Goal: Task Accomplishment & Management: Manage account settings

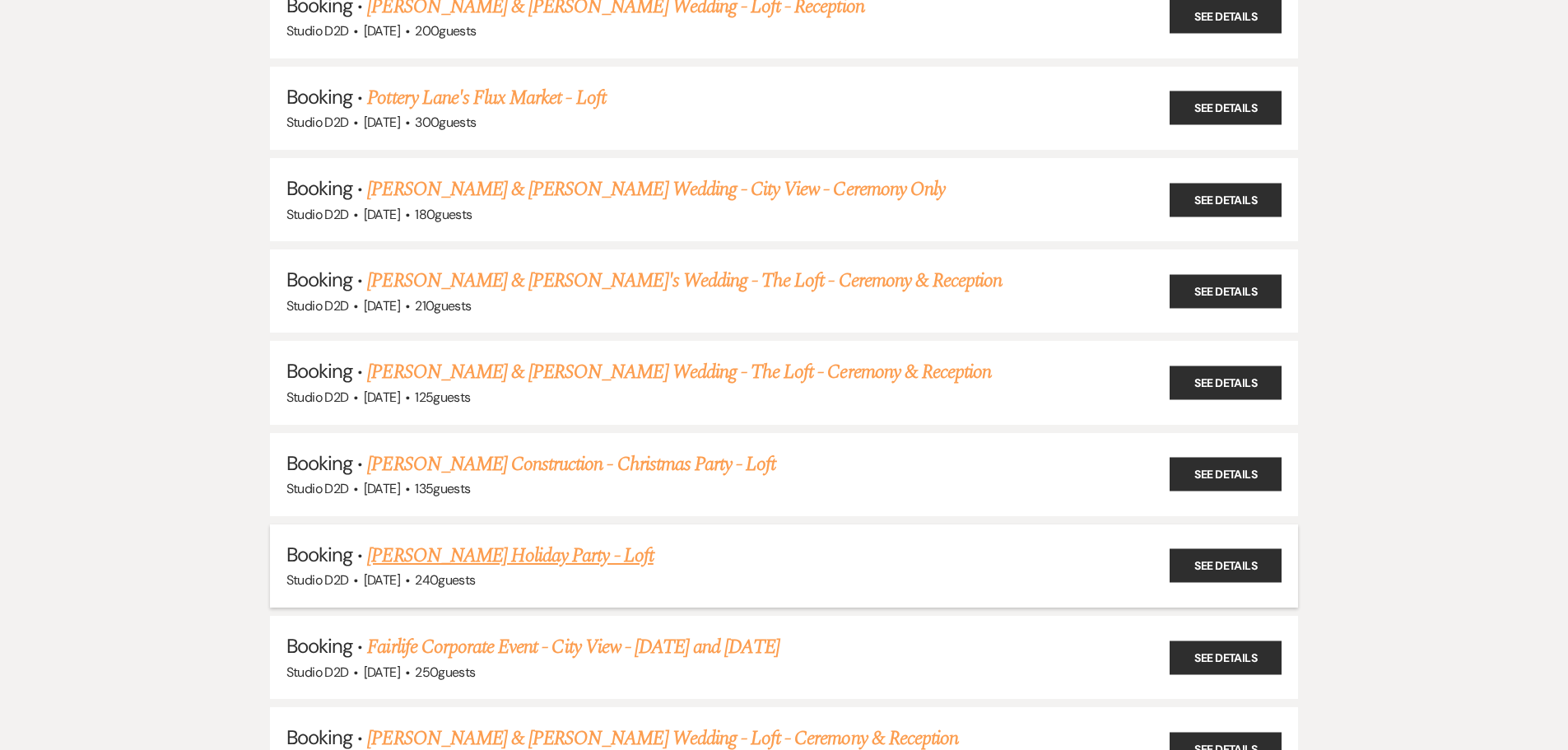
scroll to position [1317, 0]
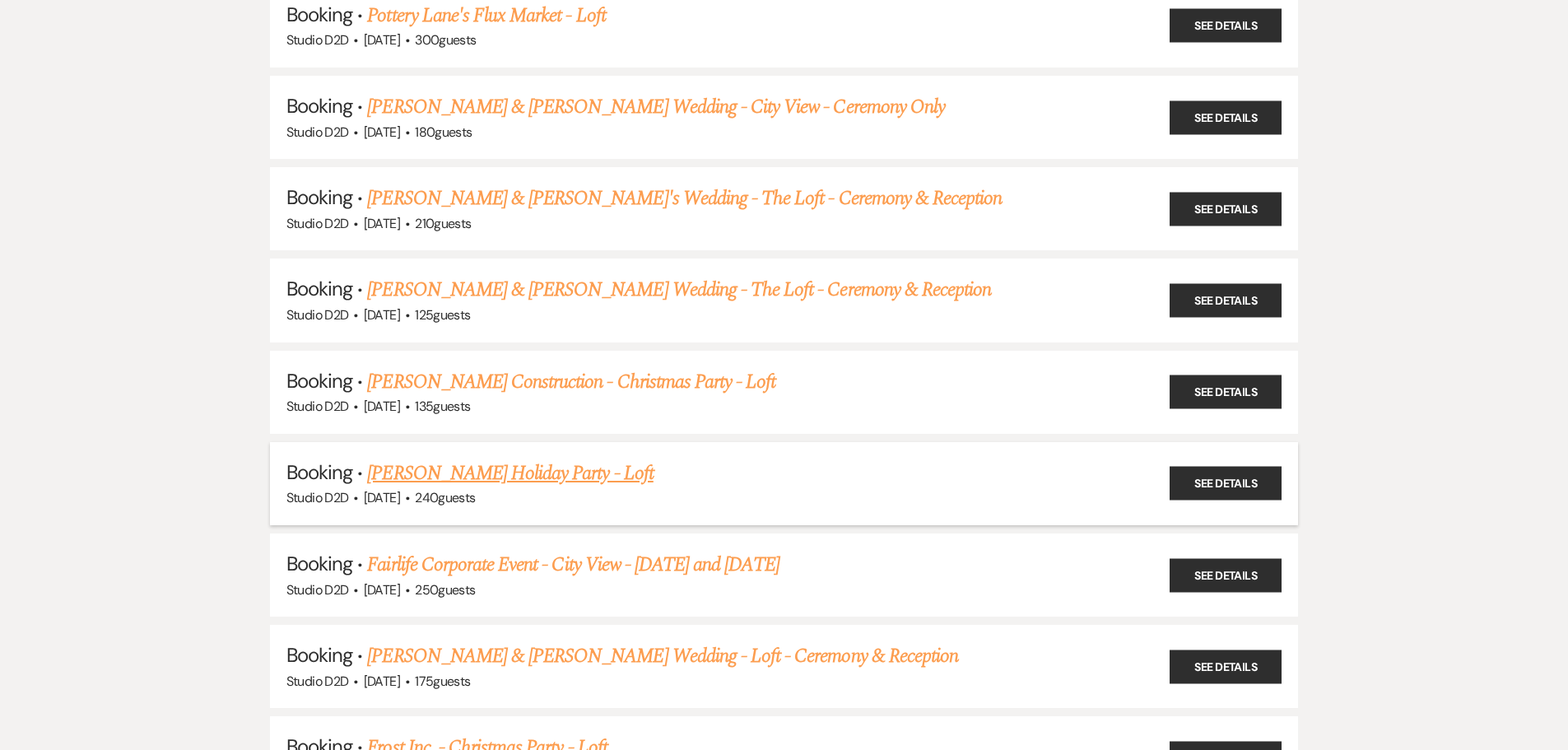
click at [470, 478] on link "CS Erickson's Holiday Party - Loft" at bounding box center [510, 472] width 286 height 30
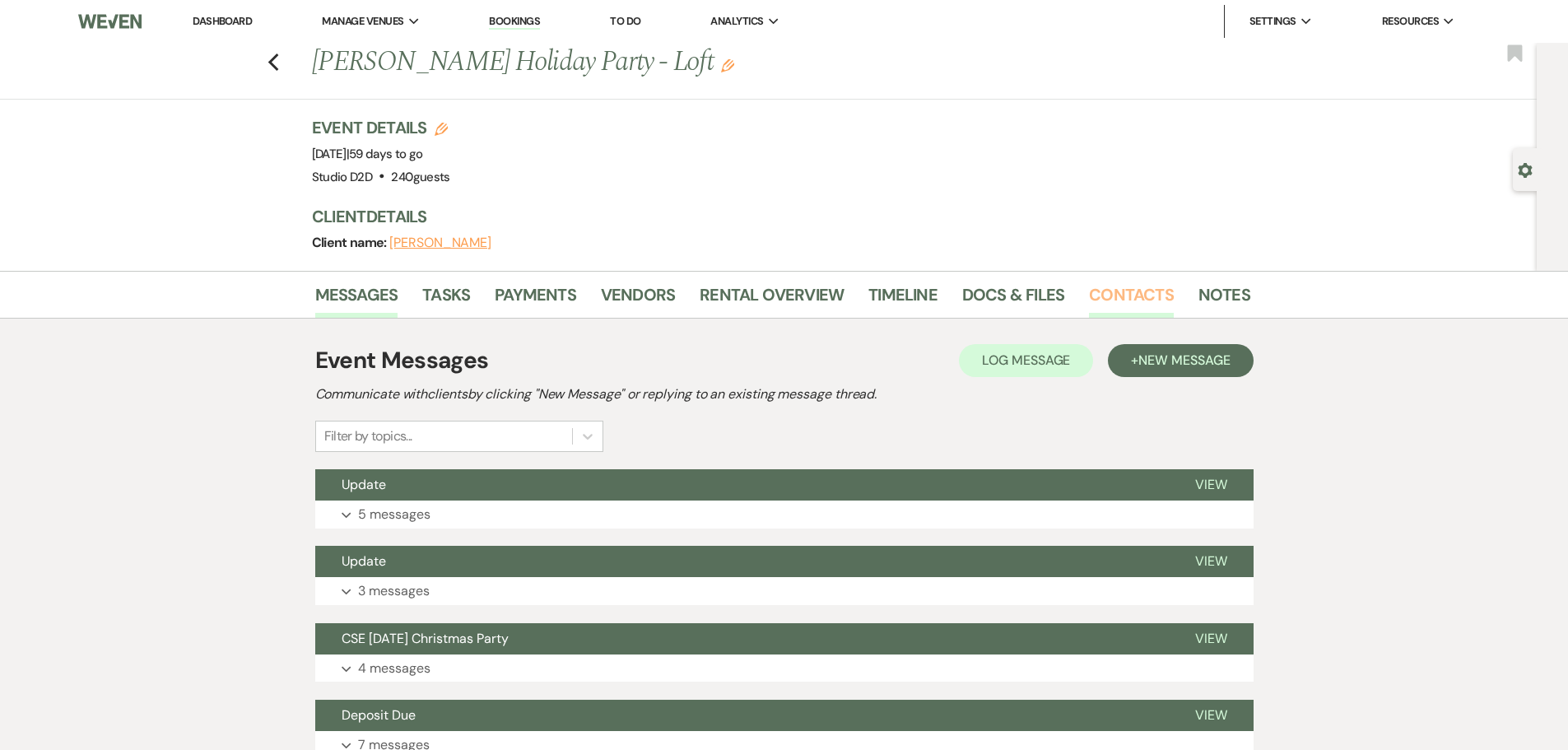
click at [1106, 289] on link "Contacts" at bounding box center [1131, 299] width 84 height 36
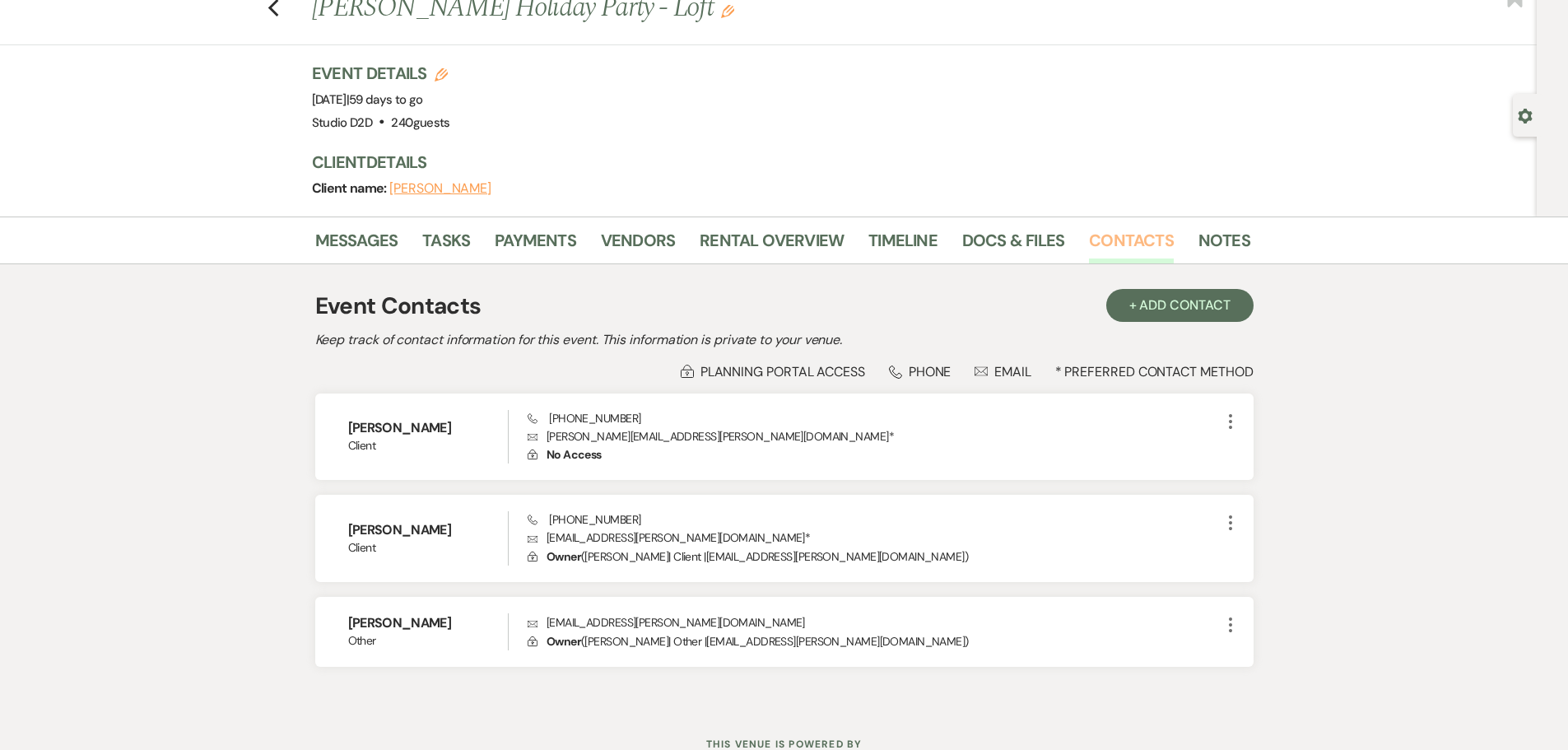
scroll to position [83, 0]
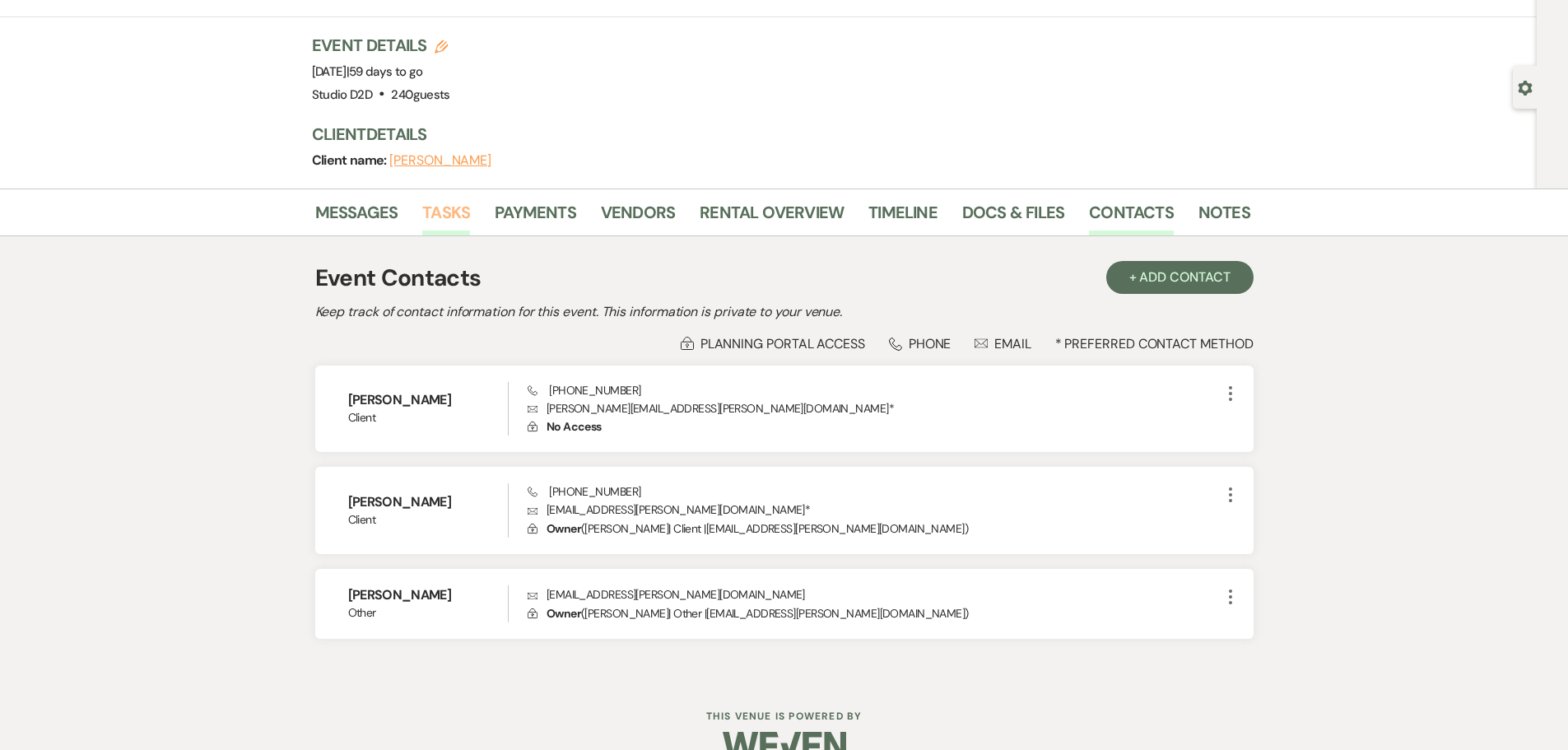
click at [438, 212] on link "Tasks" at bounding box center [446, 218] width 48 height 36
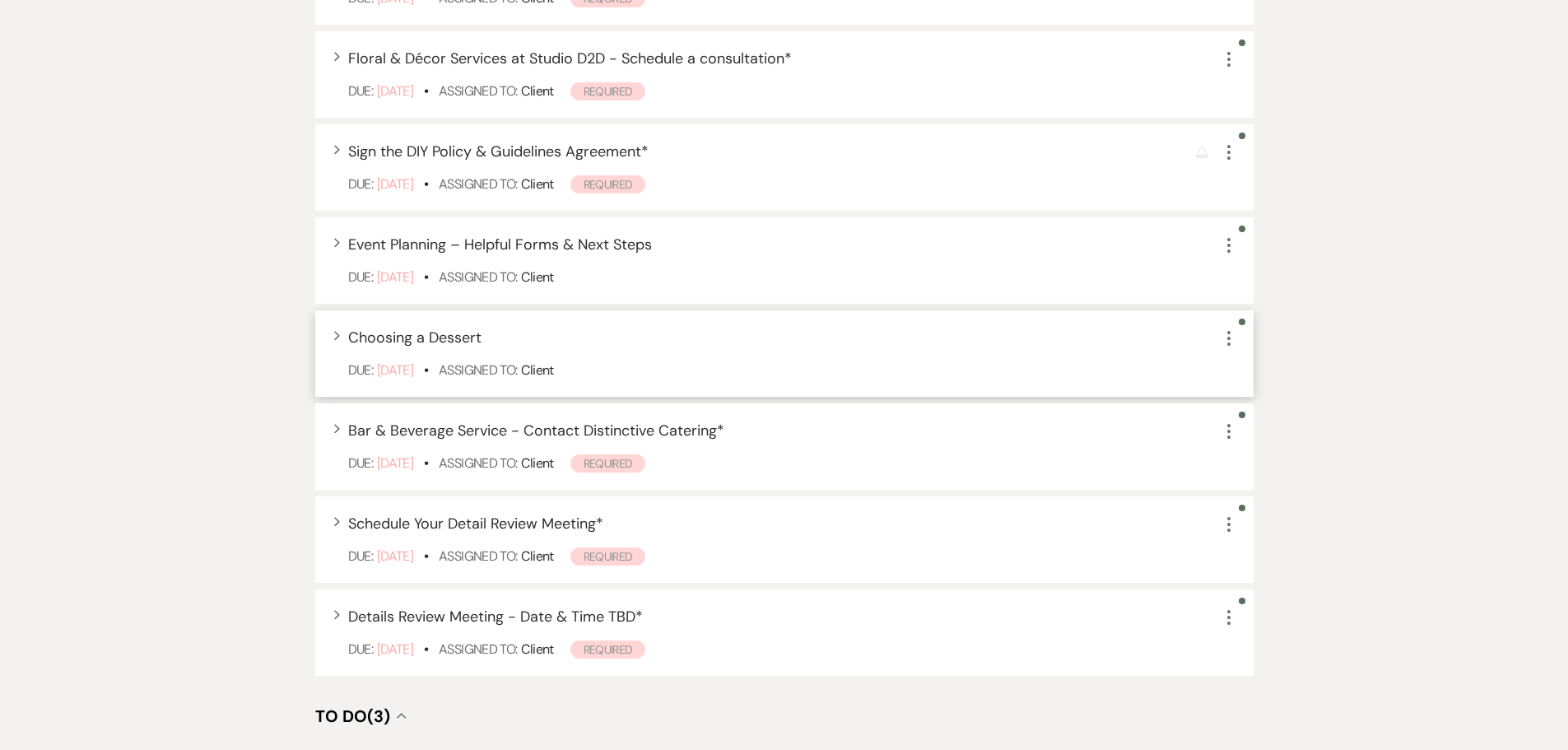
scroll to position [658, 0]
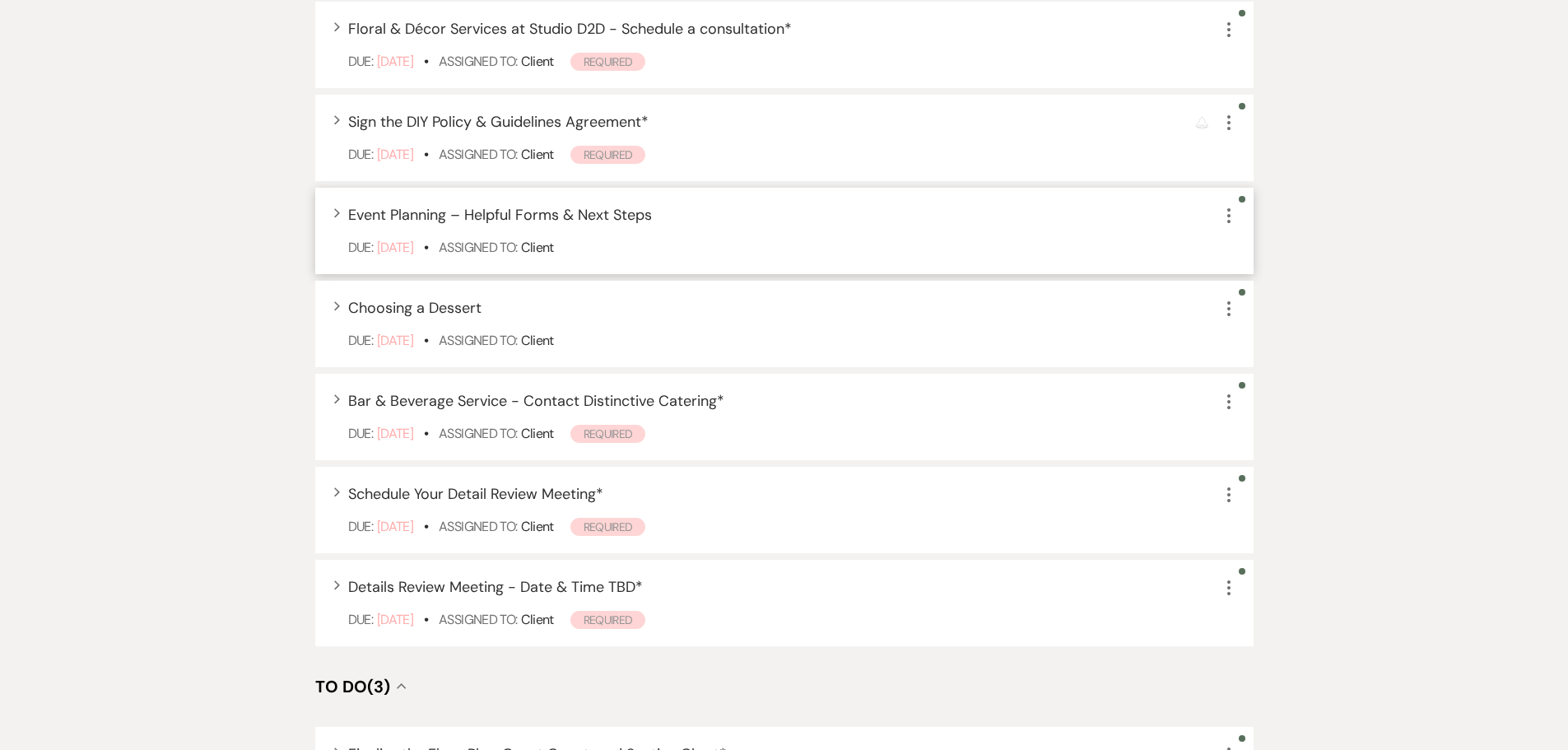
click at [1227, 218] on icon "More" at bounding box center [1229, 216] width 20 height 20
click at [1255, 306] on button "Archive Archive" at bounding box center [1298, 298] width 158 height 26
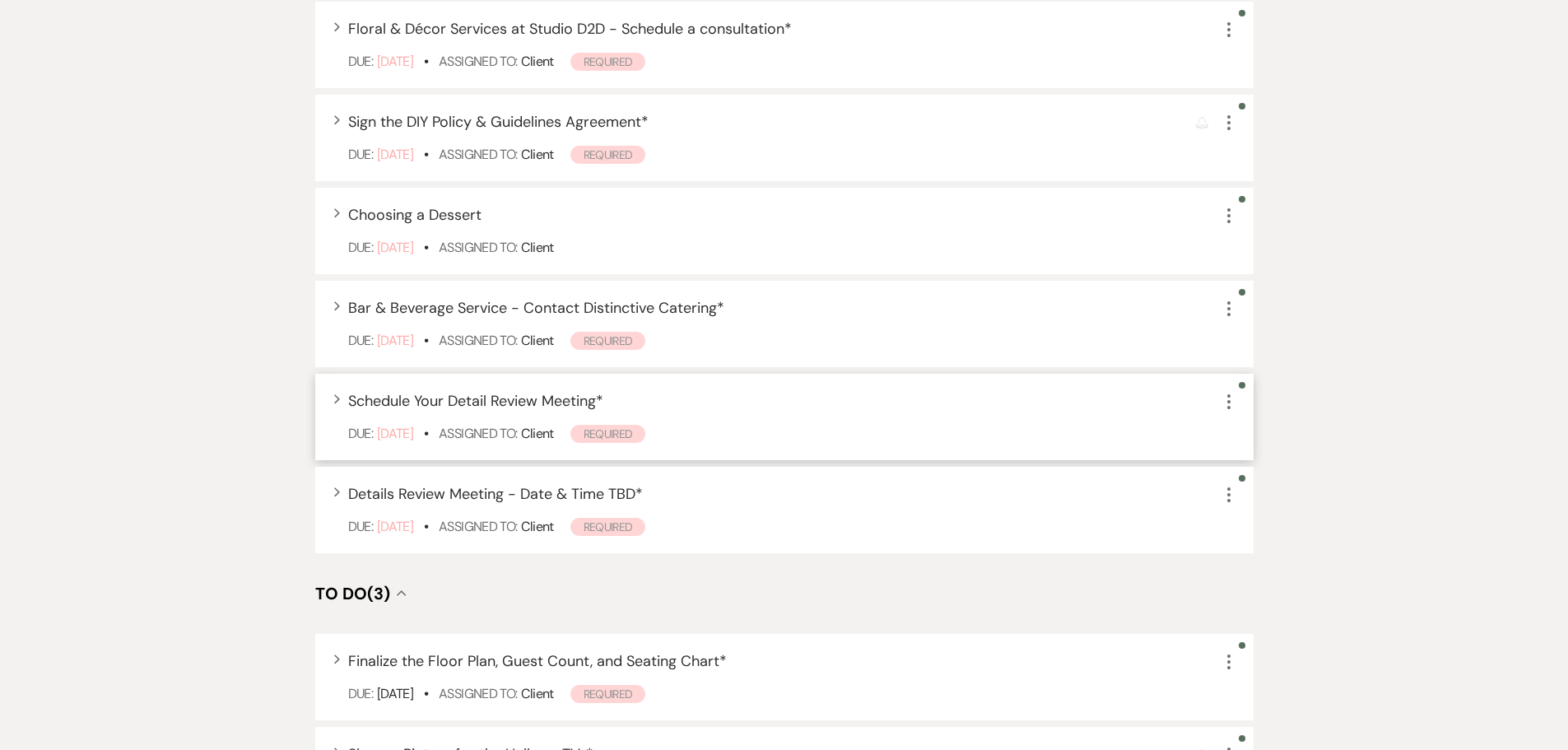
click at [1228, 402] on use "button" at bounding box center [1229, 402] width 4 height 15
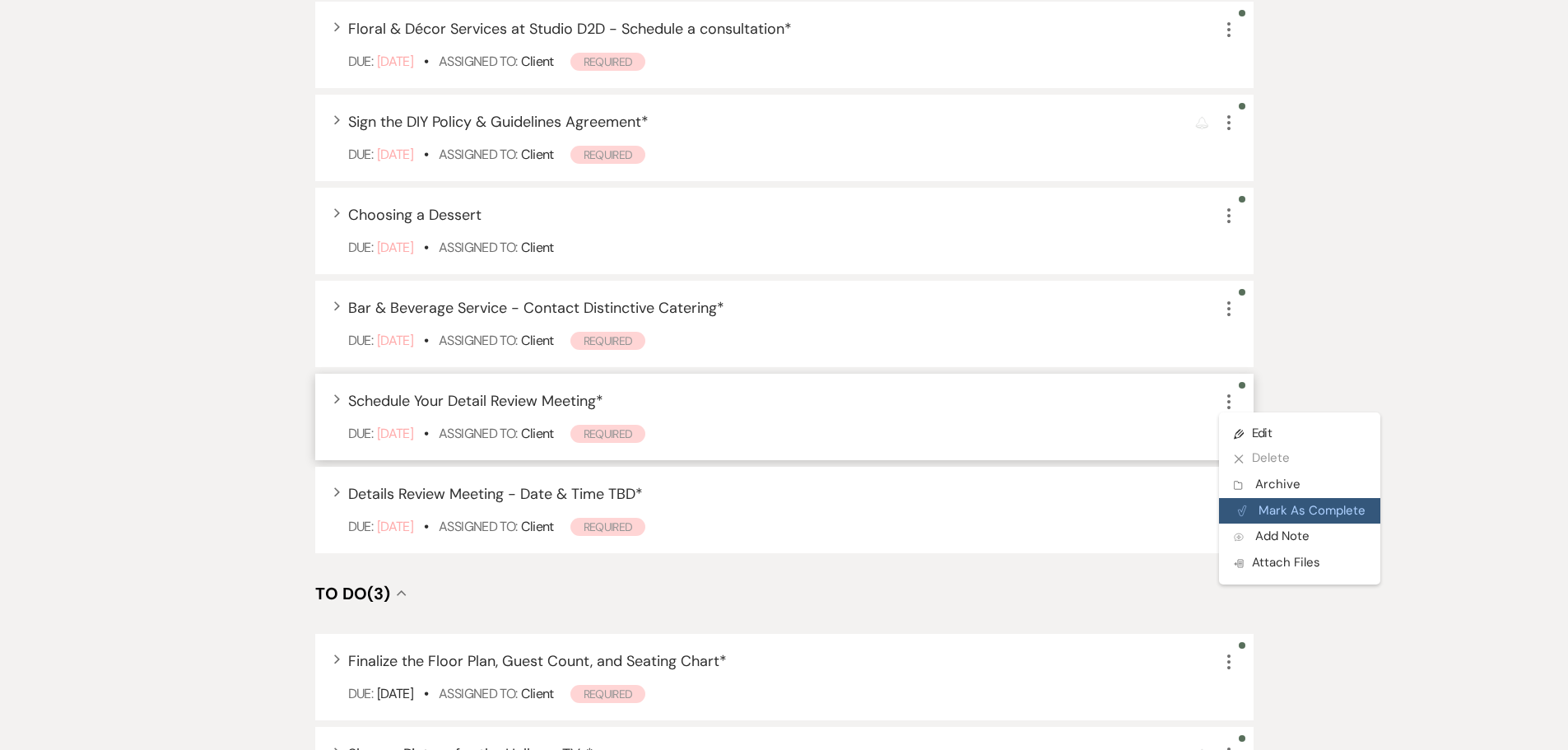
click at [1278, 503] on button "Plan Portal Link Mark As Complete" at bounding box center [1300, 511] width 161 height 26
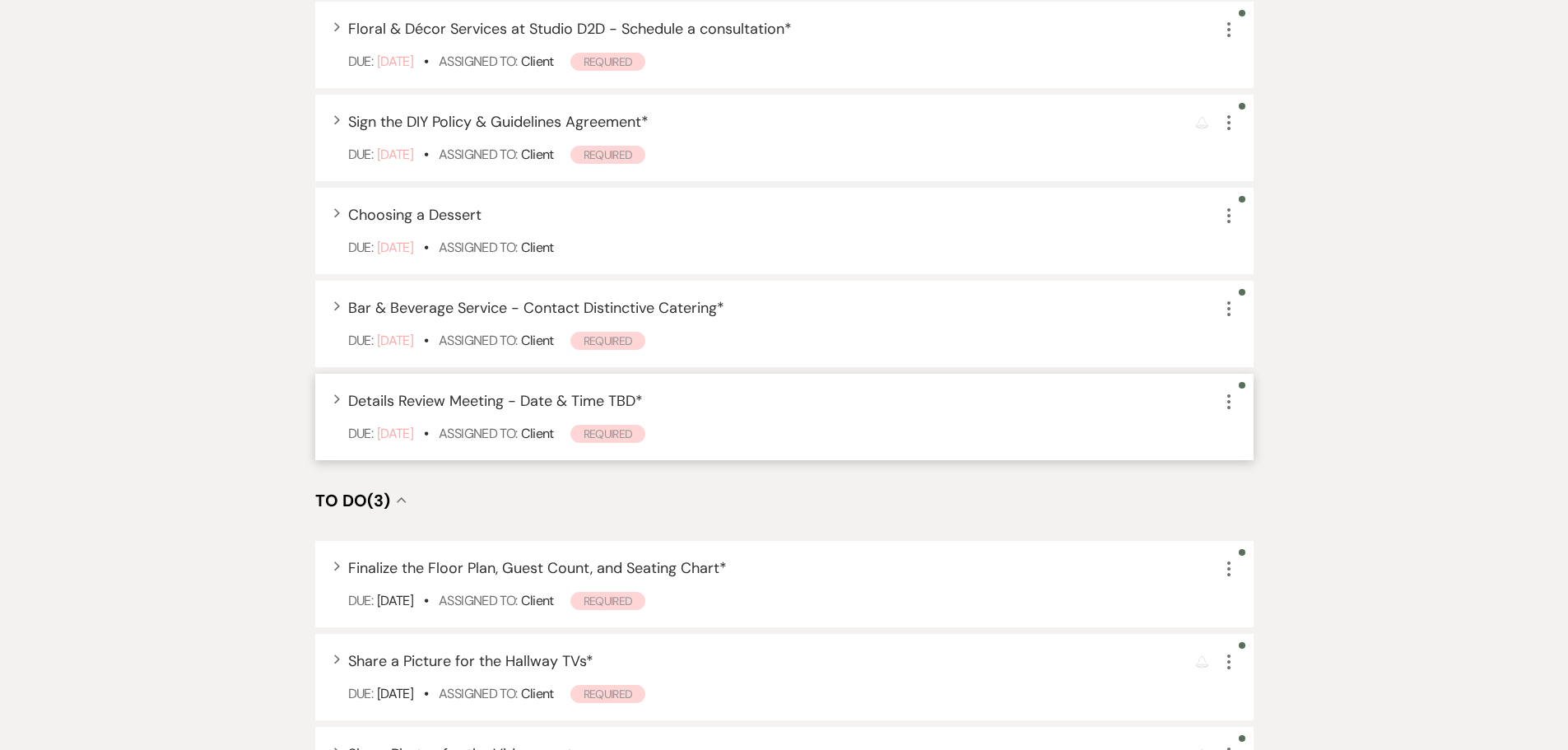
click at [1227, 404] on icon "More" at bounding box center [1229, 402] width 20 height 20
click at [1233, 429] on link "Pencil Edit" at bounding box center [1298, 433] width 158 height 24
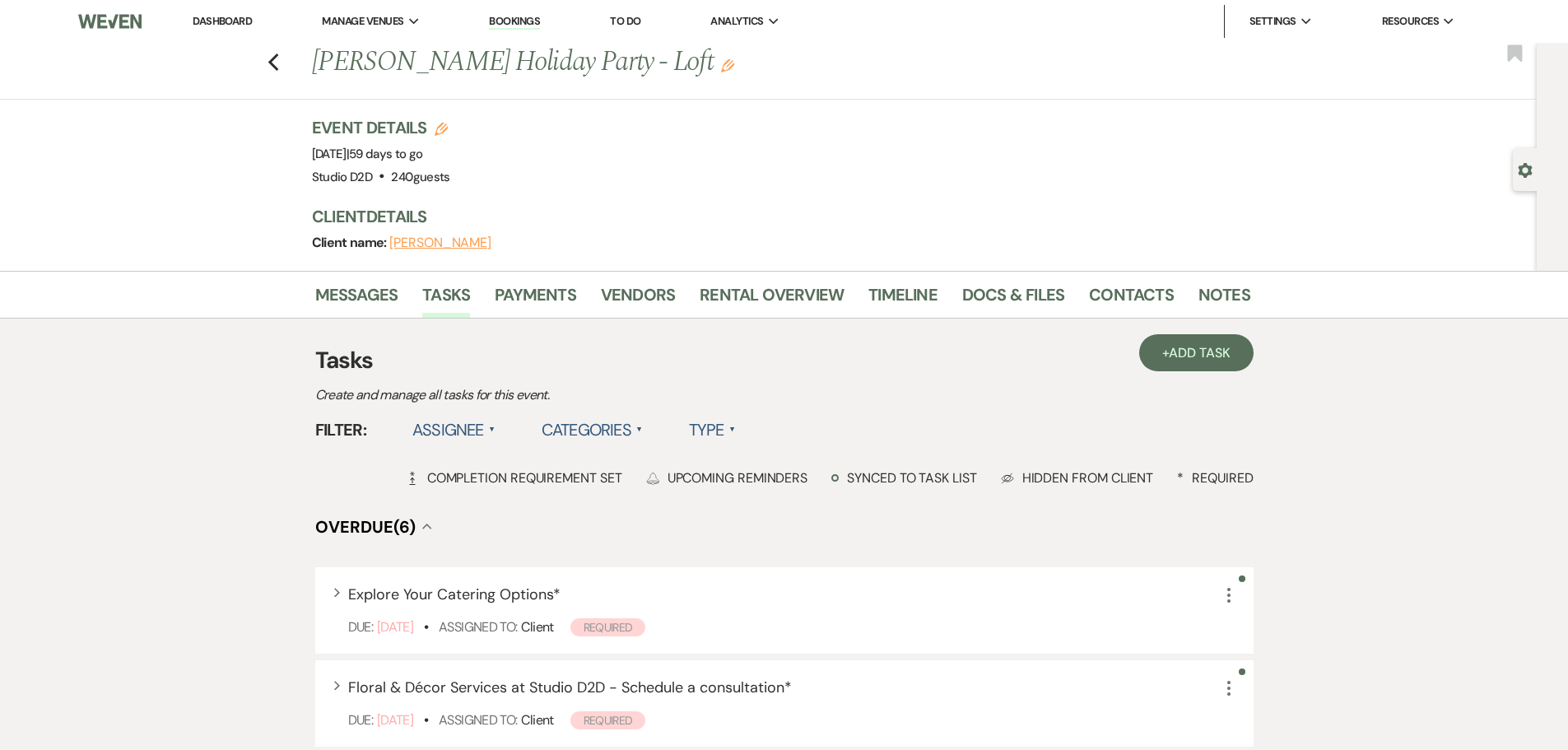
select select "true"
select select "planningToolsAccount"
select select "client"
select select "days"
select select "client"
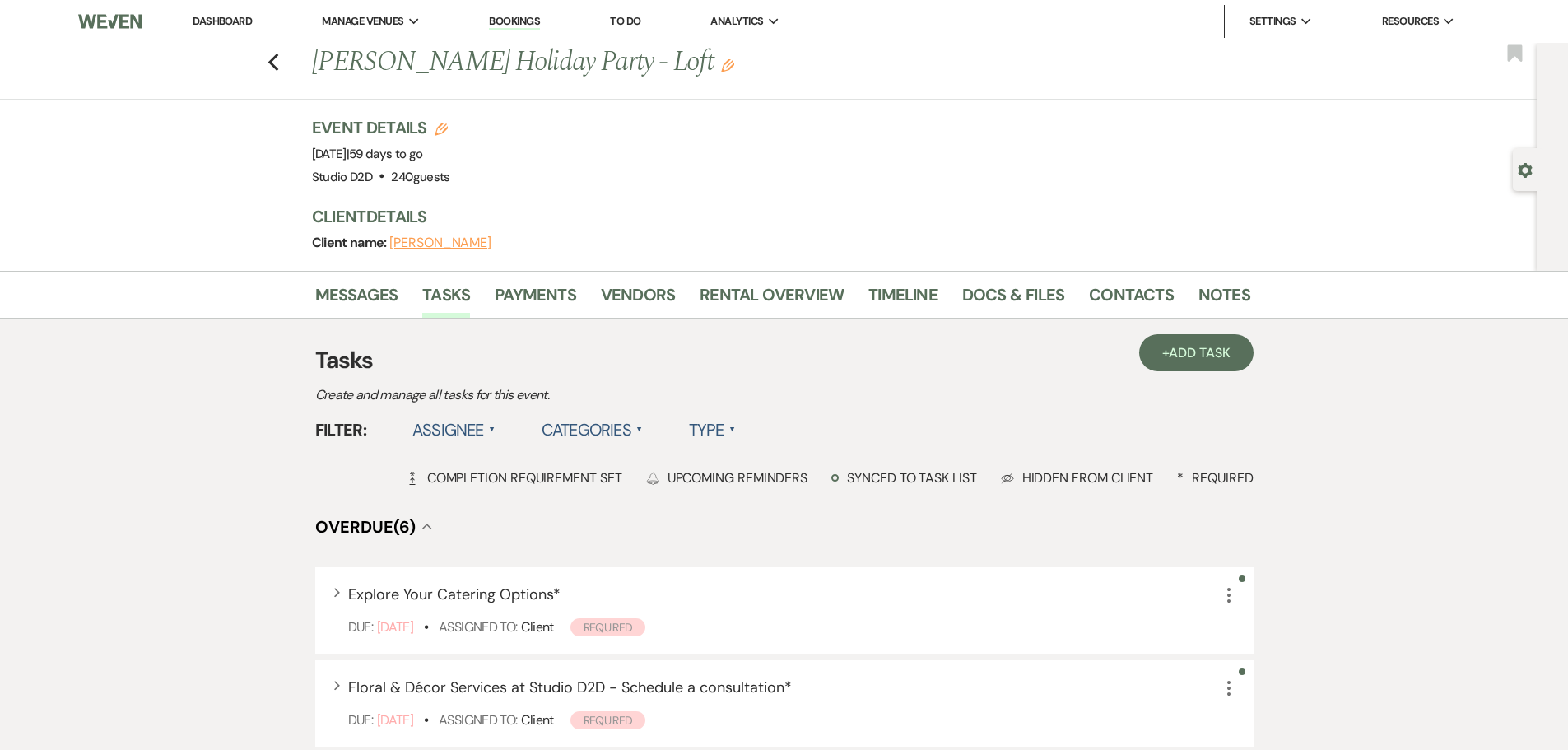
select select "weeks"
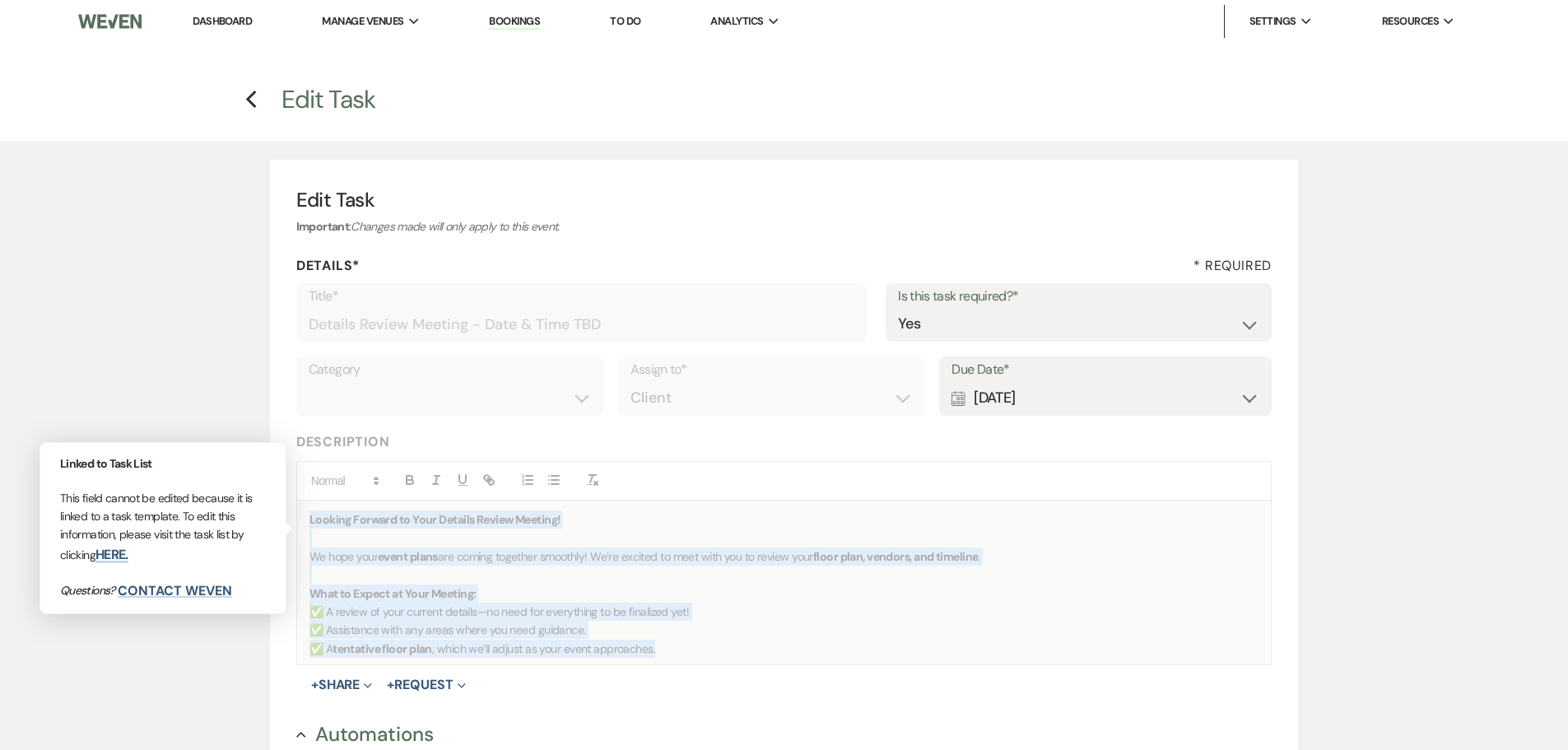
scroll to position [77, 0]
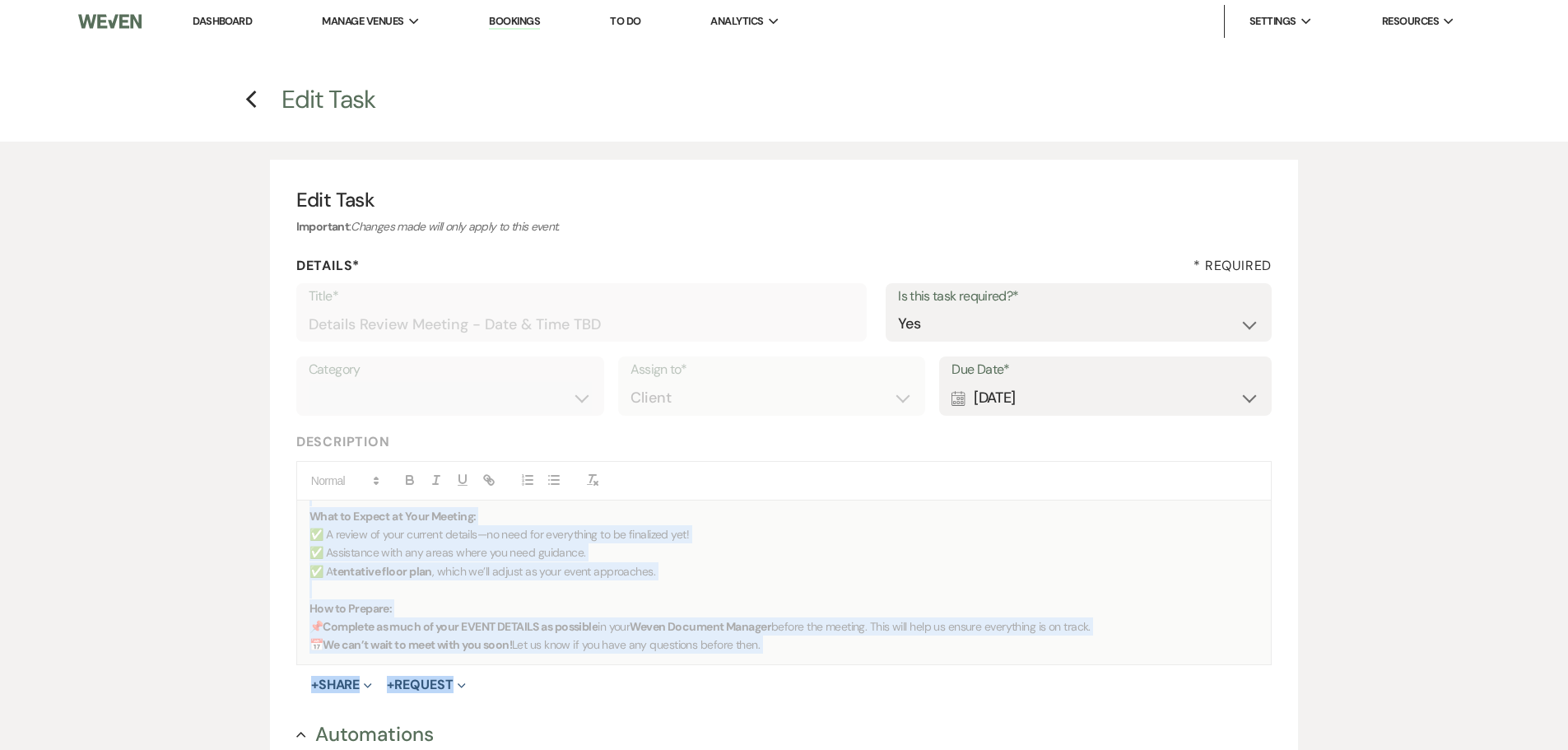
drag, startPoint x: 308, startPoint y: 518, endPoint x: 851, endPoint y: 676, distance: 565.5
click at [851, 676] on form "Title* Details Review Meeting - Date & Time TBD Is this task required?* Yes No …" at bounding box center [784, 744] width 976 height 921
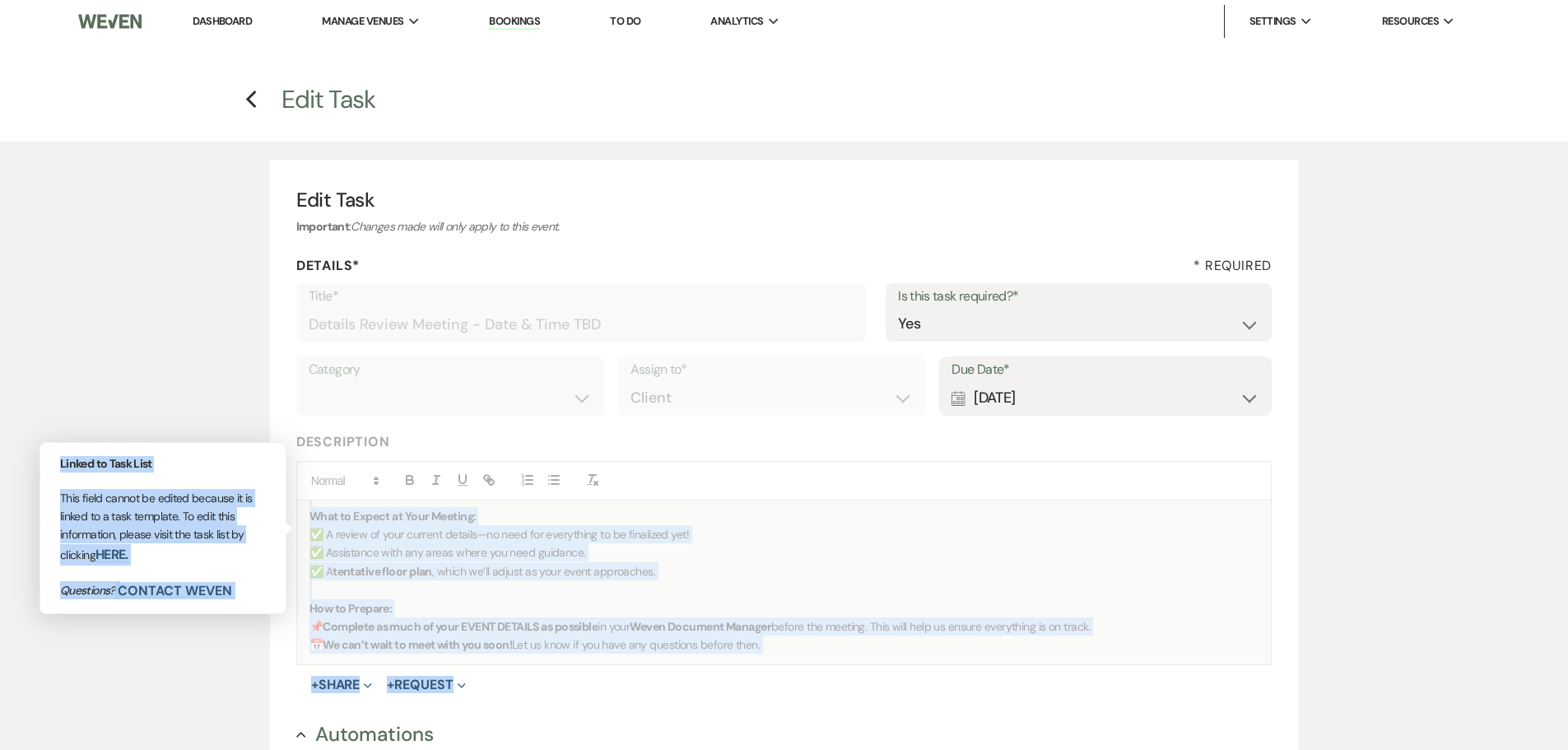
click at [838, 654] on div "Looking Forward to Your Details Review Meeting! We hope your event plans are co…" at bounding box center [784, 582] width 974 height 164
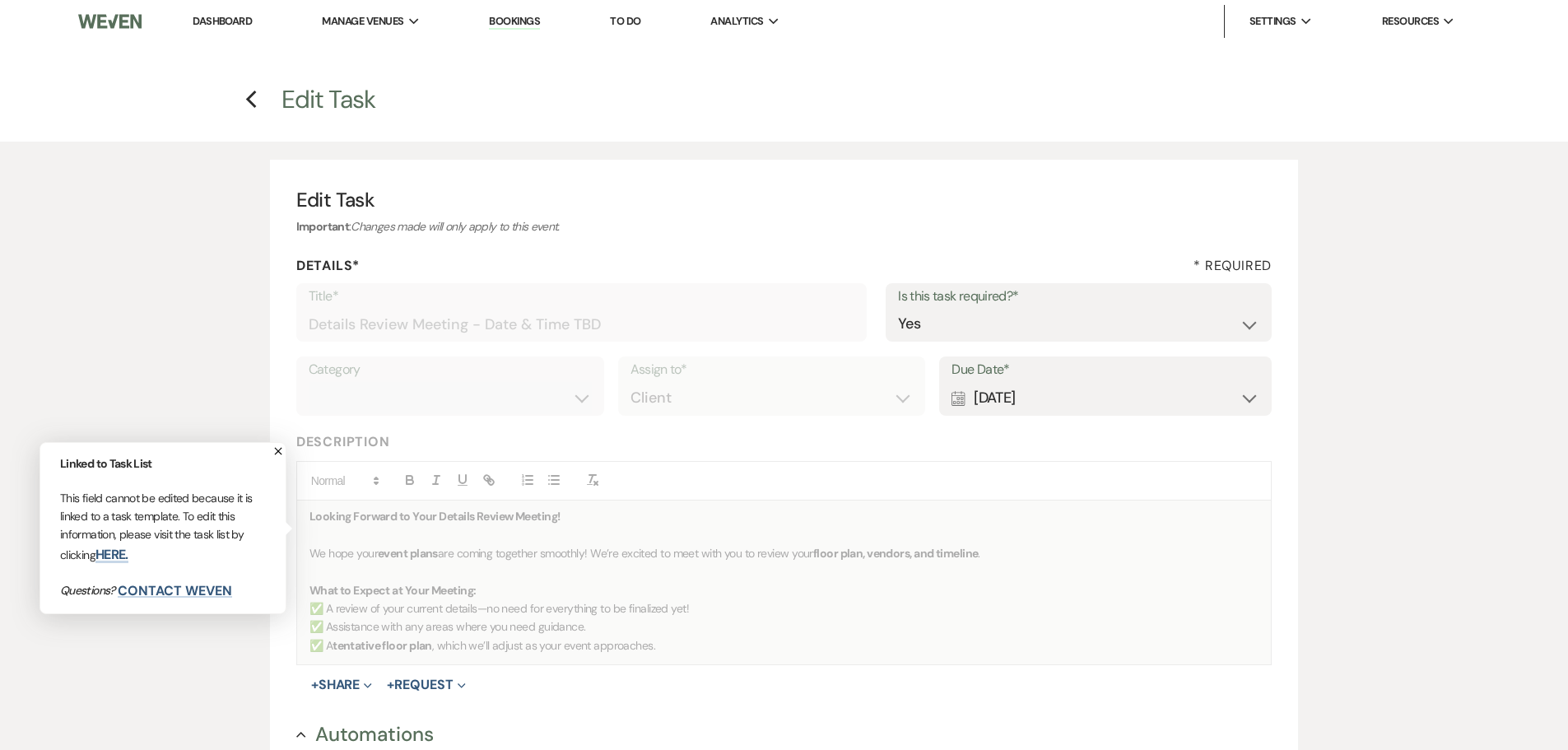
scroll to position [0, 0]
drag, startPoint x: 771, startPoint y: 649, endPoint x: 308, endPoint y: 513, distance: 482.6
click at [308, 513] on div "Looking Forward to Your Details Review Meeting! We hope your event plans are co…" at bounding box center [784, 582] width 974 height 164
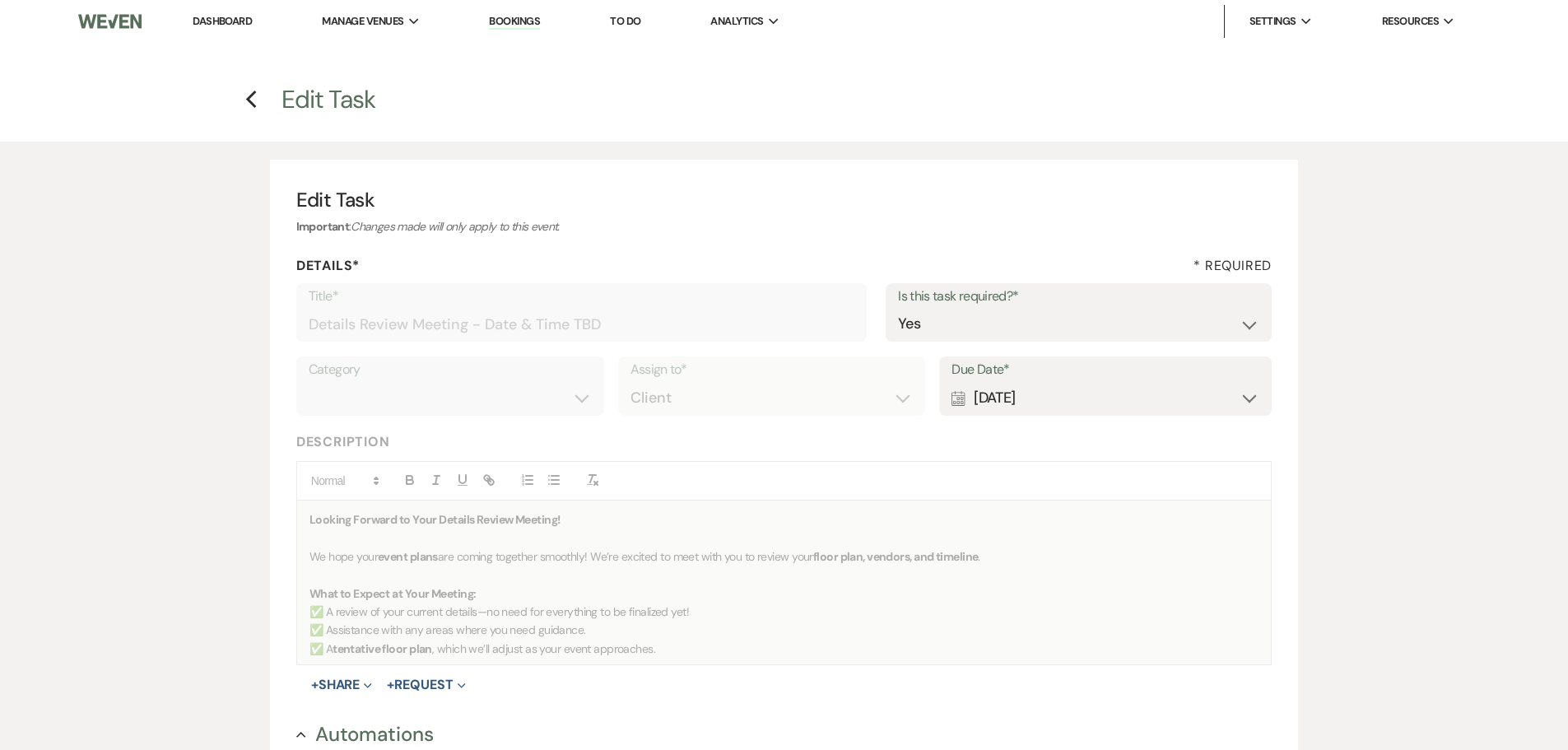
copy div "Looking Forward to Your Details Review Meeting! We hope your event plans are co…"
click at [251, 100] on icon "Previous" at bounding box center [251, 100] width 13 height 20
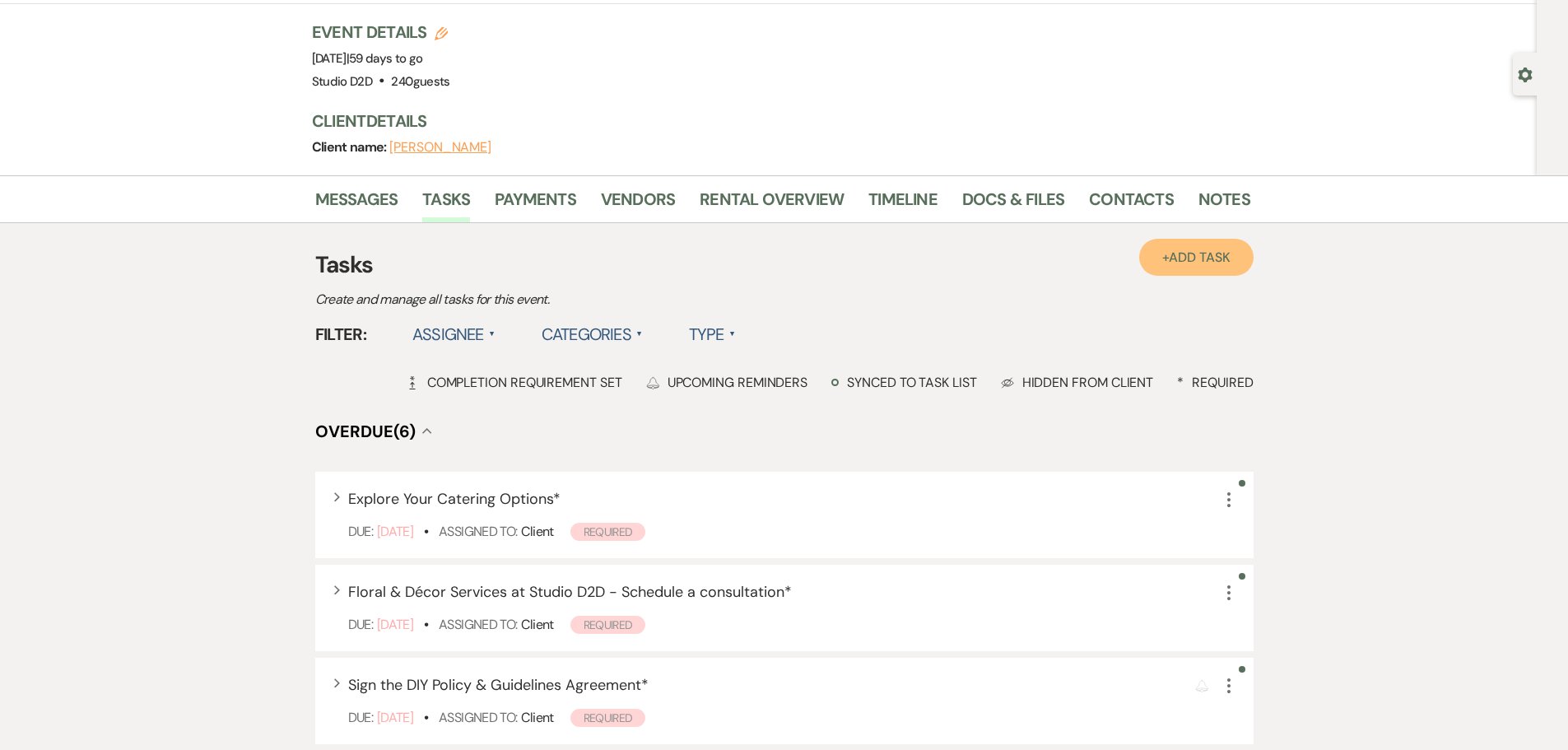
click at [1209, 259] on span "Add Task" at bounding box center [1199, 257] width 61 height 17
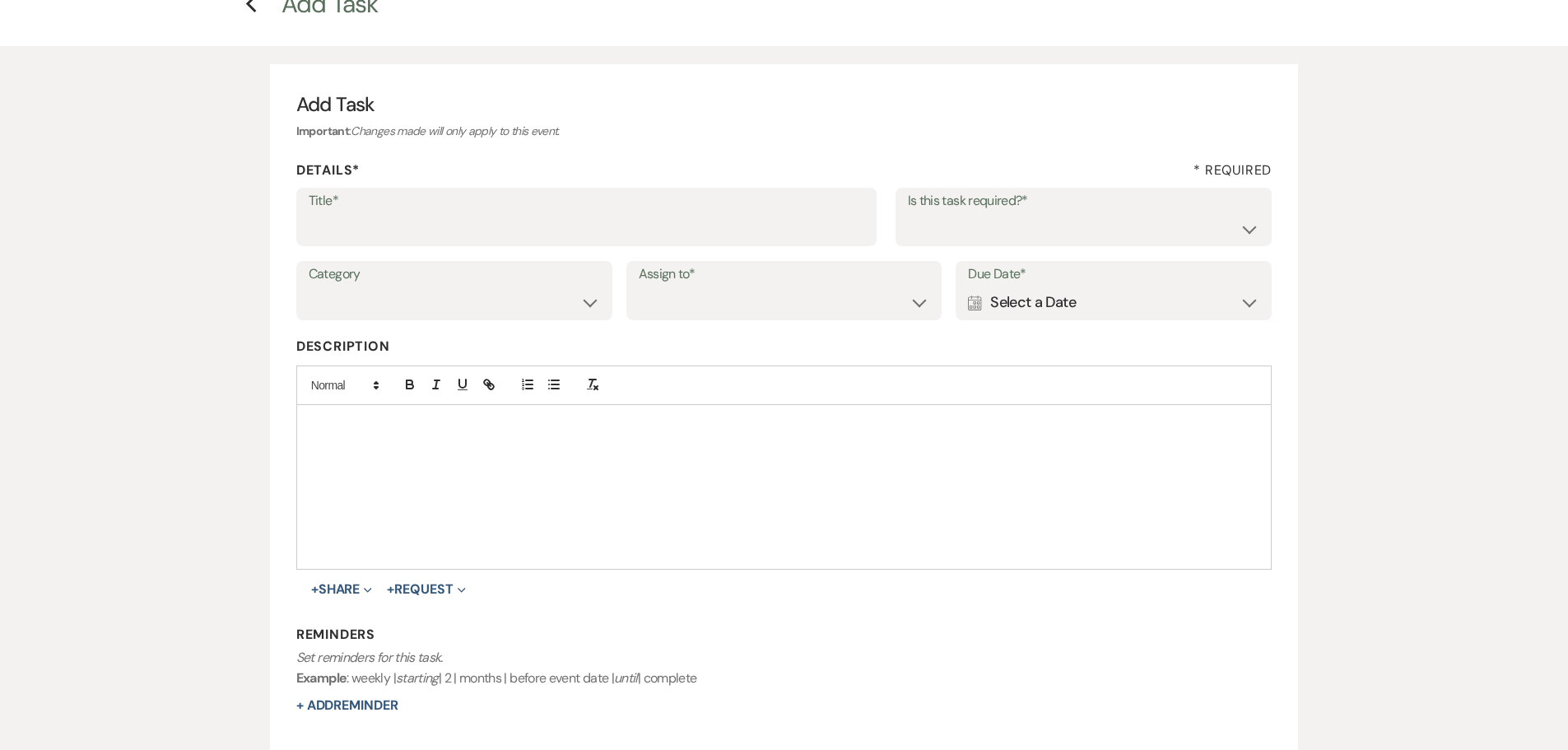
click at [370, 440] on div at bounding box center [784, 486] width 974 height 164
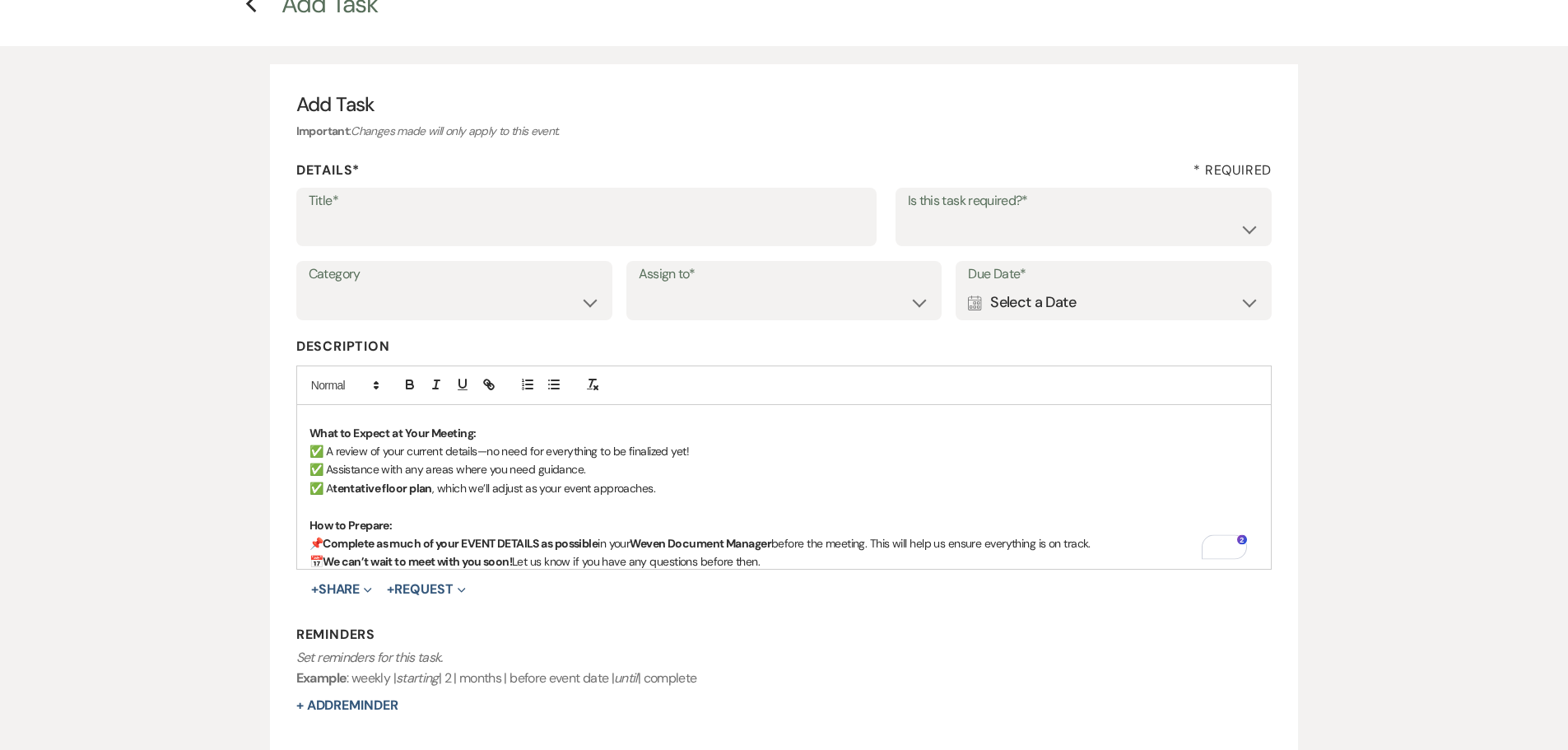
scroll to position [65, 0]
click at [379, 228] on input "Title*" at bounding box center [586, 228] width 556 height 32
click at [520, 227] on input "Details Review Meeting - Ocotber 16 at" at bounding box center [586, 228] width 556 height 32
click at [618, 219] on input "Details Review Meeting - October 16 at" at bounding box center [586, 228] width 556 height 32
type input "Details Review Meeting - October 16 at 10:00 am"
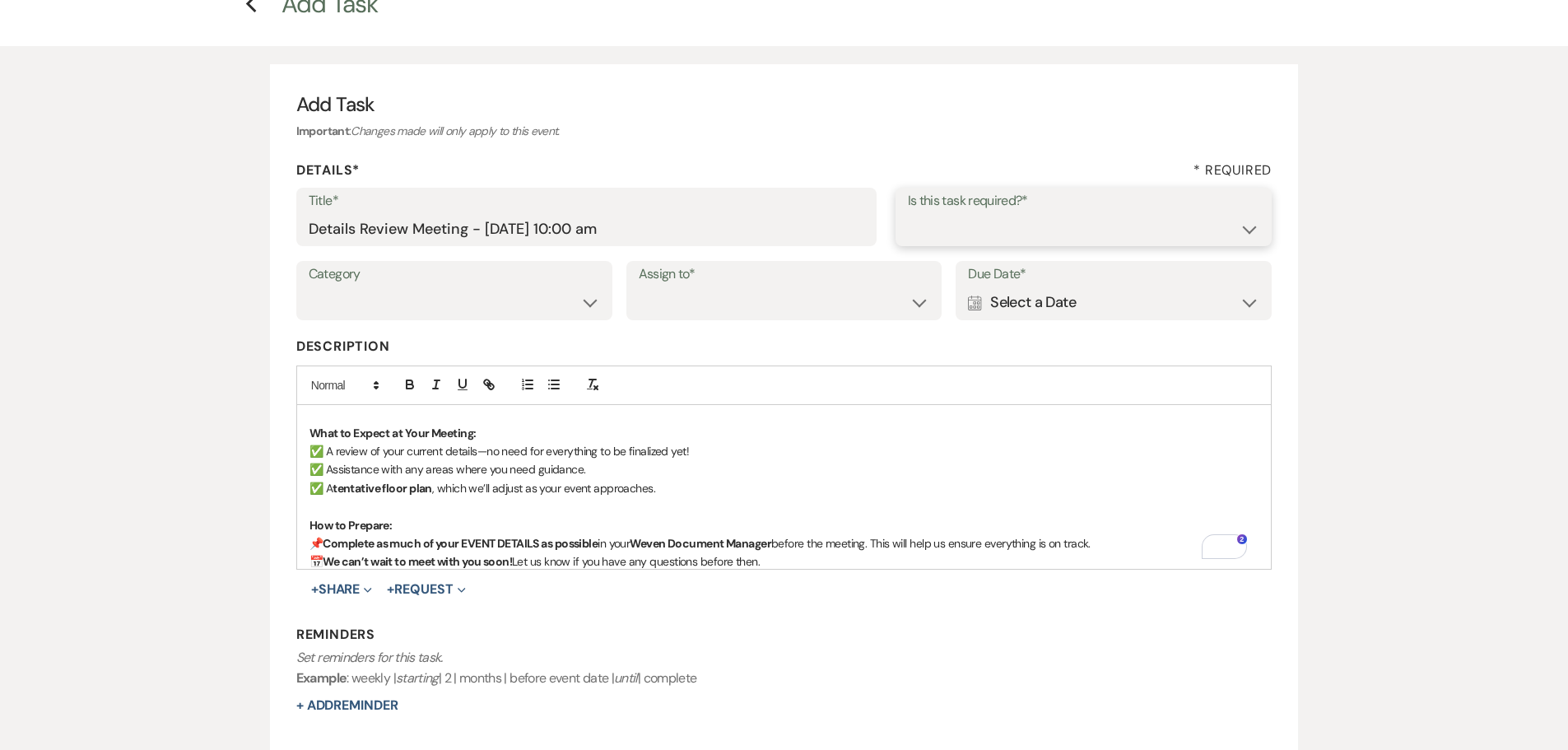
click at [973, 235] on select "Yes No" at bounding box center [1084, 228] width 352 height 32
select select "true"
click at [908, 212] on select "Yes No" at bounding box center [1084, 228] width 352 height 32
click at [843, 307] on select "Venue Client" at bounding box center [784, 302] width 291 height 32
select select "planningToolsAccount"
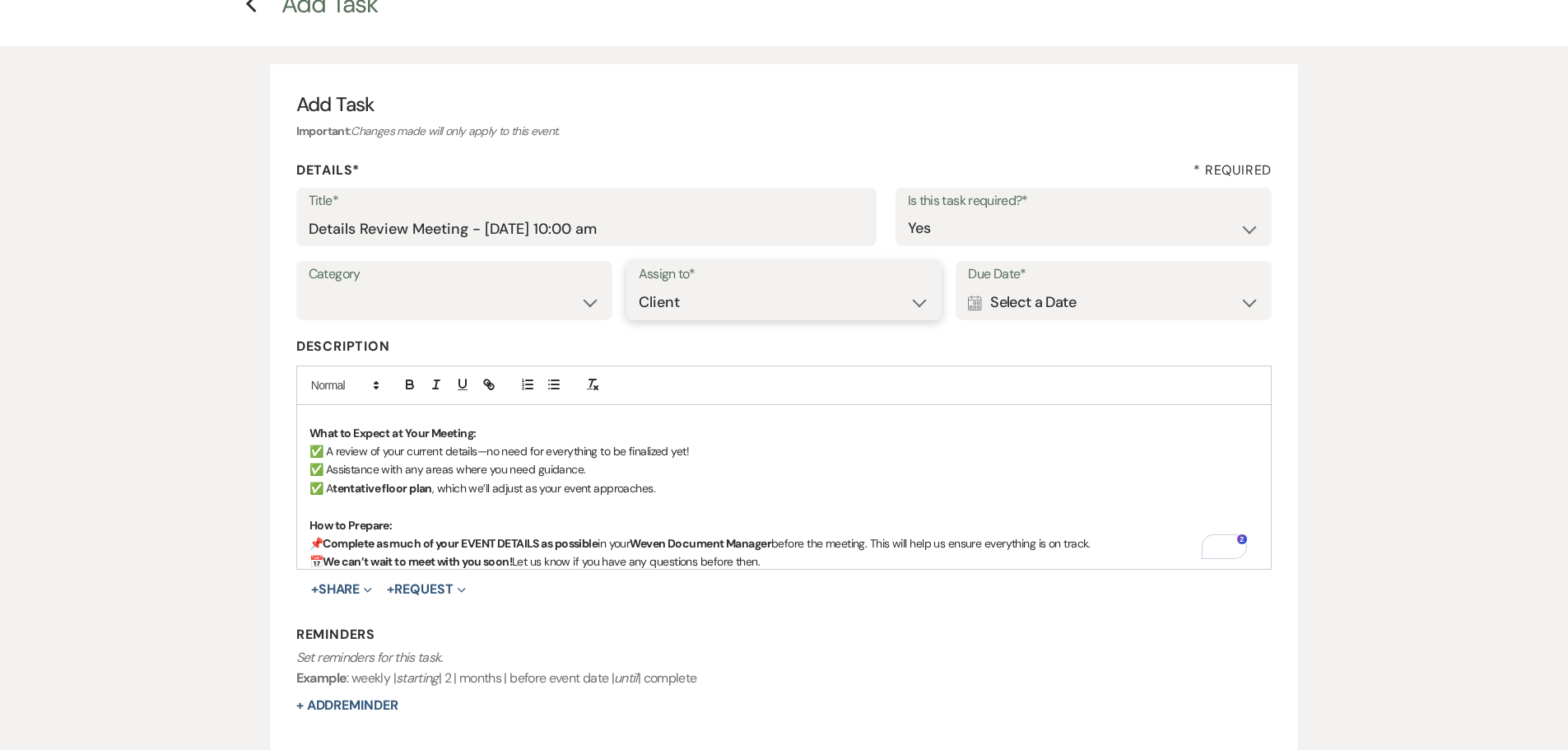
click at [638, 287] on select "Venue Client" at bounding box center [784, 302] width 291 height 32
click at [1057, 305] on div "Calendar Select a Date Expand" at bounding box center [1113, 302] width 291 height 32
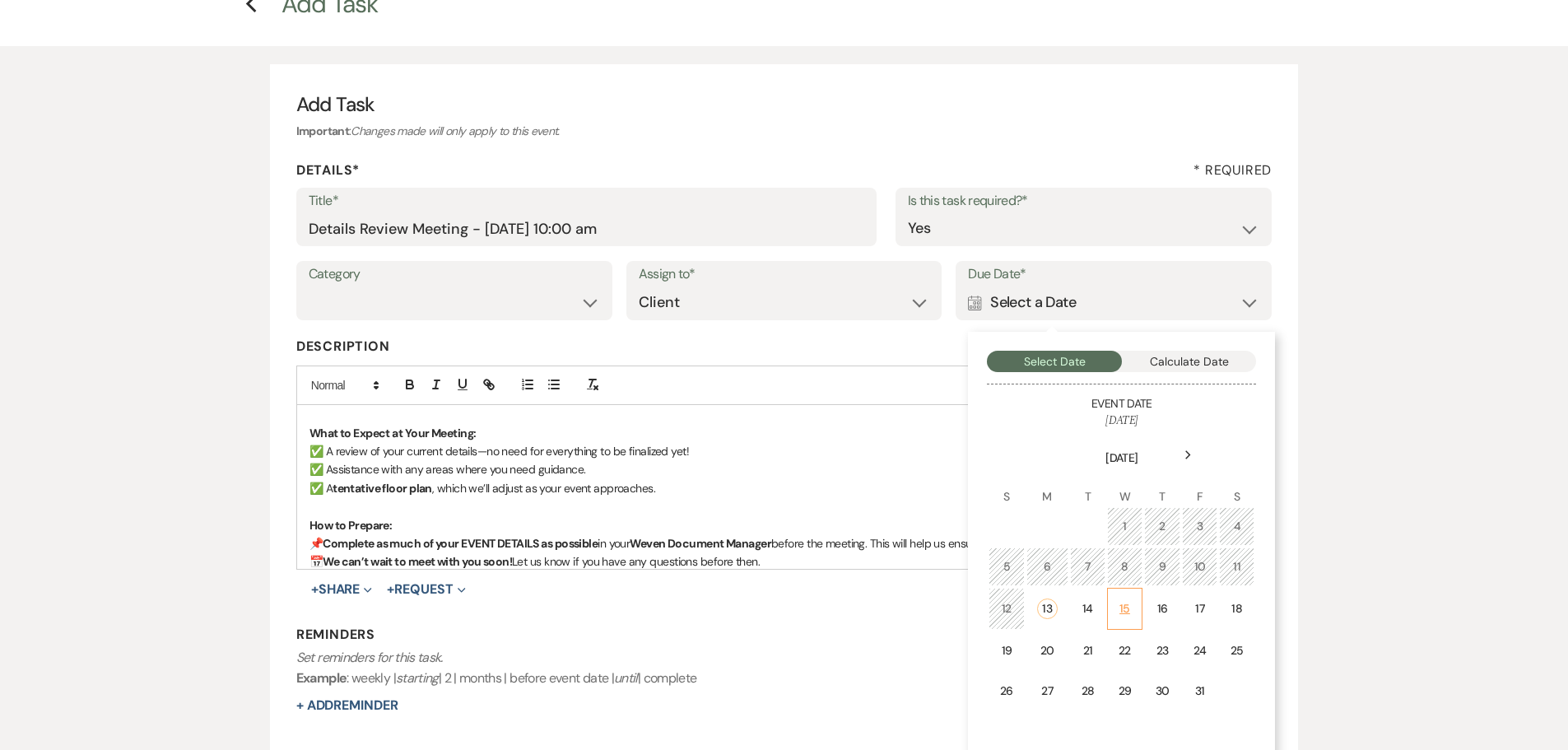
click at [1125, 609] on div "15" at bounding box center [1124, 609] width 14 height 17
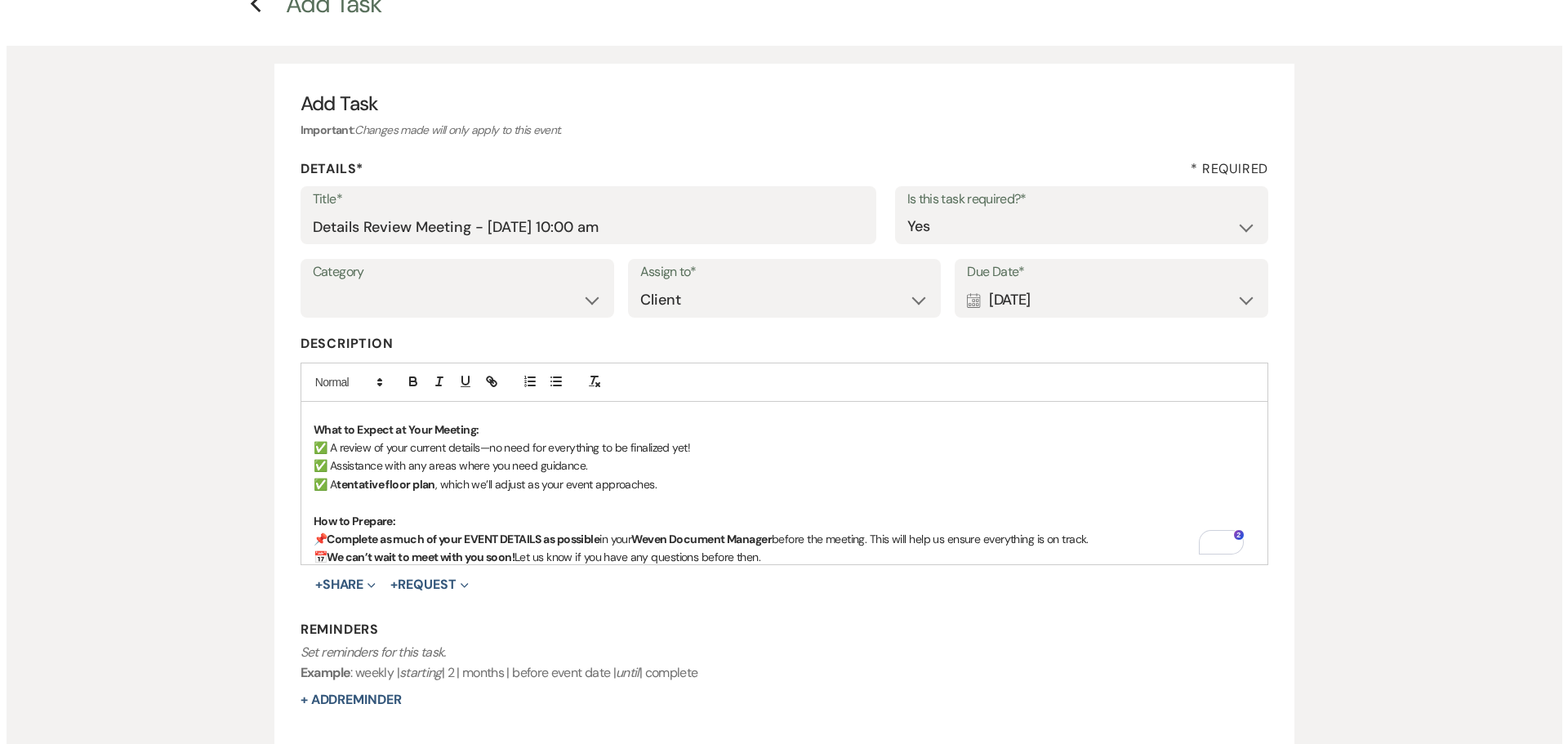
scroll to position [76, 0]
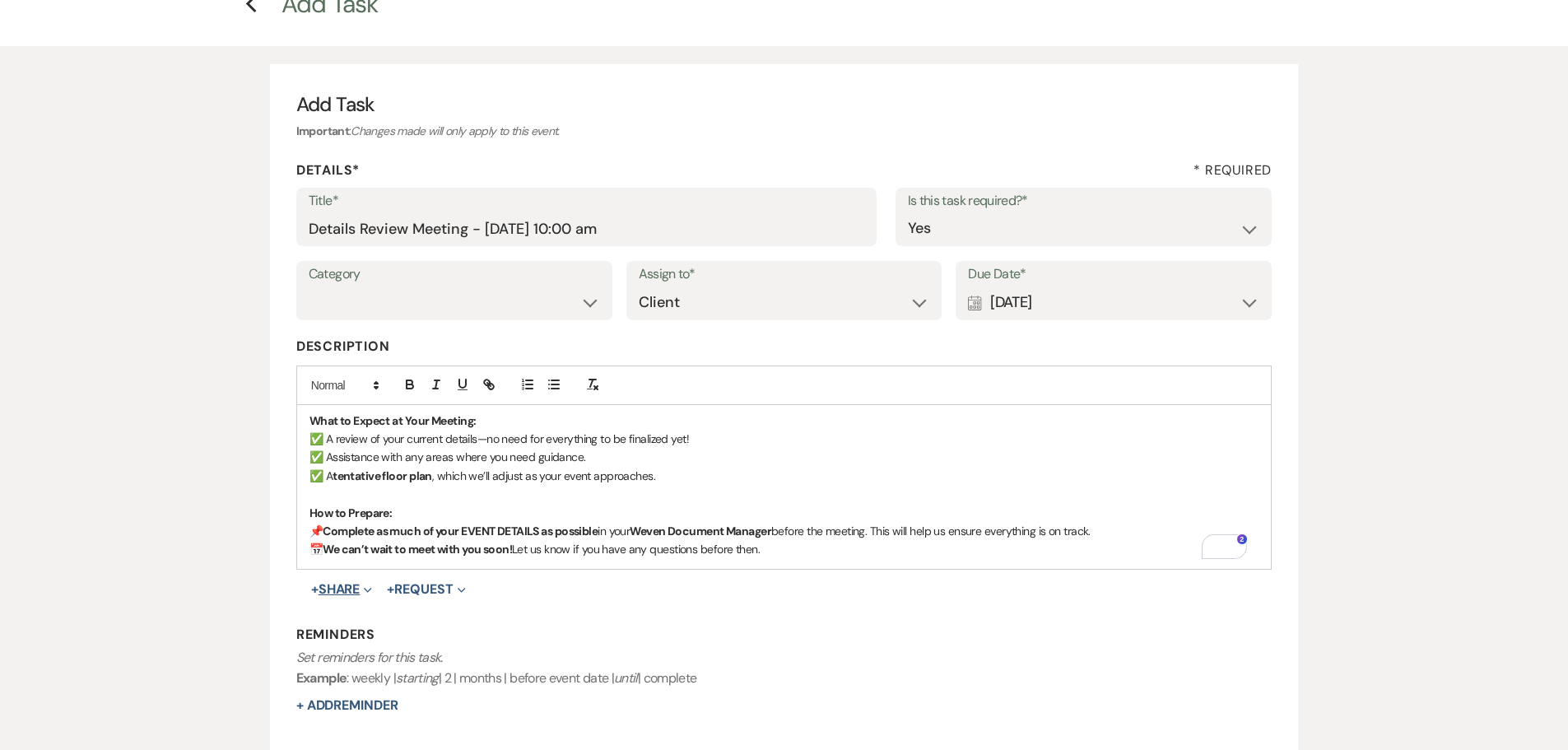
click at [348, 588] on button "+ Share Expand" at bounding box center [342, 589] width 62 height 14
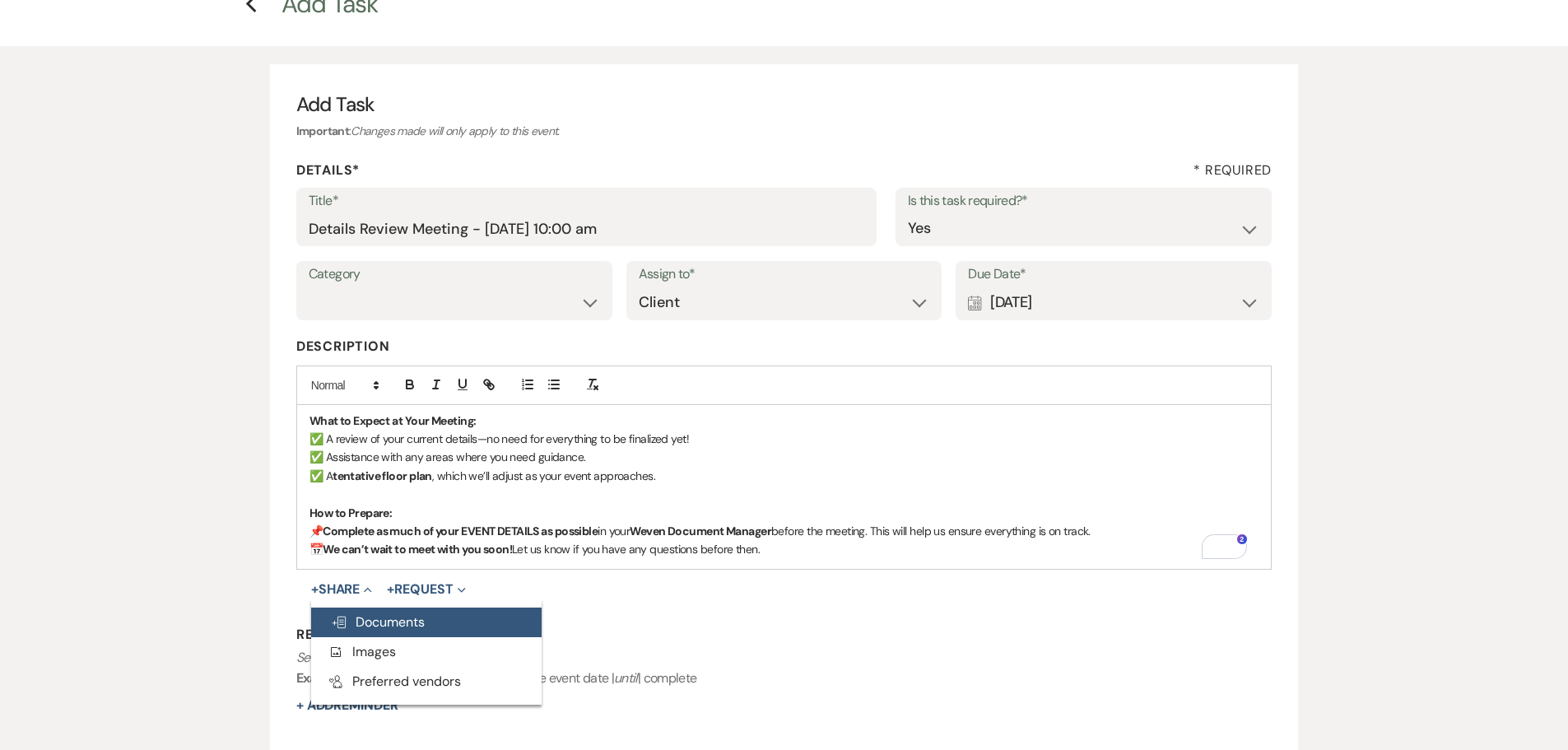
click at [375, 618] on span "Doc Upload Documents" at bounding box center [377, 621] width 93 height 17
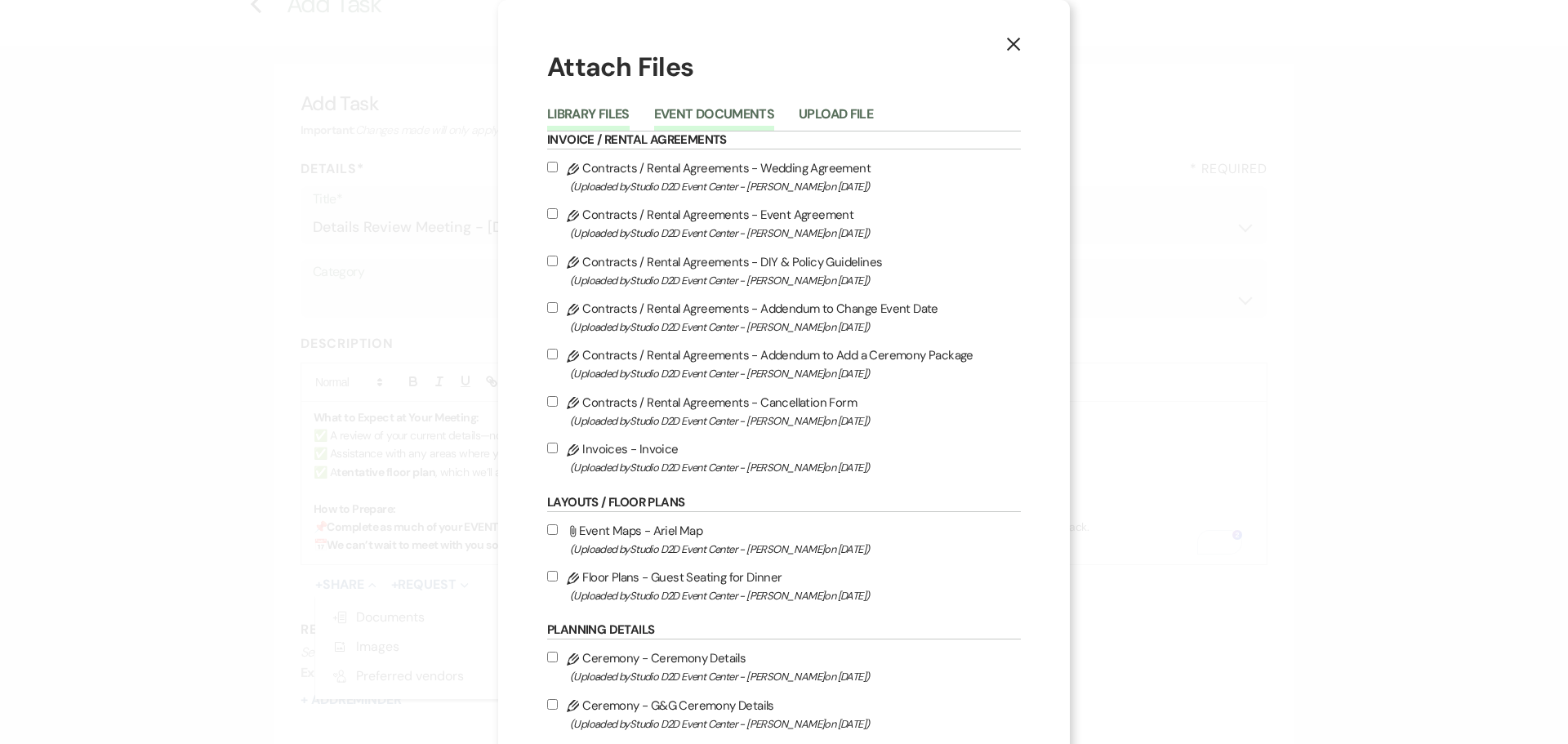
click at [692, 112] on button "Event Documents" at bounding box center [714, 119] width 120 height 22
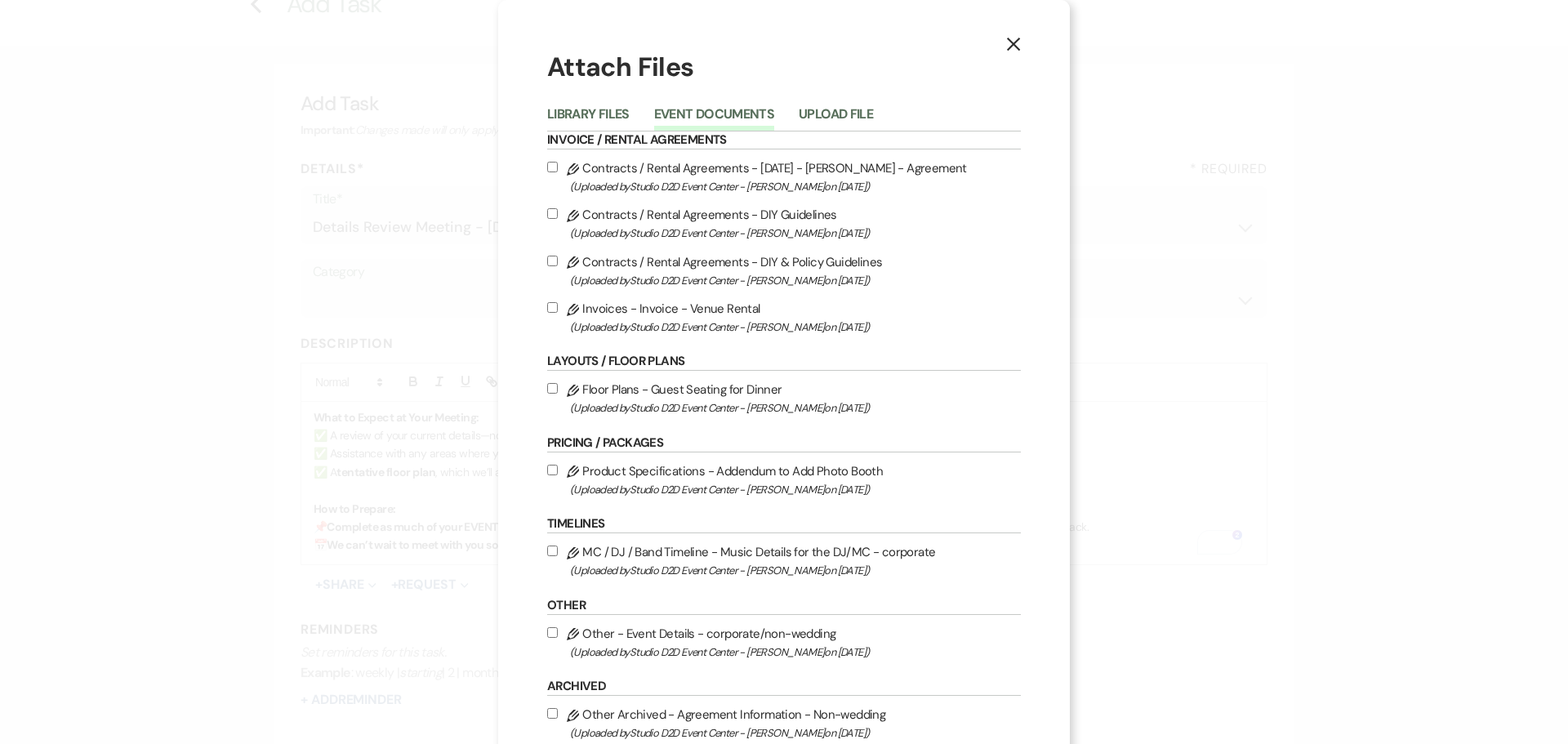
click at [718, 635] on label "Pencil Other - Event Details - corporate/non-wedding (Uploaded by Studio D2D Ev…" at bounding box center [784, 641] width 473 height 39
click at [558, 635] on input "Pencil Other - Event Details - corporate/non-wedding (Uploaded by Studio D2D Ev…" at bounding box center [553, 632] width 11 height 11
checkbox input "true"
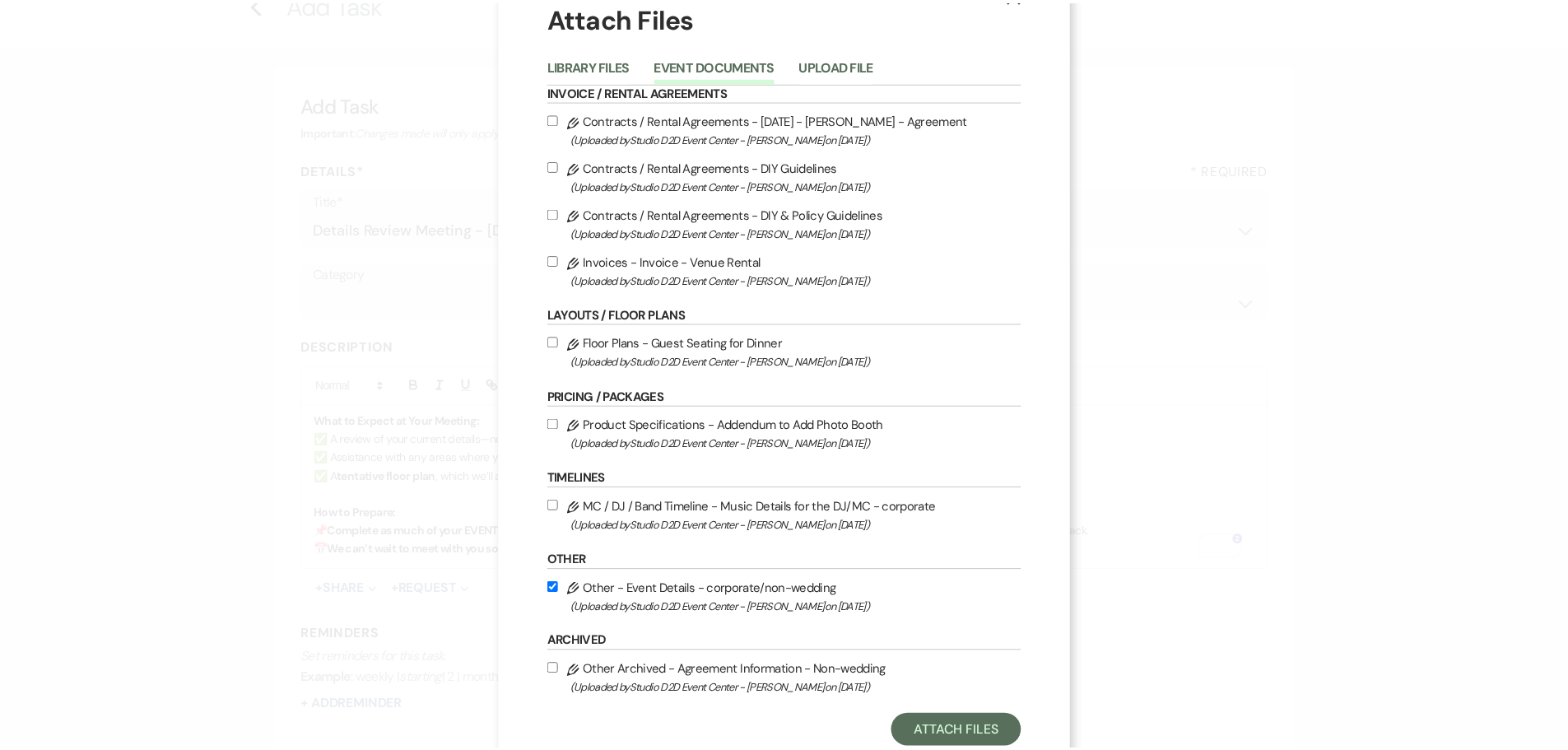
scroll to position [97, 0]
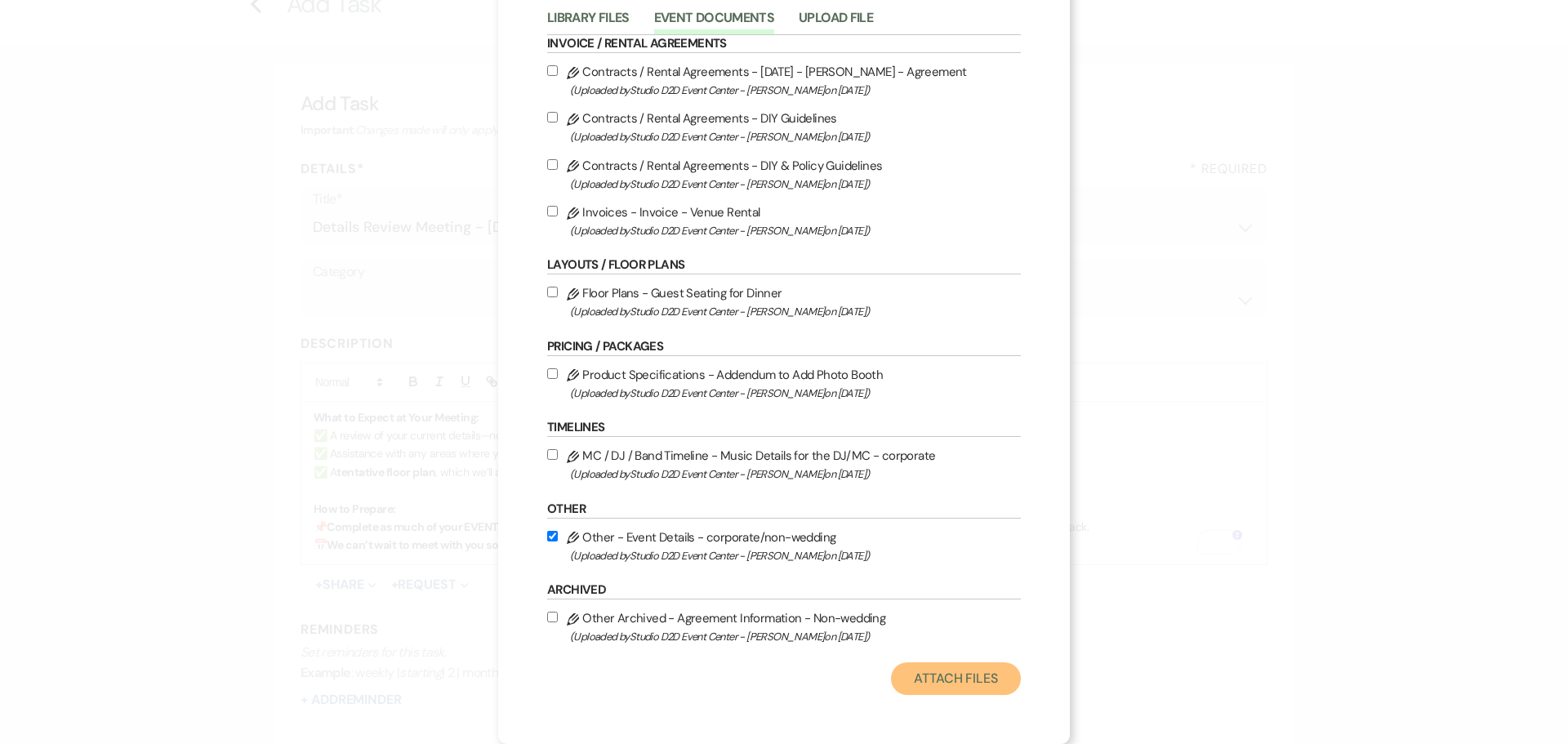
click at [925, 673] on button "Attach Files" at bounding box center [956, 678] width 130 height 32
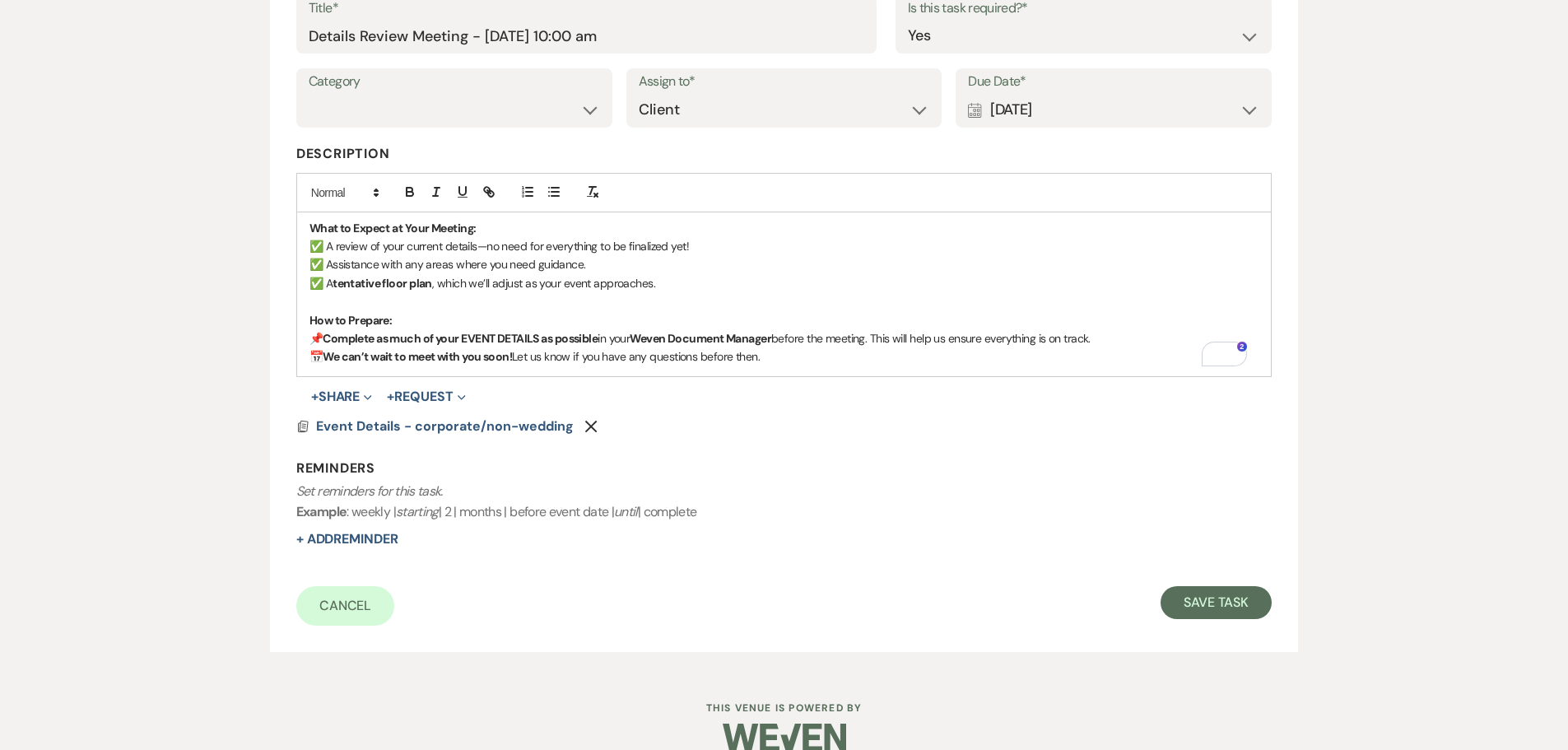
scroll to position [315, 0]
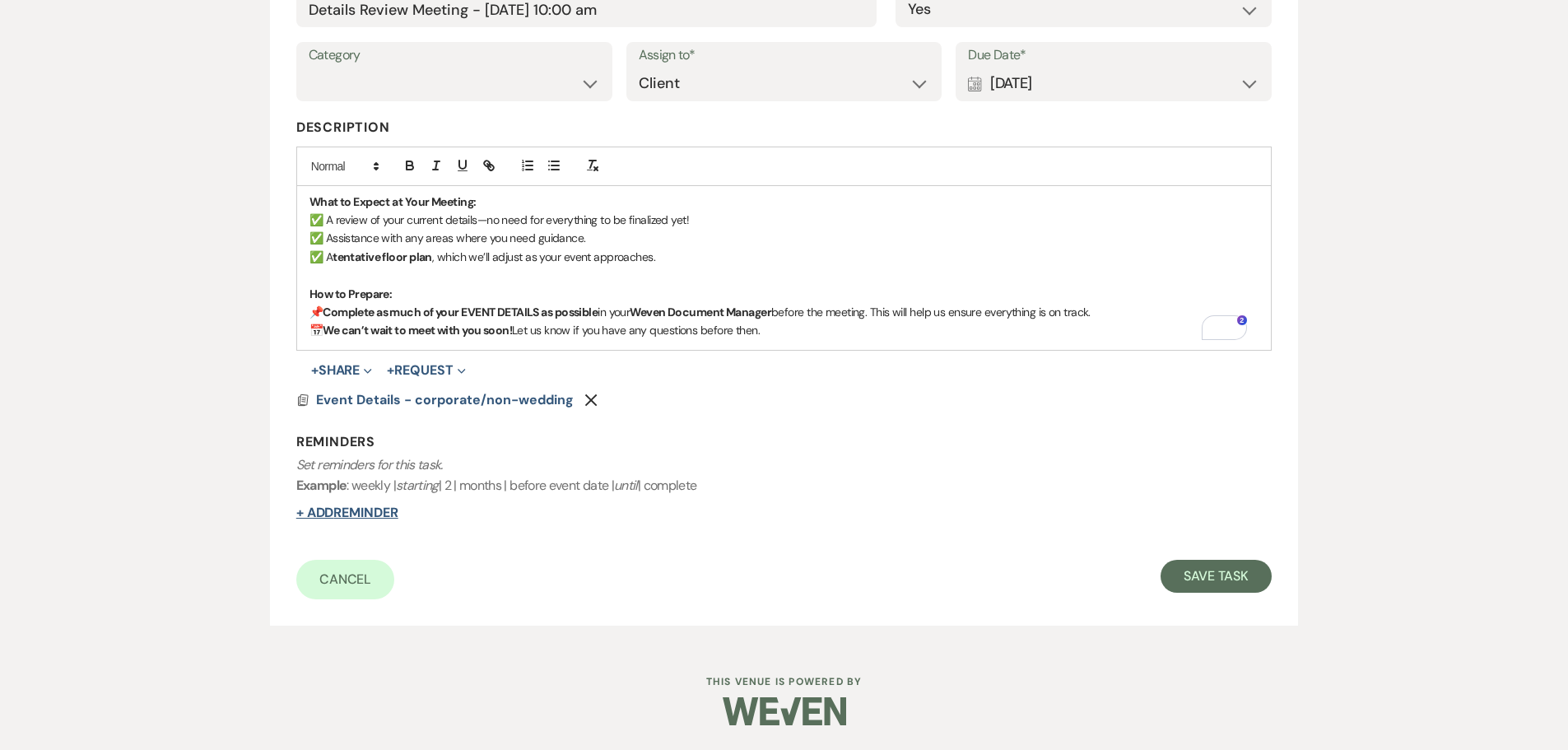
click at [369, 513] on button "+ Add Reminder" at bounding box center [347, 512] width 102 height 14
select select "client"
select select "days"
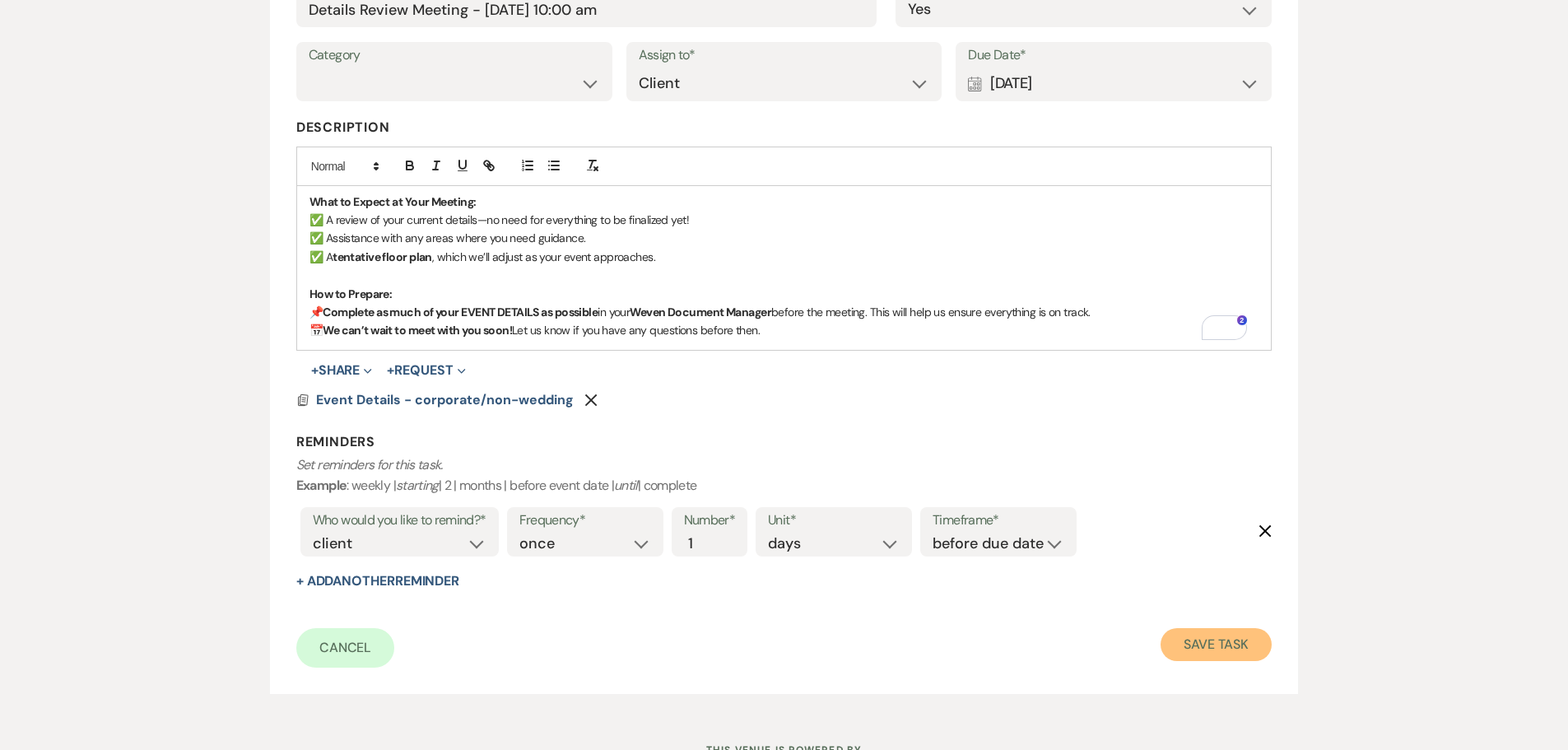
click at [1216, 643] on button "Save Task" at bounding box center [1215, 644] width 112 height 33
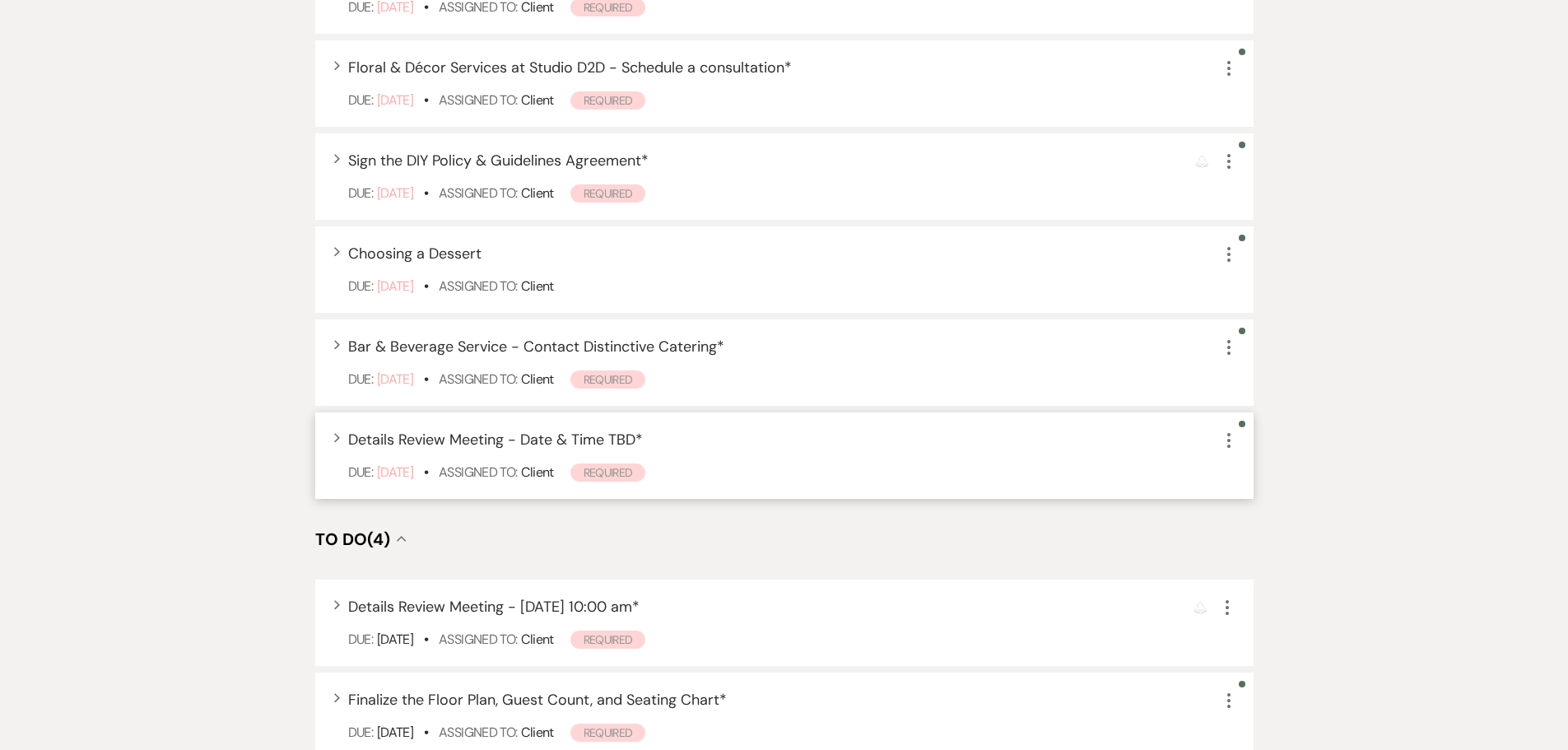
scroll to position [644, 0]
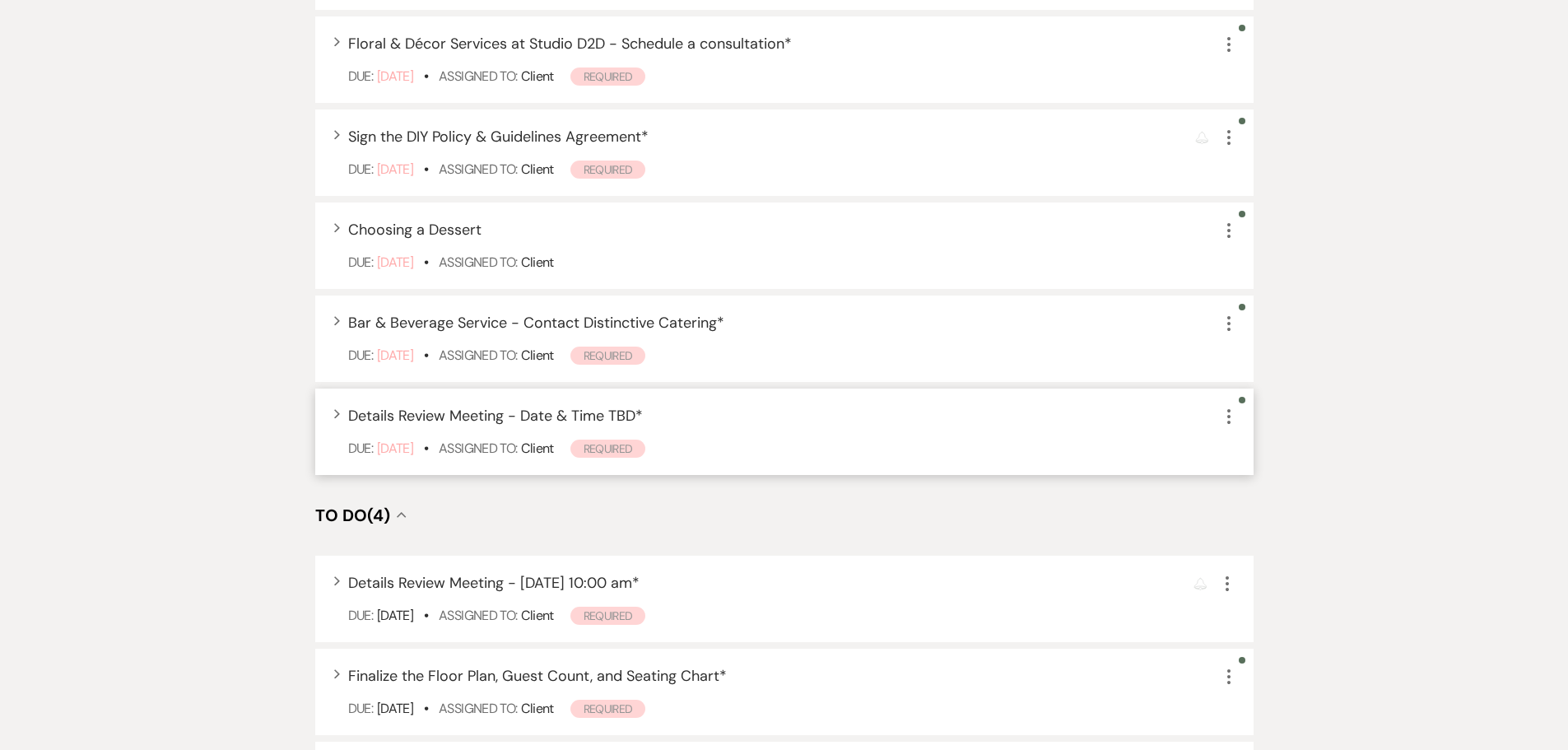
click at [1228, 414] on icon "More" at bounding box center [1229, 416] width 20 height 20
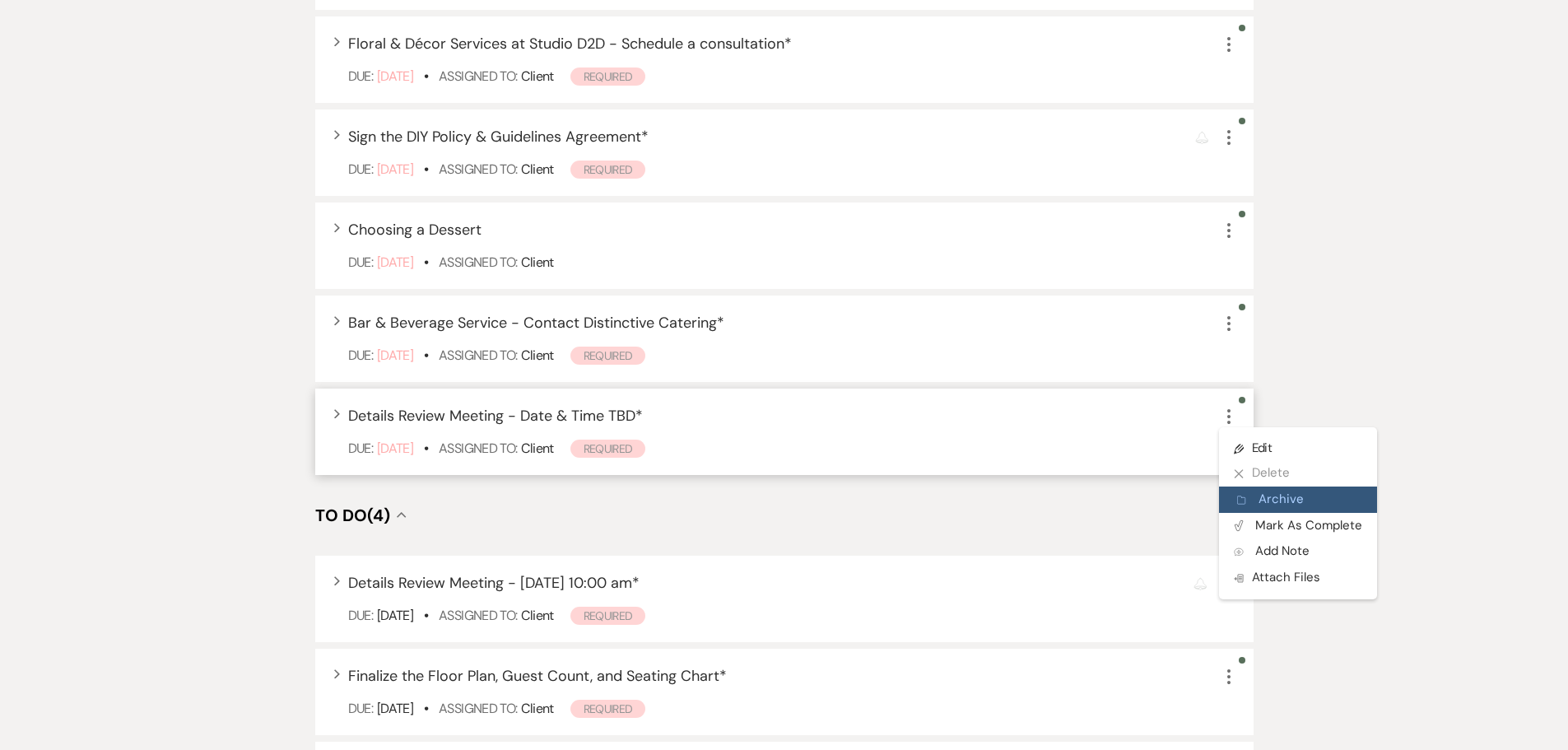
click at [1264, 509] on button "Archive Archive" at bounding box center [1298, 499] width 158 height 26
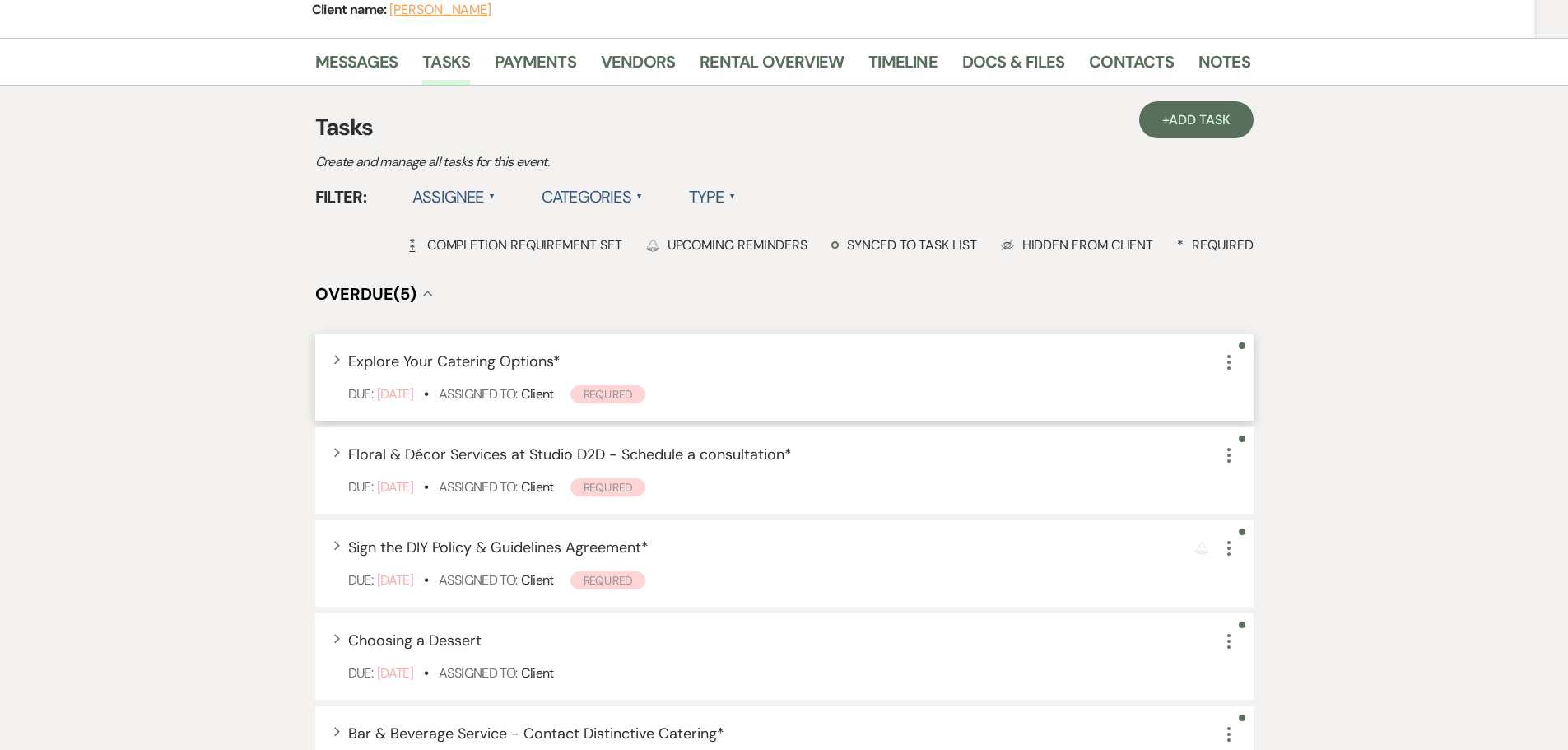
scroll to position [232, 0]
click at [656, 62] on link "Vendors" at bounding box center [638, 67] width 74 height 36
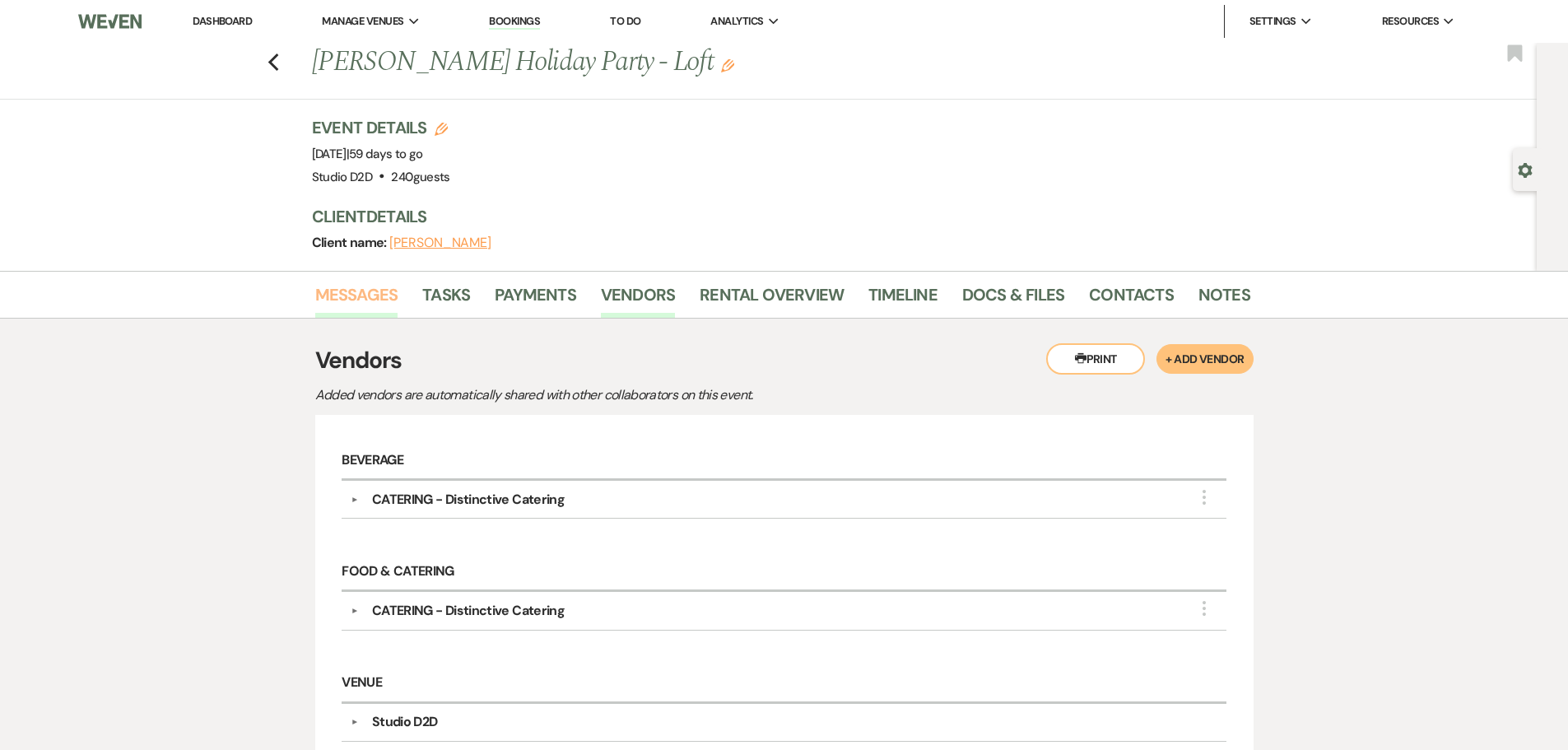
click at [376, 291] on link "Messages" at bounding box center [357, 299] width 83 height 36
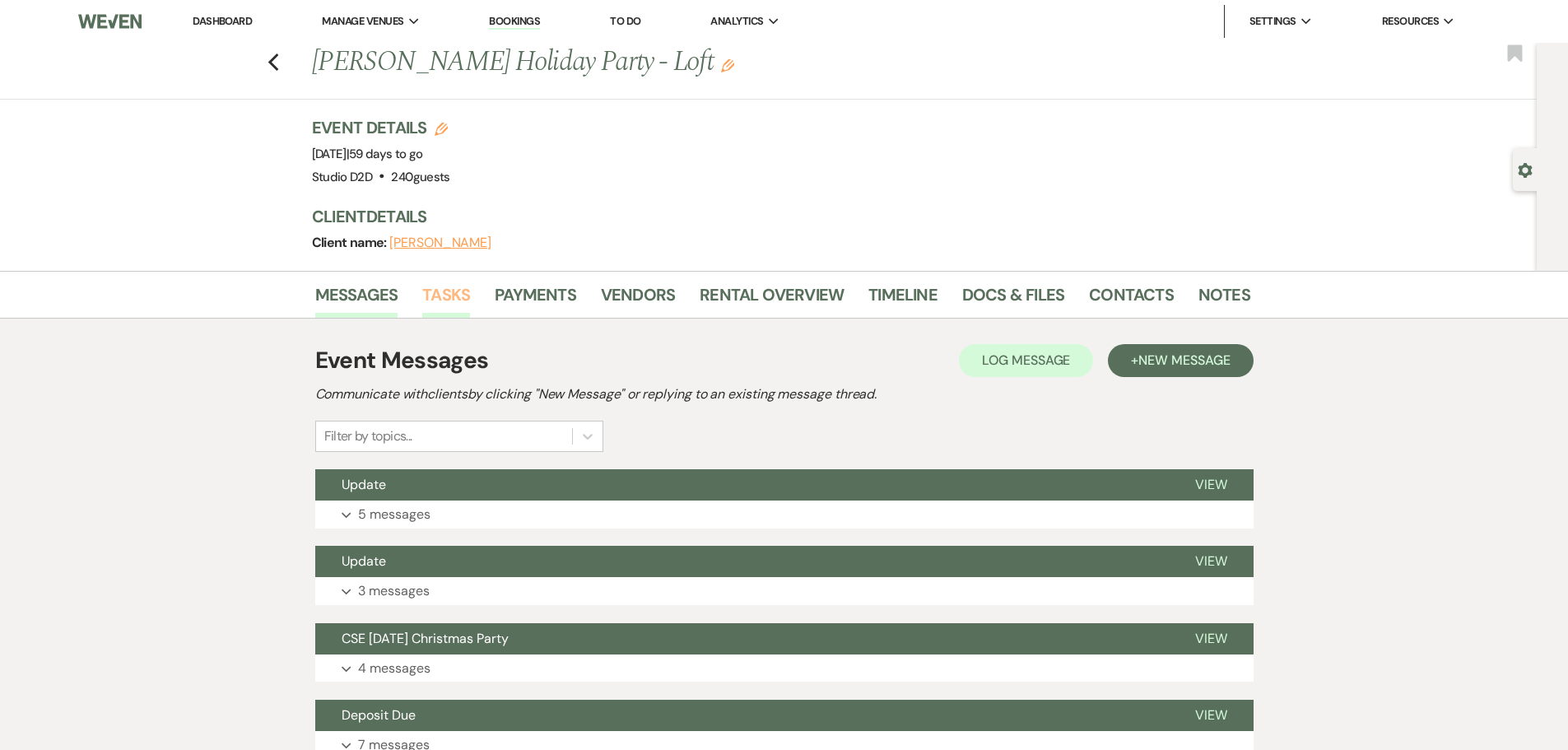
click at [454, 299] on link "Tasks" at bounding box center [446, 299] width 48 height 36
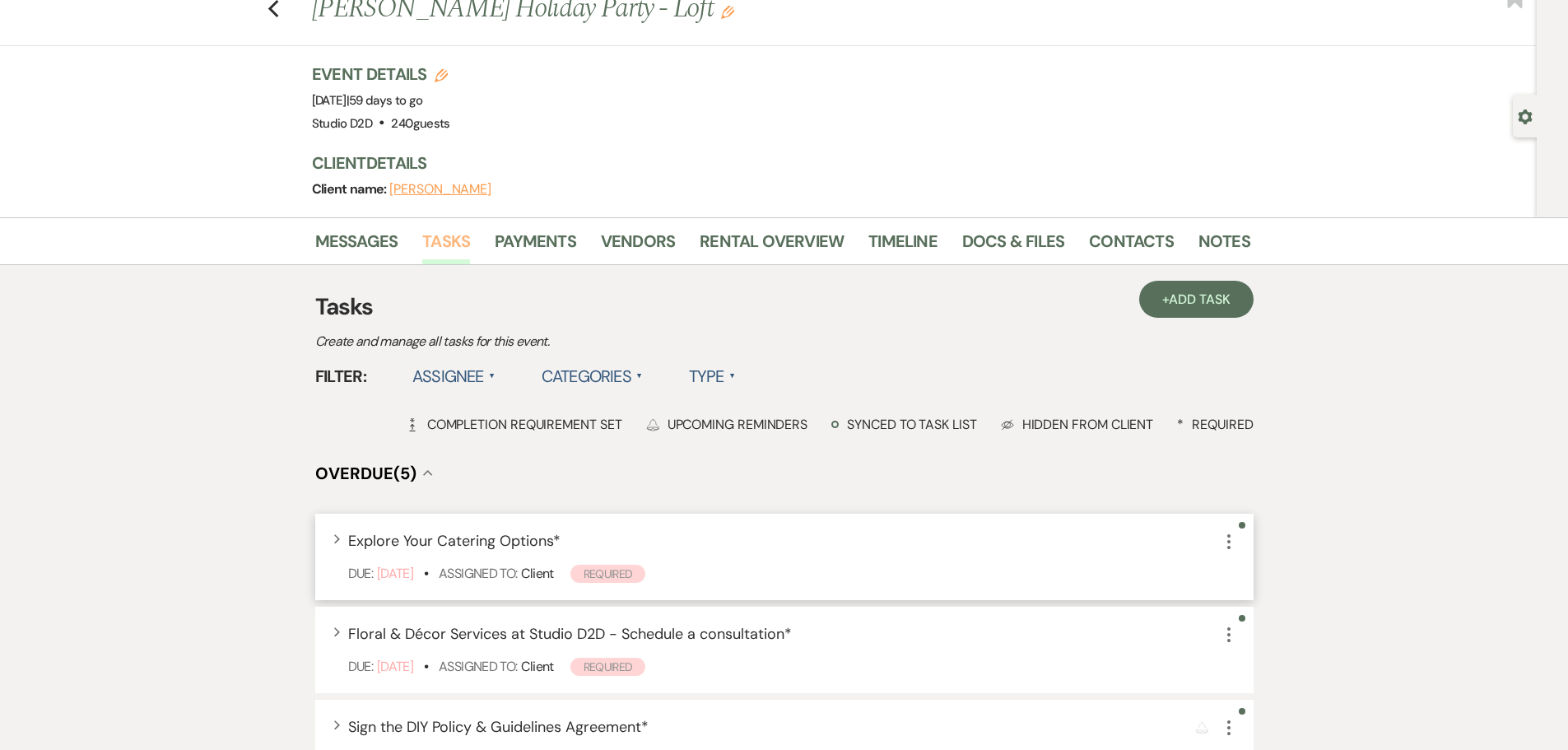
scroll to position [83, 0]
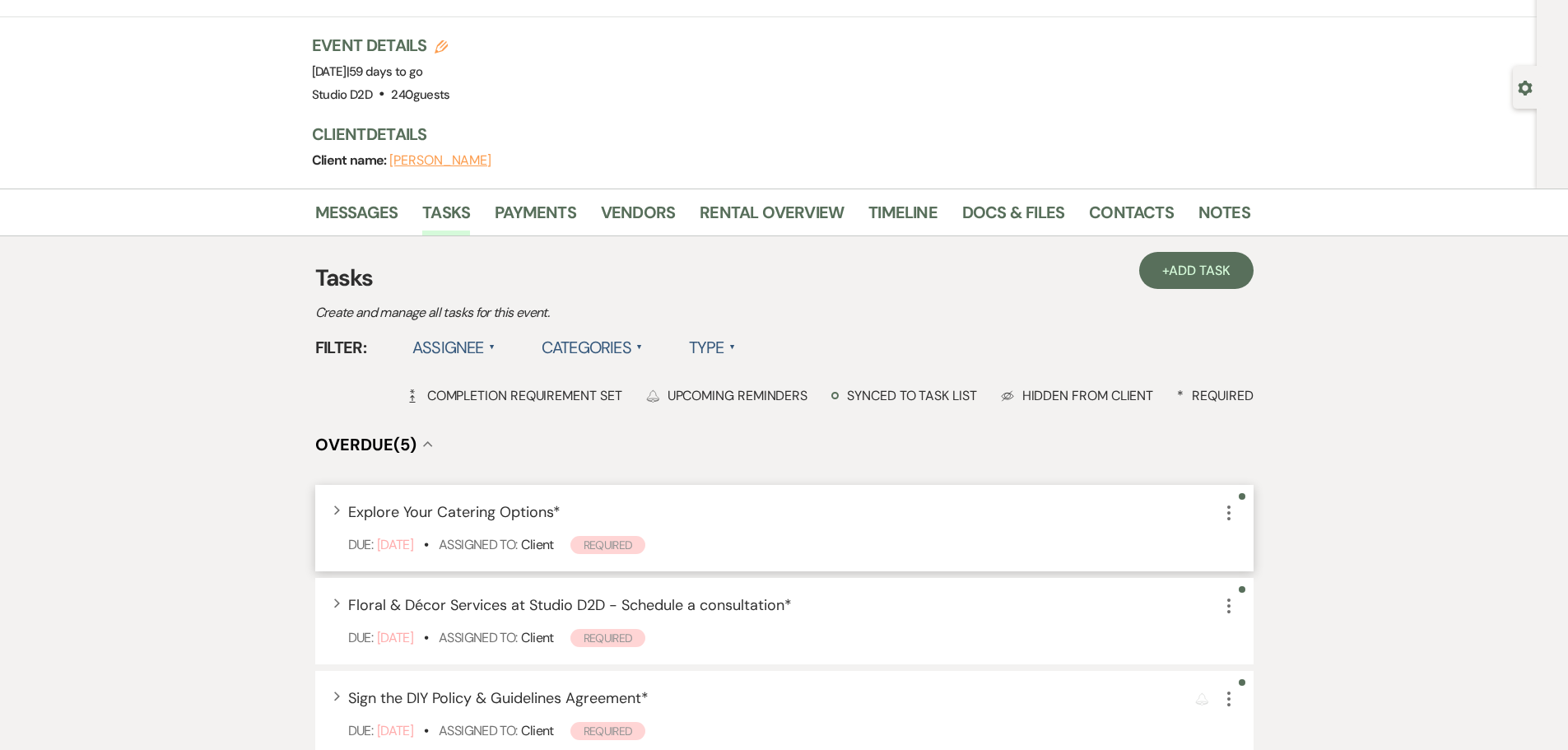
click at [1226, 512] on icon "More" at bounding box center [1229, 512] width 20 height 20
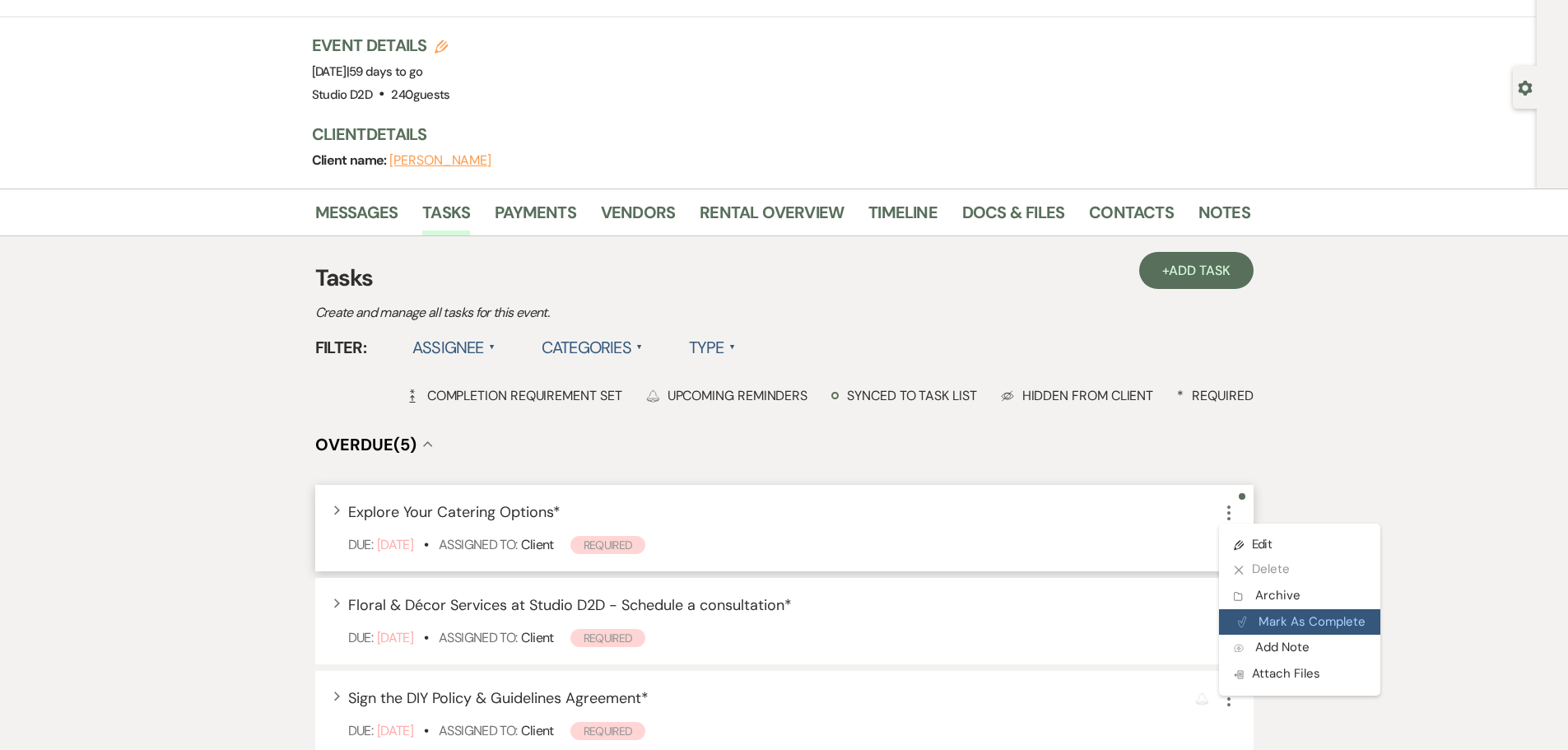
click at [1294, 621] on button "Plan Portal Link Mark As Complete" at bounding box center [1300, 621] width 161 height 26
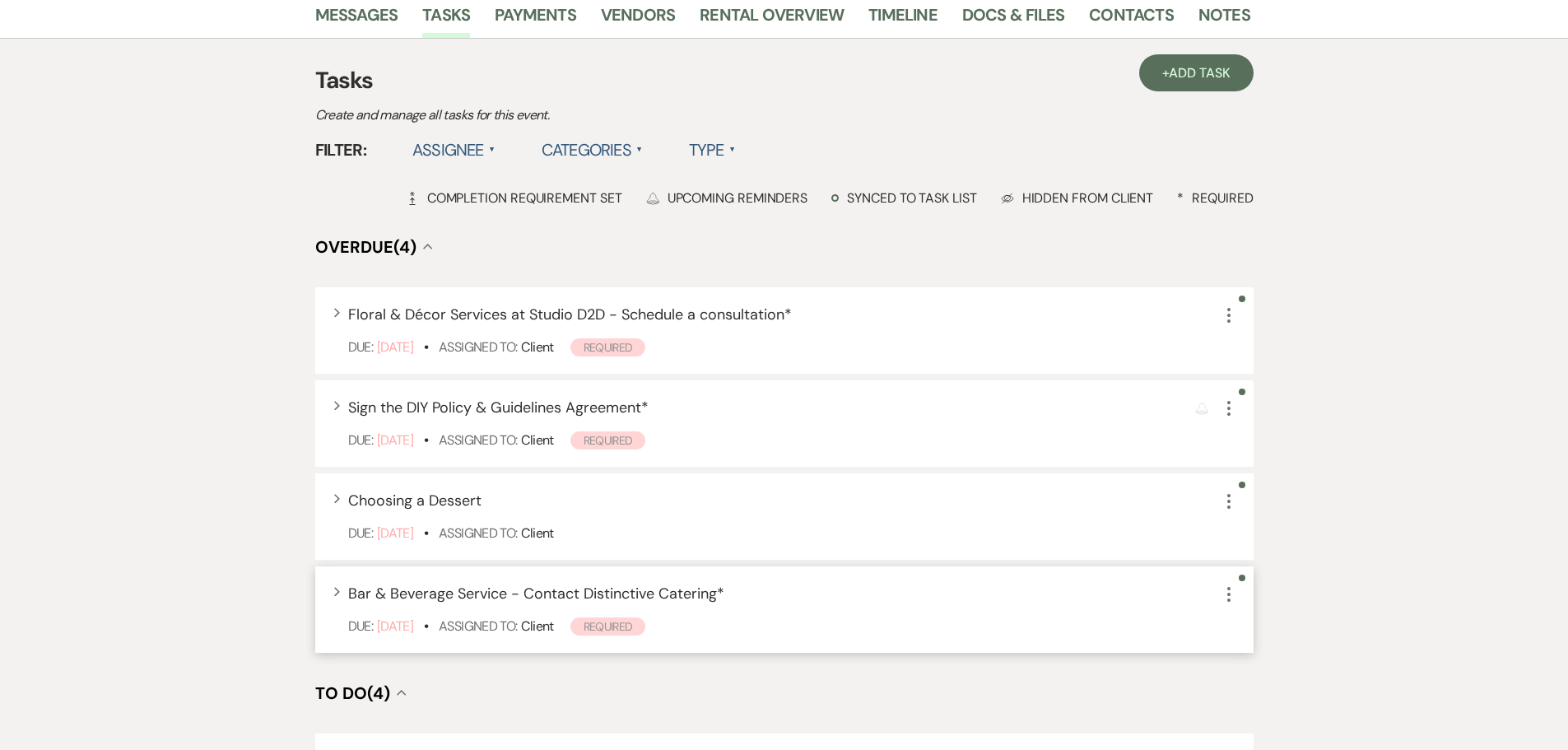
scroll to position [329, 0]
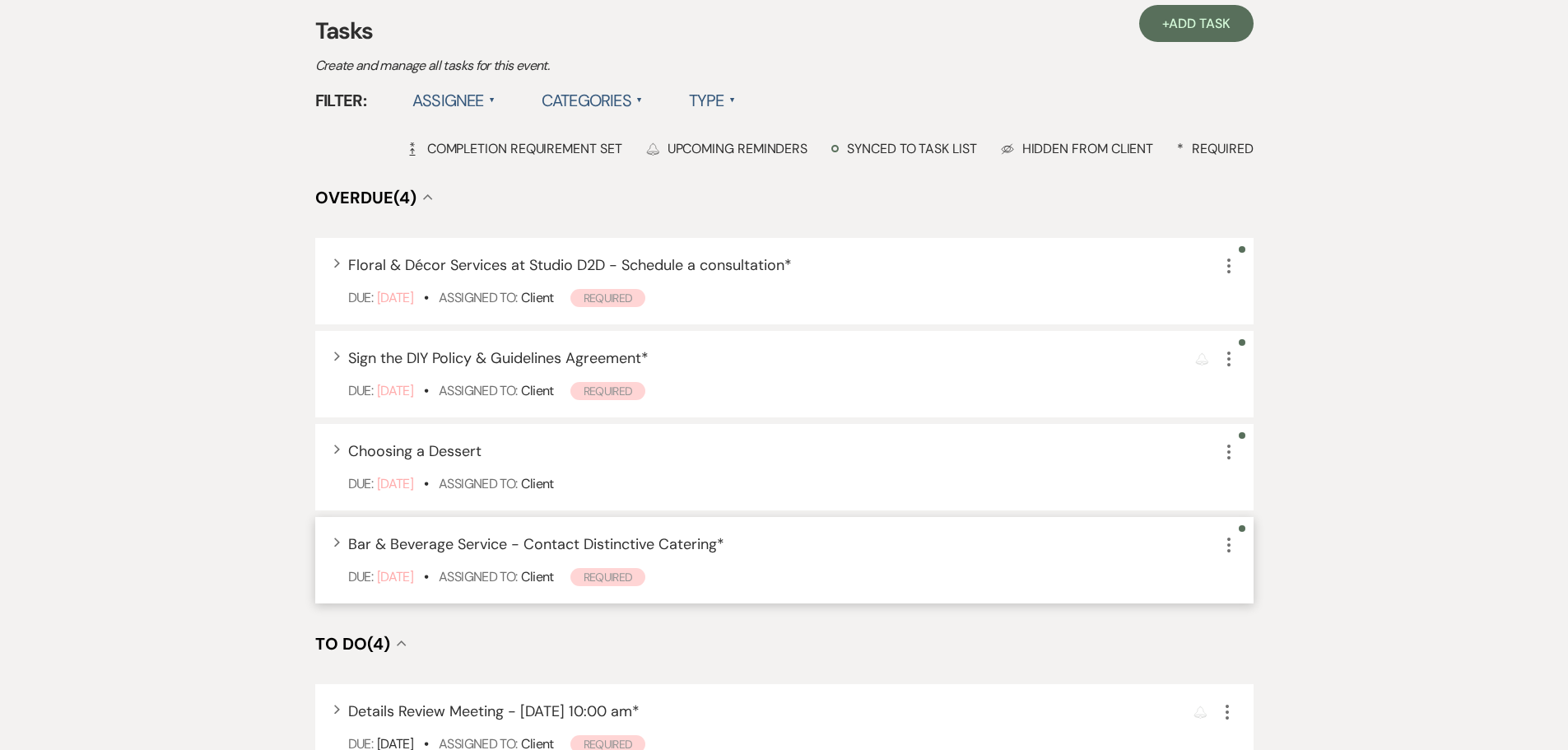
click at [1227, 548] on icon "More" at bounding box center [1229, 545] width 20 height 20
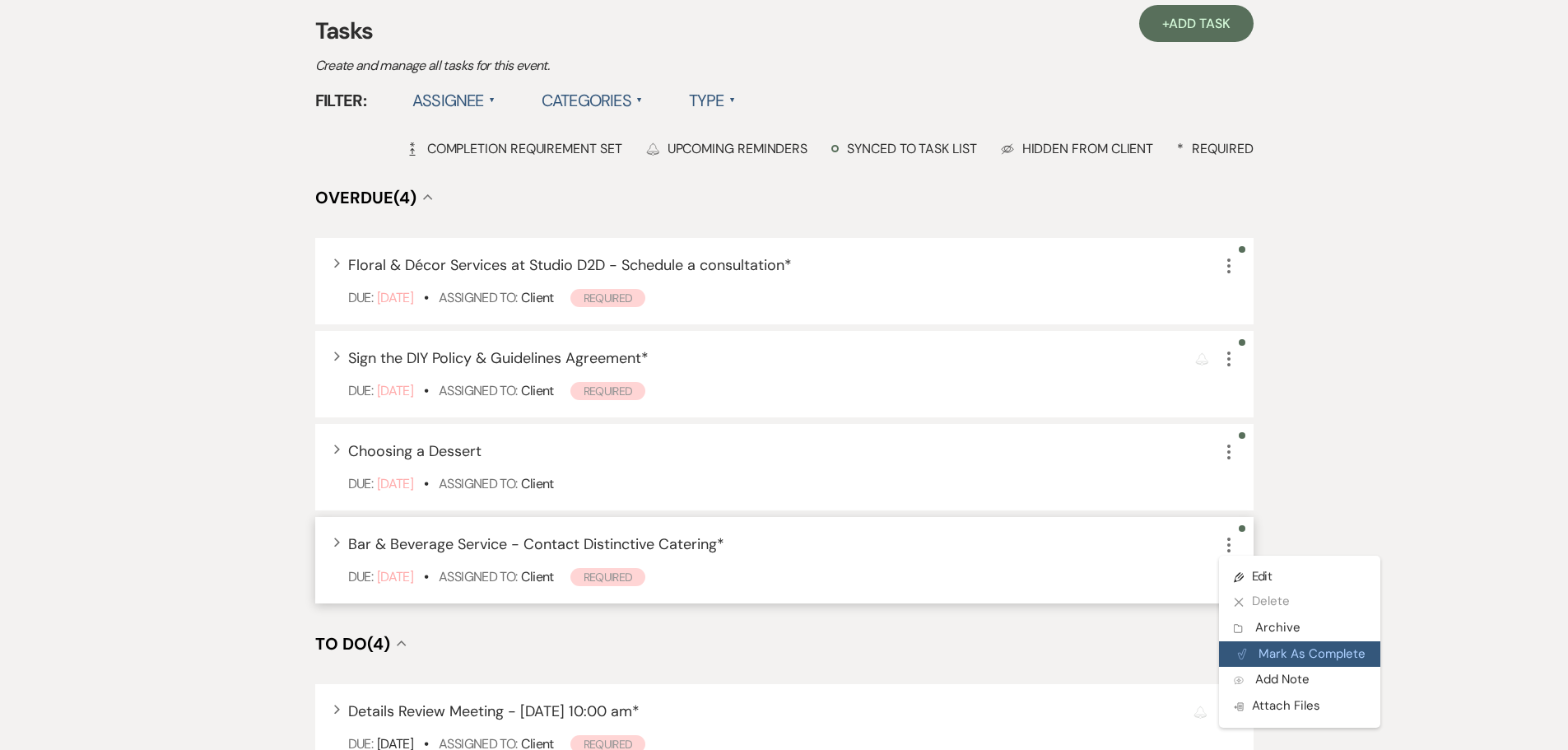
click at [1285, 646] on button "Plan Portal Link Mark As Complete" at bounding box center [1300, 654] width 161 height 26
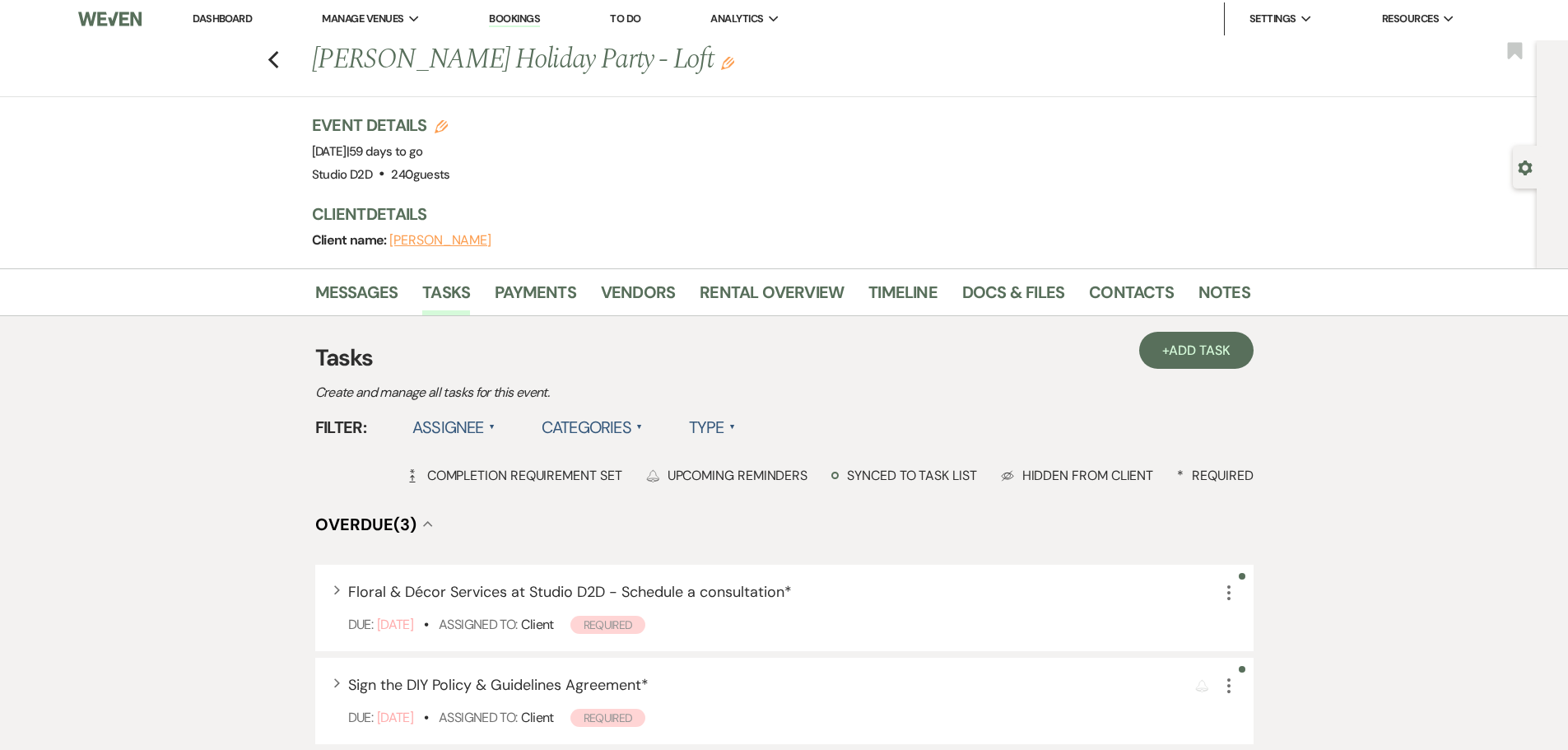
scroll to position [0, 0]
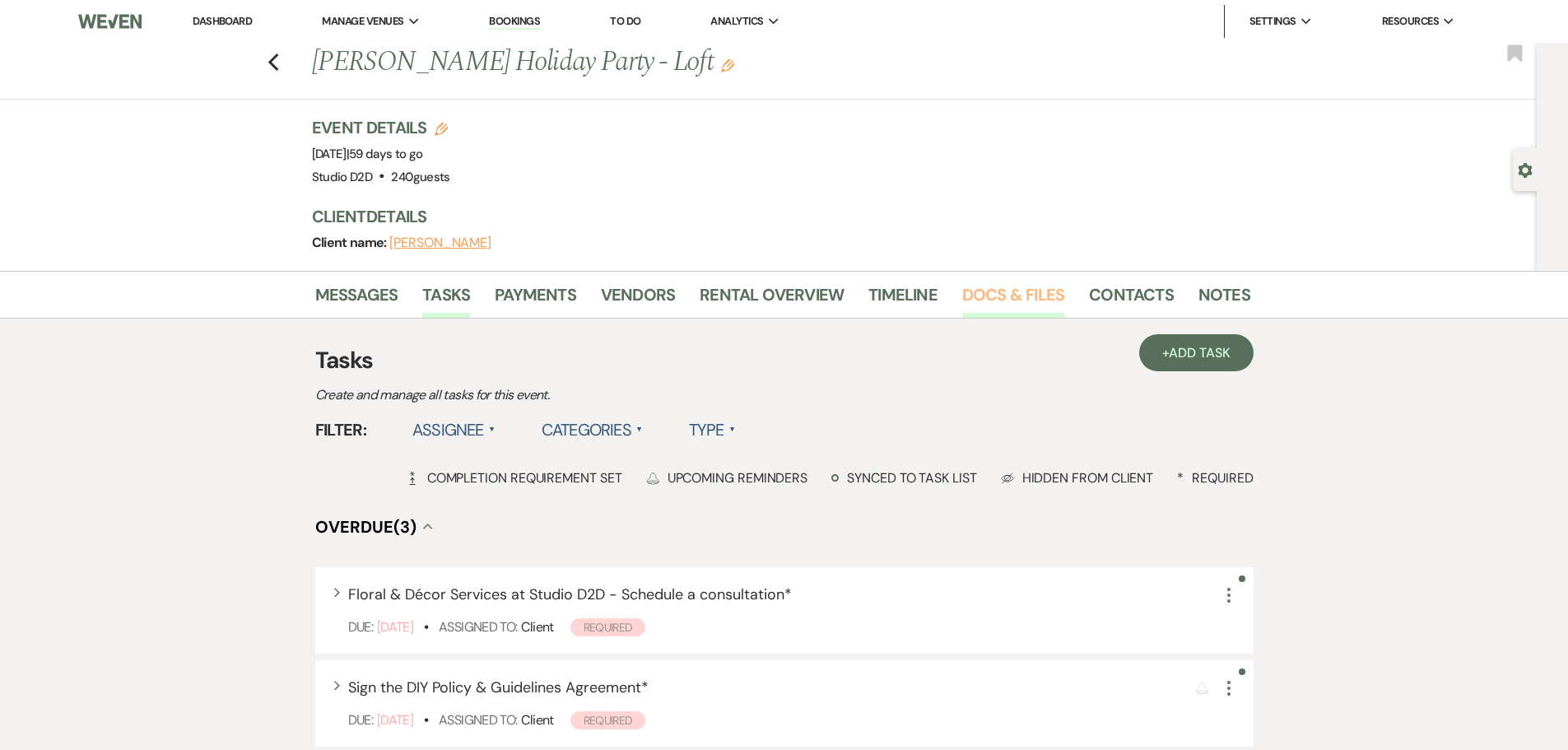
click at [1010, 300] on link "Docs & Files" at bounding box center [1013, 299] width 102 height 36
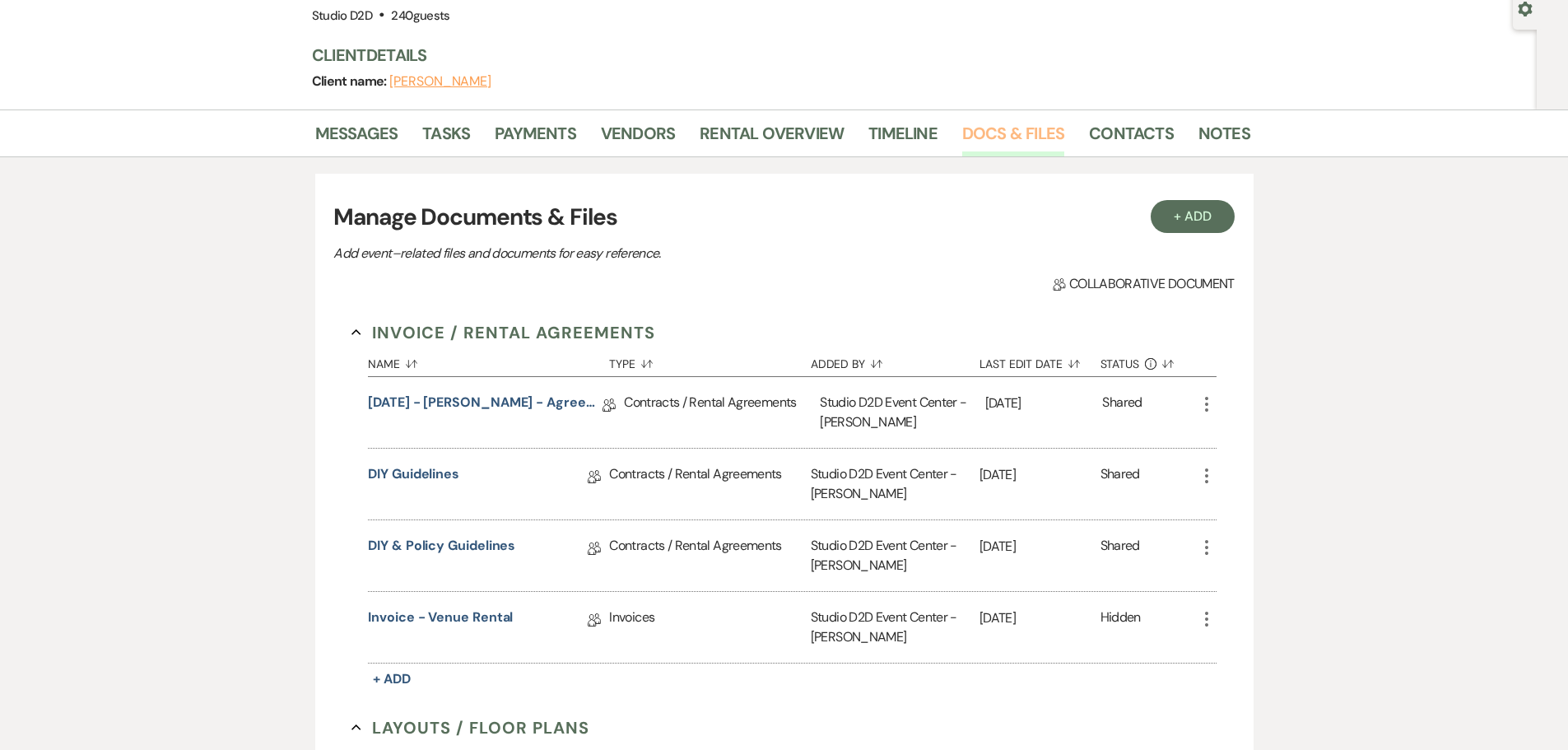
scroll to position [164, 0]
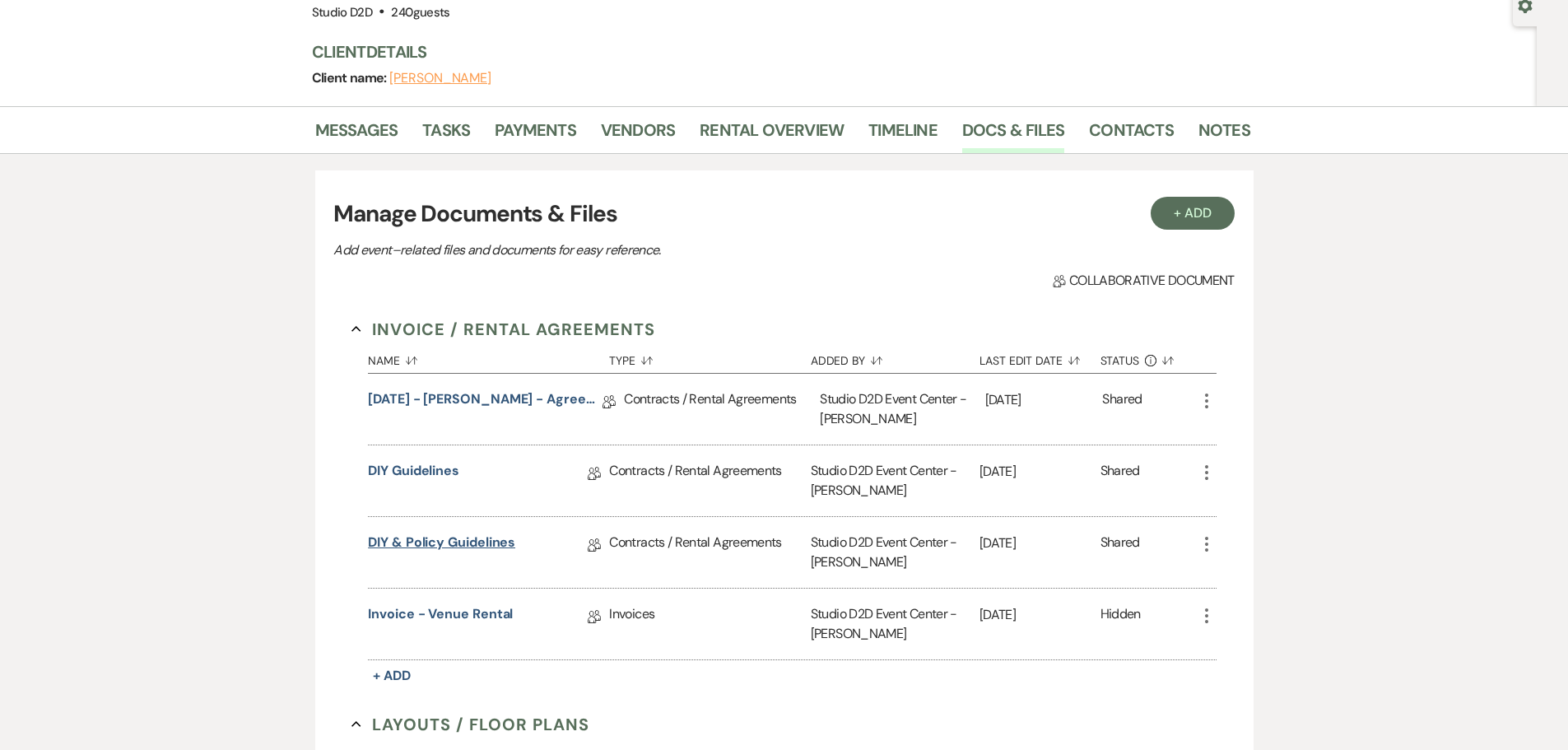
click at [464, 541] on link "DIY & Policy Guidelines" at bounding box center [442, 545] width 147 height 25
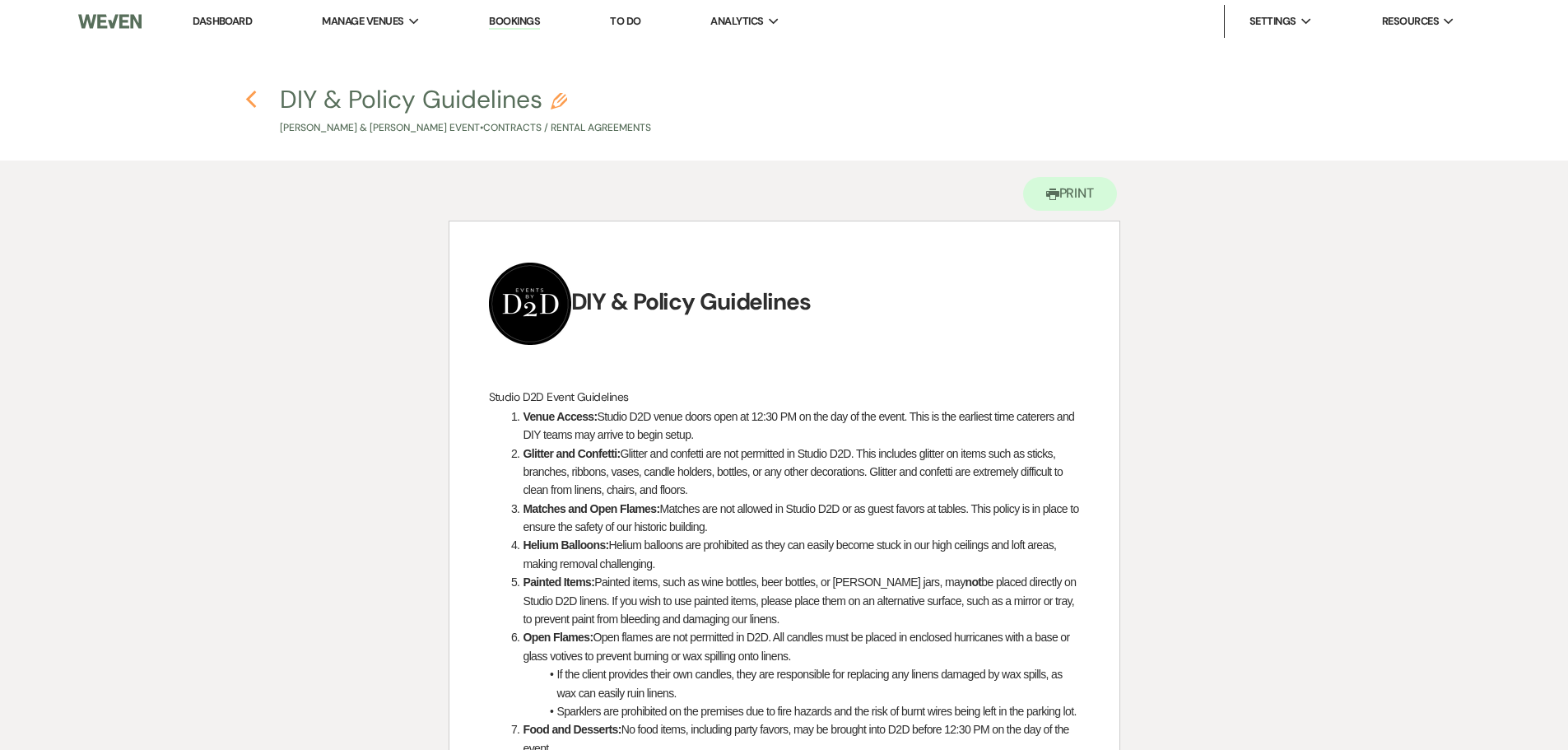
click at [248, 100] on use "button" at bounding box center [251, 100] width 11 height 18
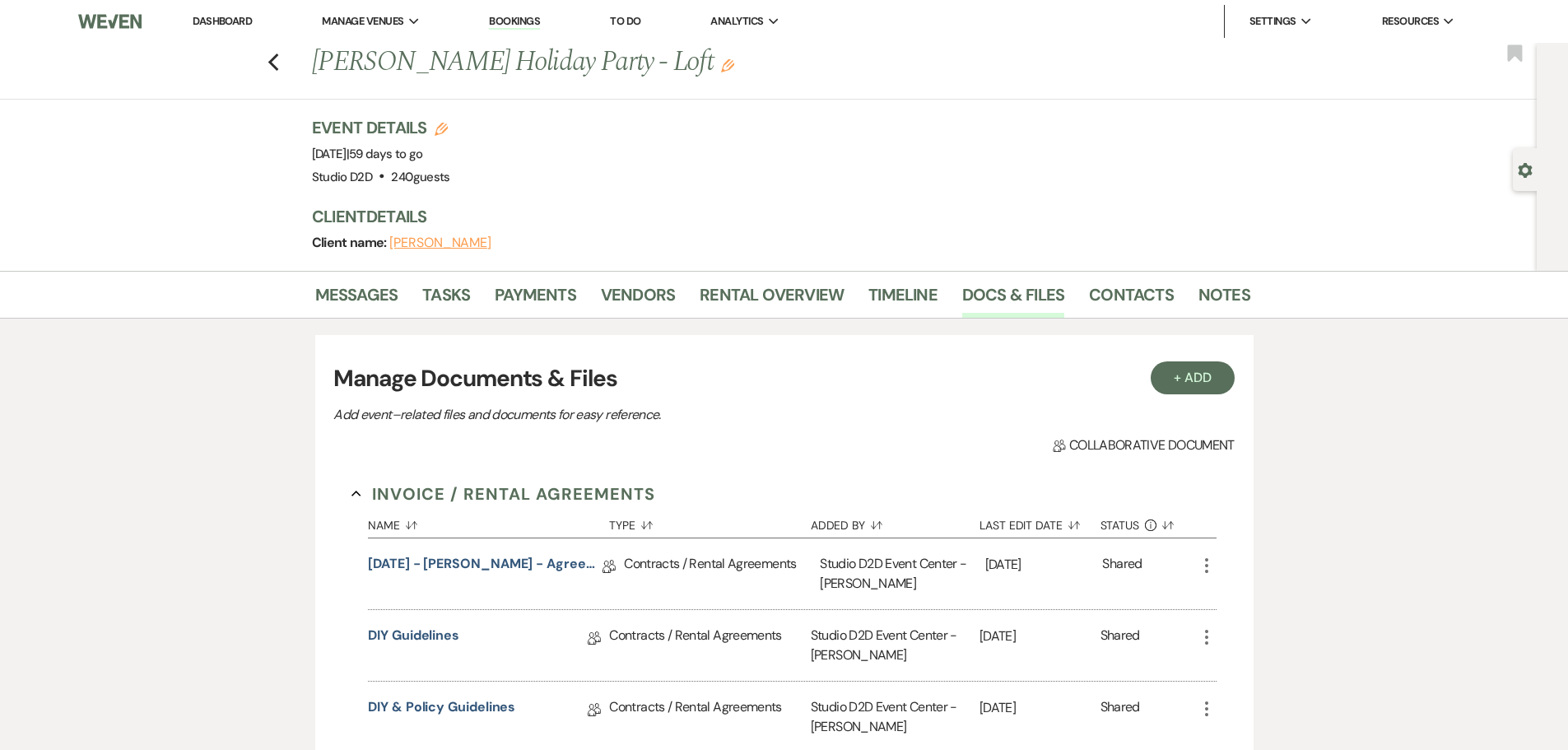
scroll to position [164, 0]
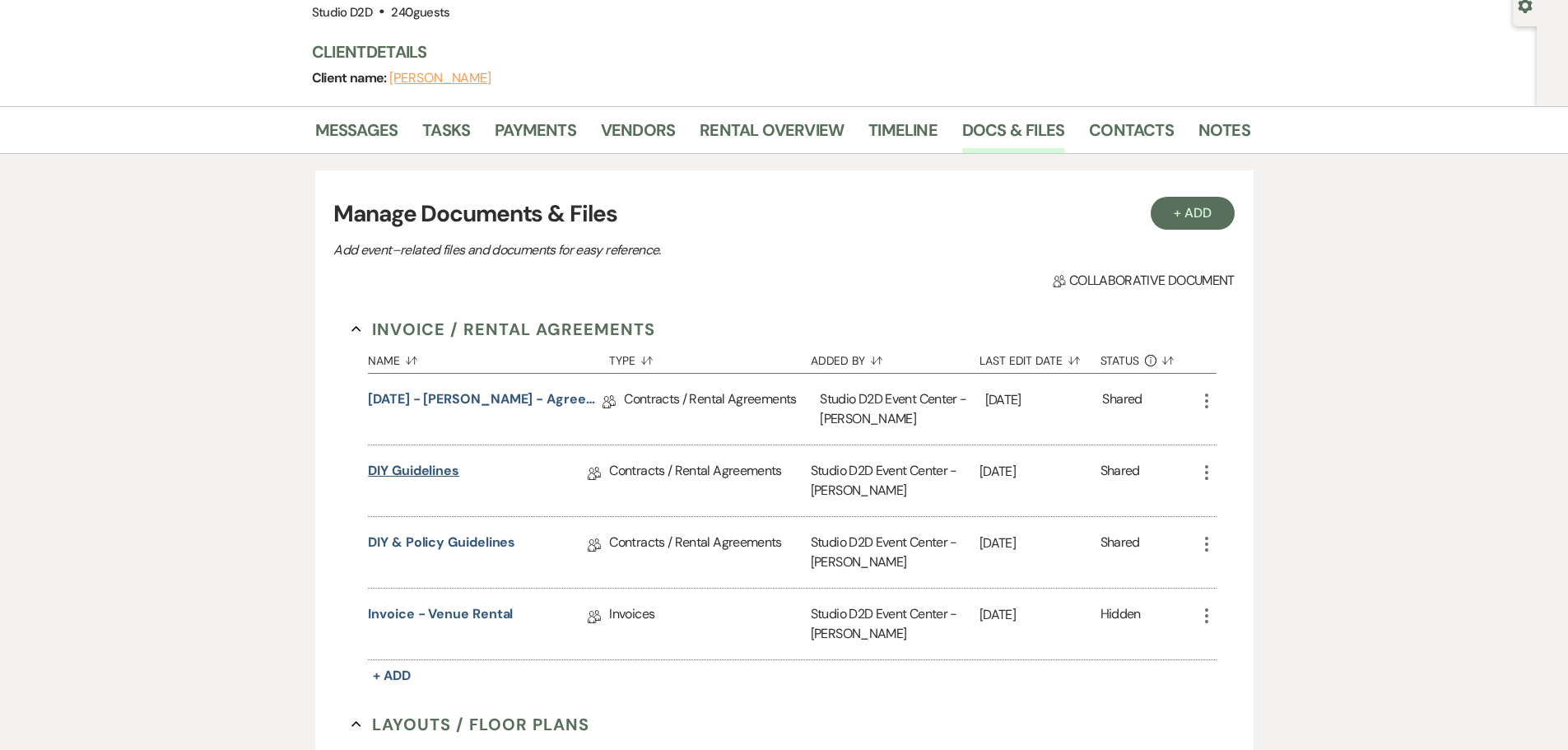
click at [452, 473] on link "DIY Guidelines" at bounding box center [414, 473] width 92 height 25
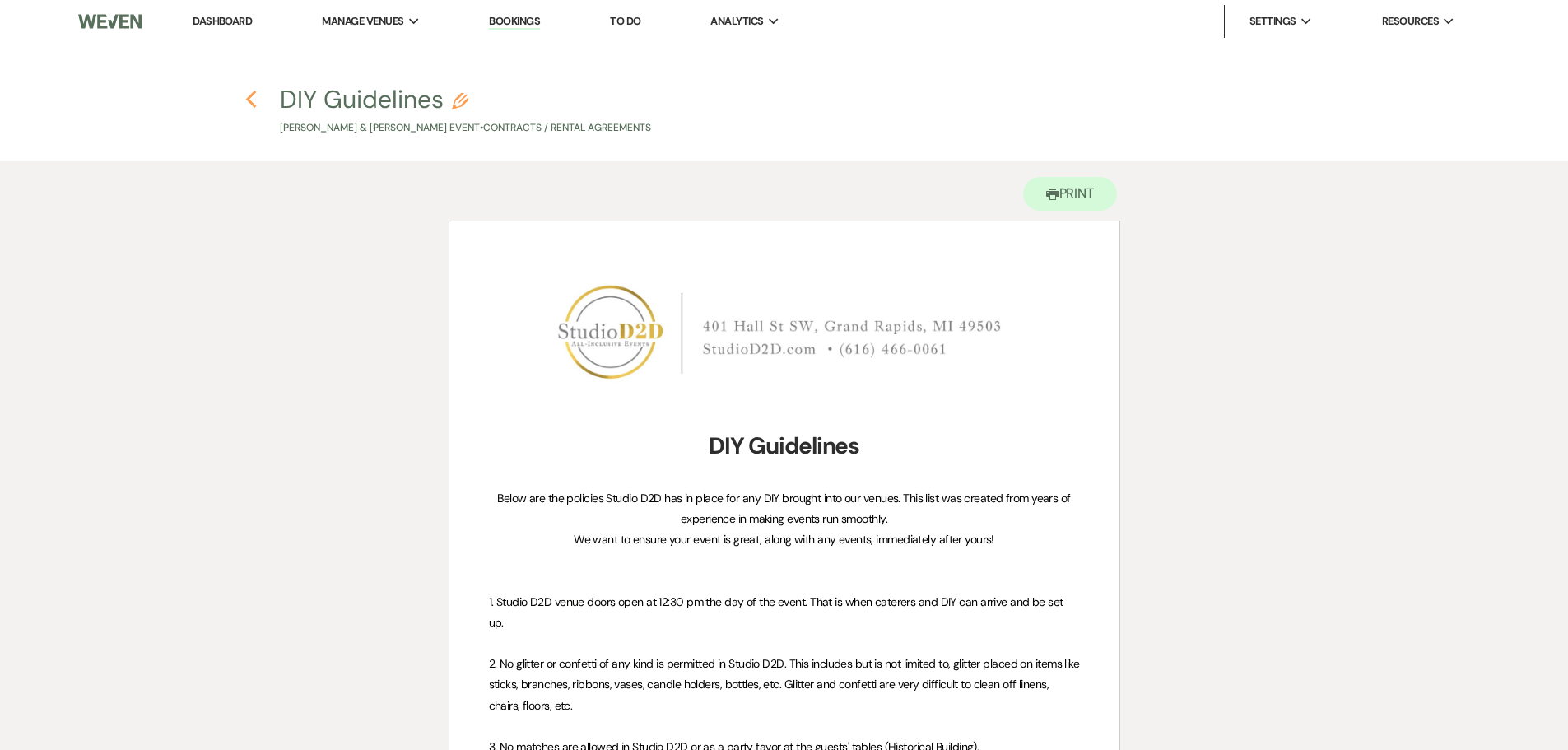
click at [254, 102] on icon "Previous" at bounding box center [251, 100] width 13 height 20
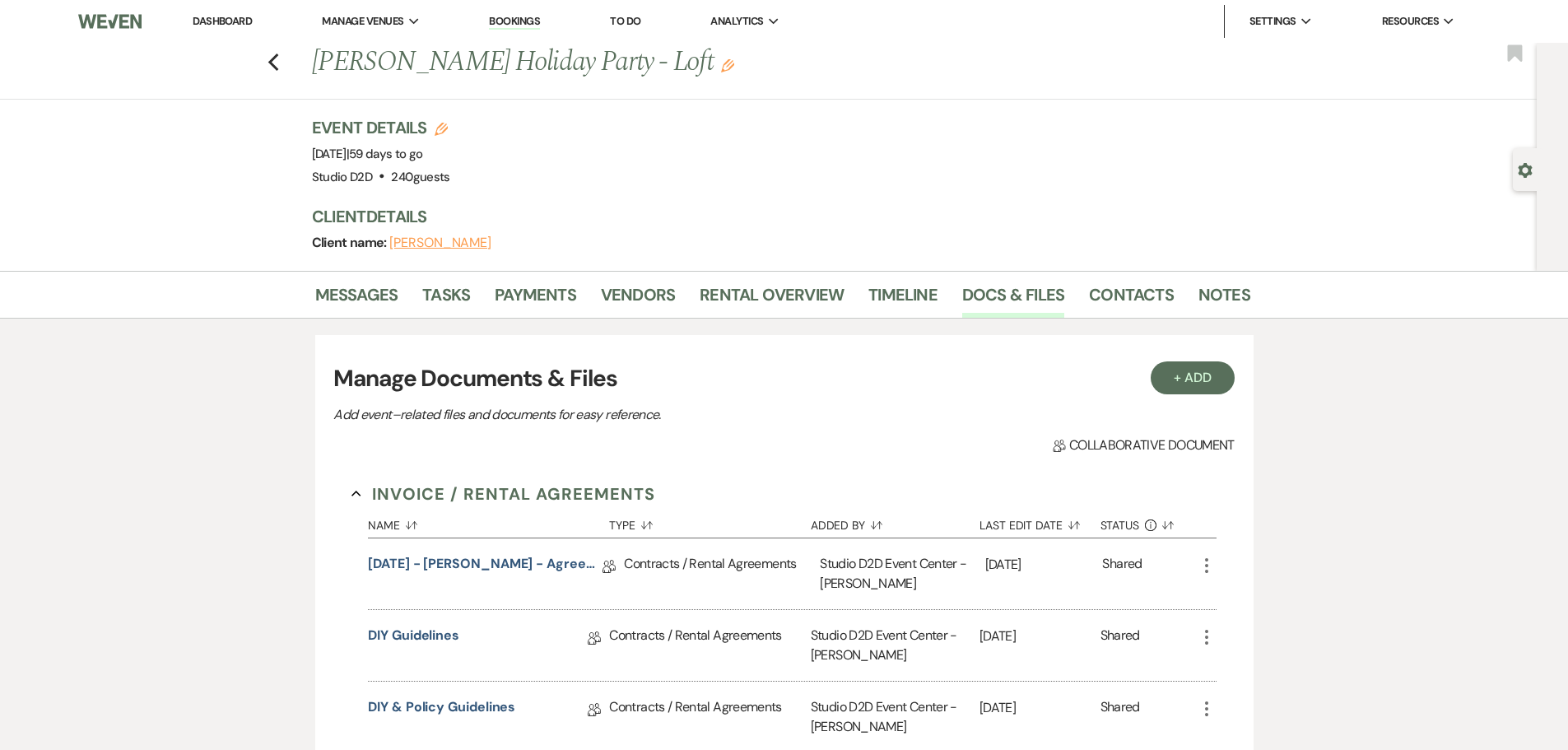
scroll to position [164, 0]
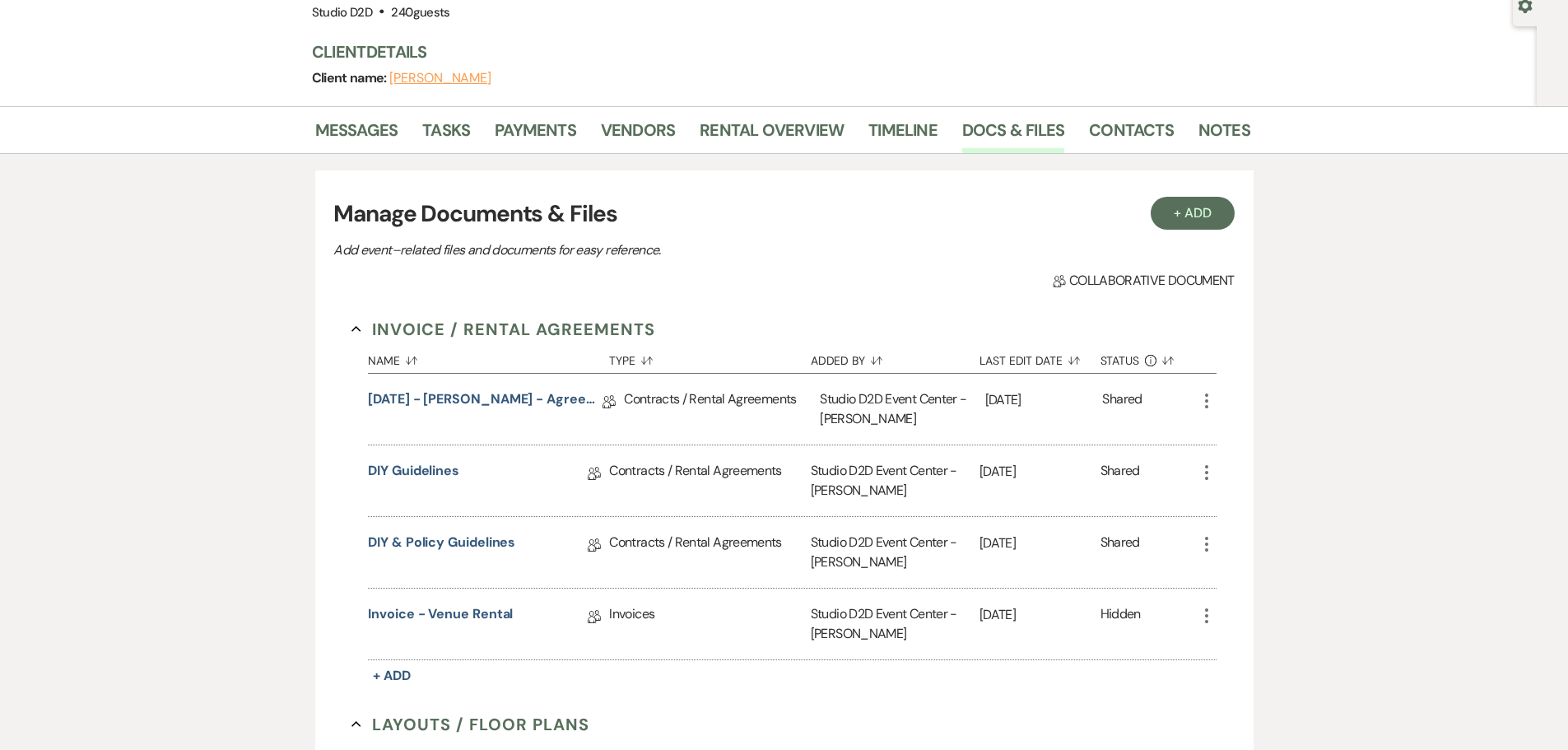
click at [1206, 470] on icon "More" at bounding box center [1206, 472] width 20 height 20
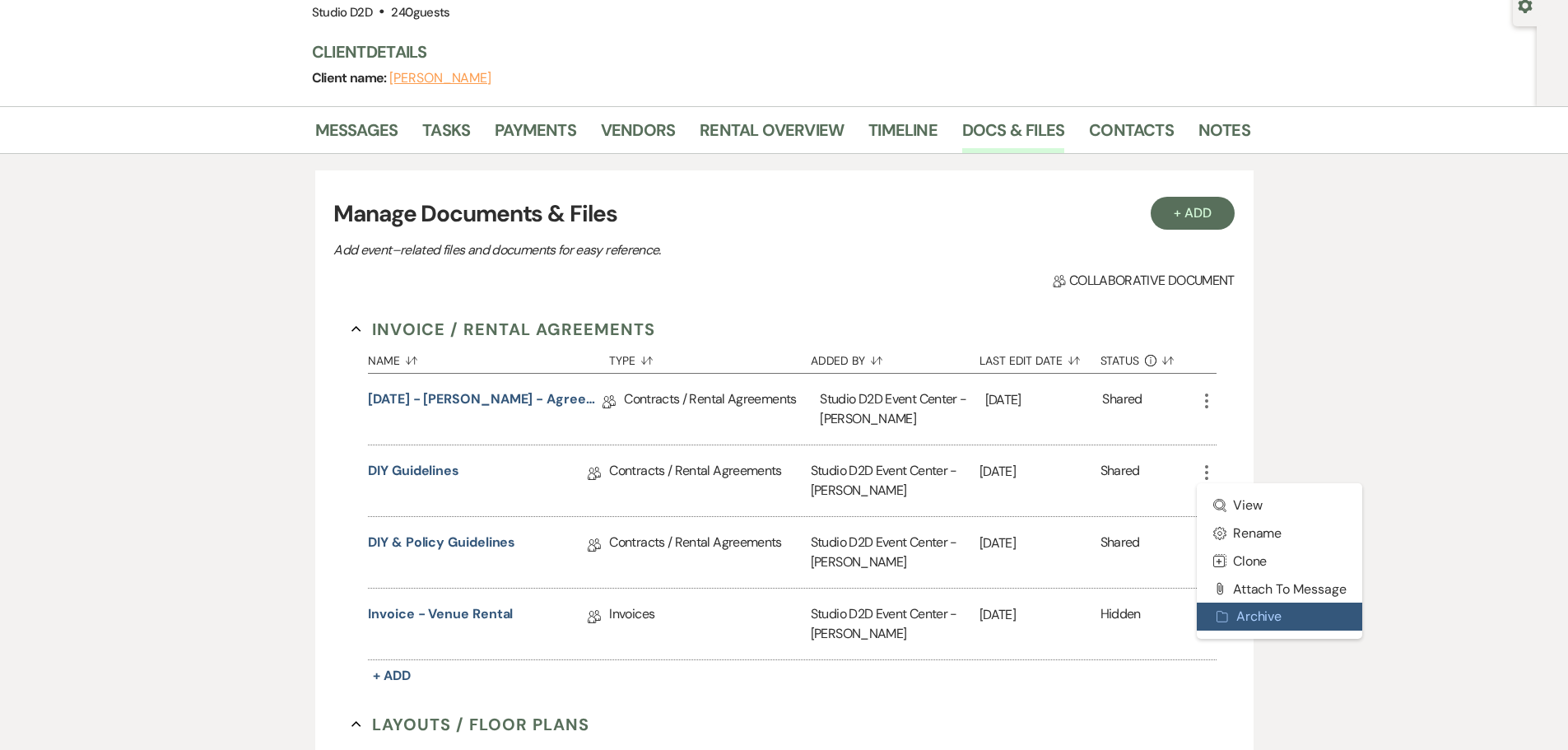
click at [1274, 609] on button "Archive Archive" at bounding box center [1279, 616] width 166 height 28
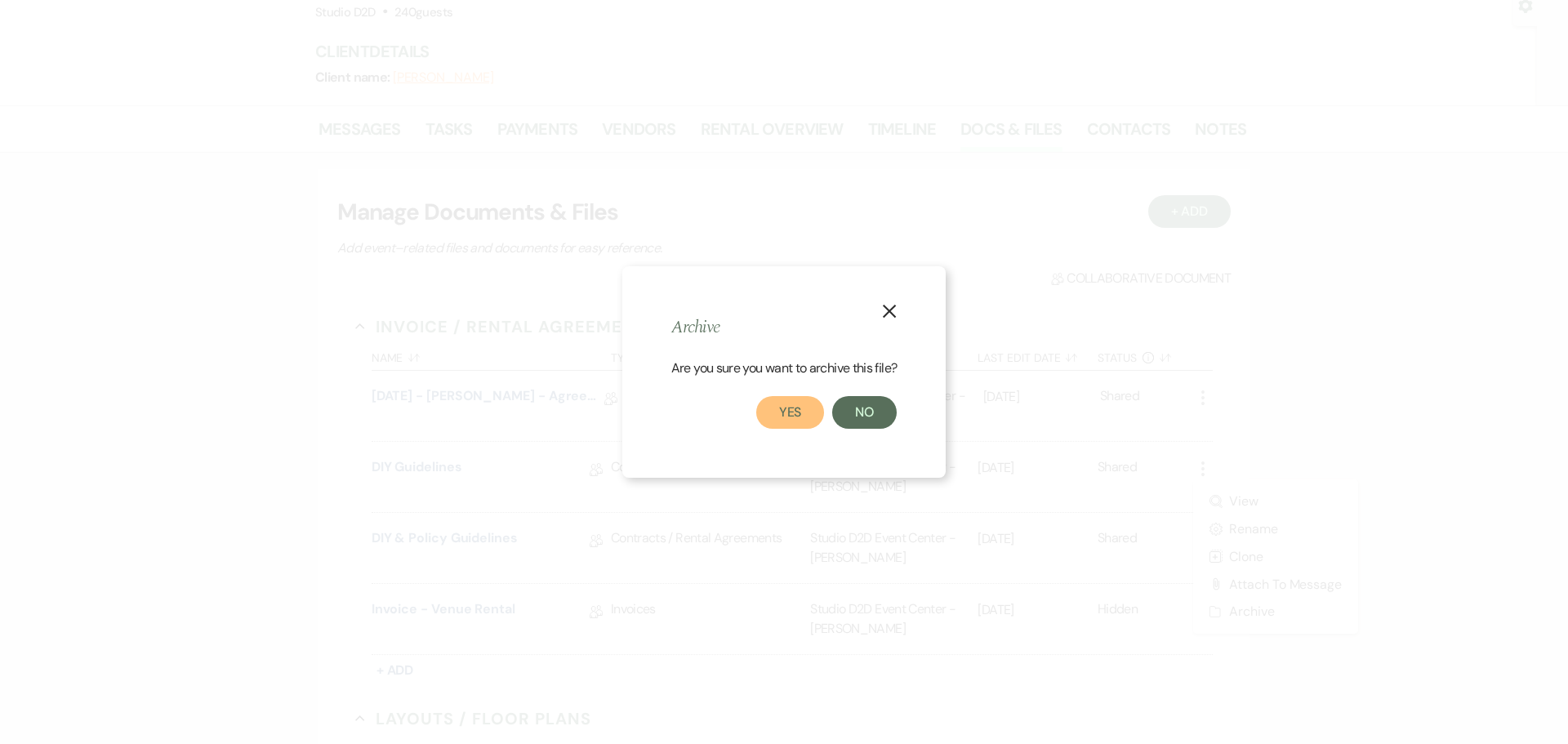
click at [783, 410] on button "Yes" at bounding box center [790, 412] width 68 height 32
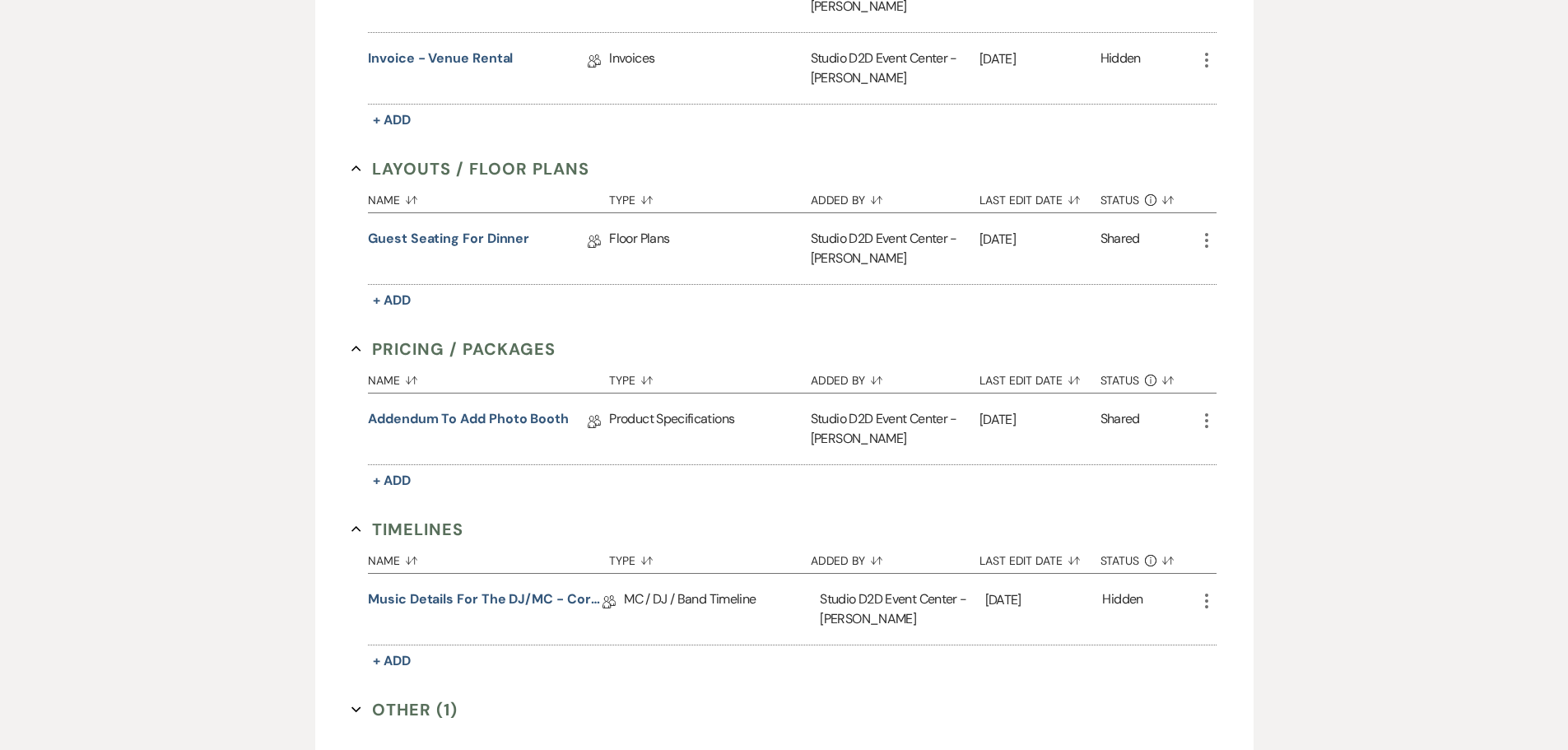
scroll to position [658, 0]
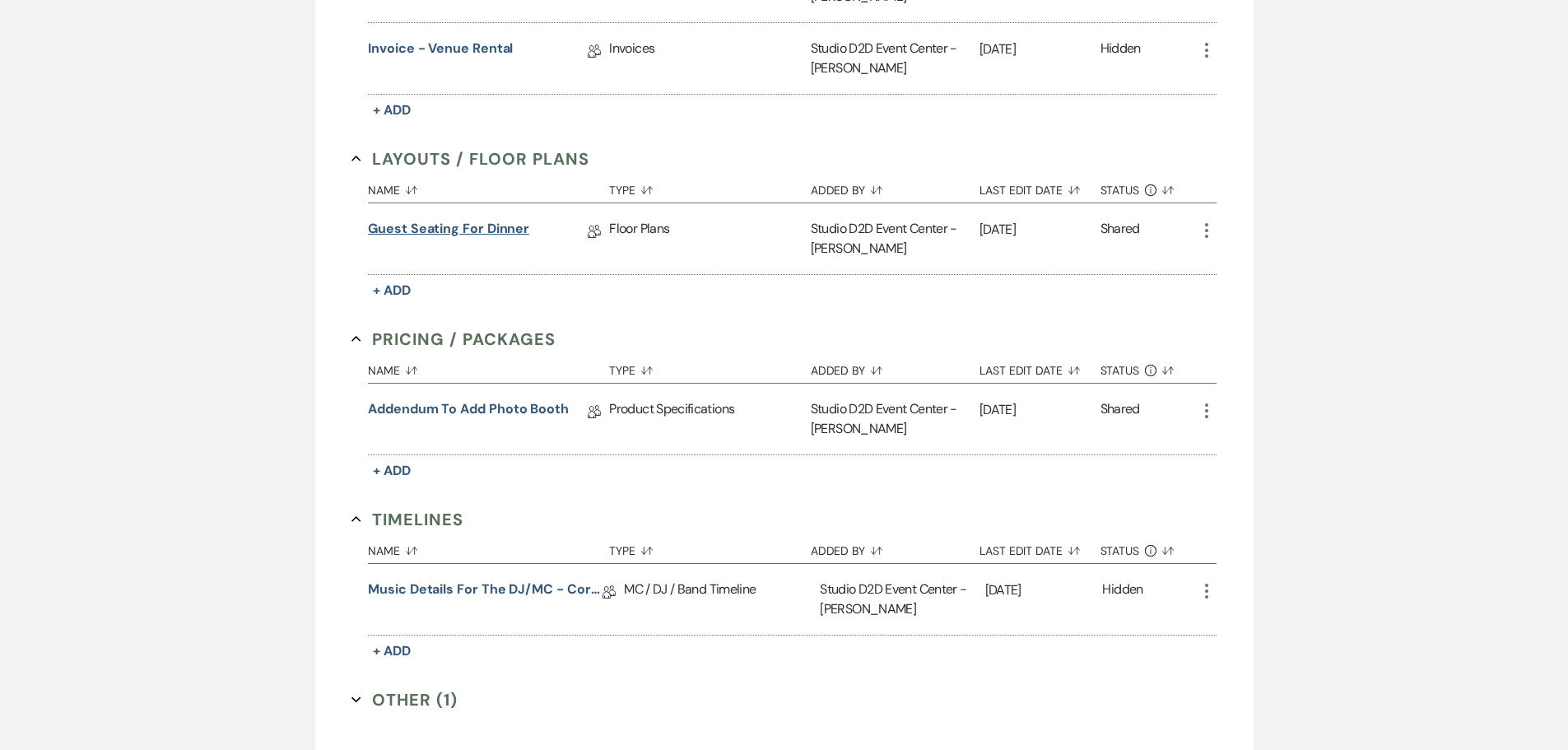
click at [451, 234] on link "Guest Seating for Dinner" at bounding box center [449, 231] width 161 height 25
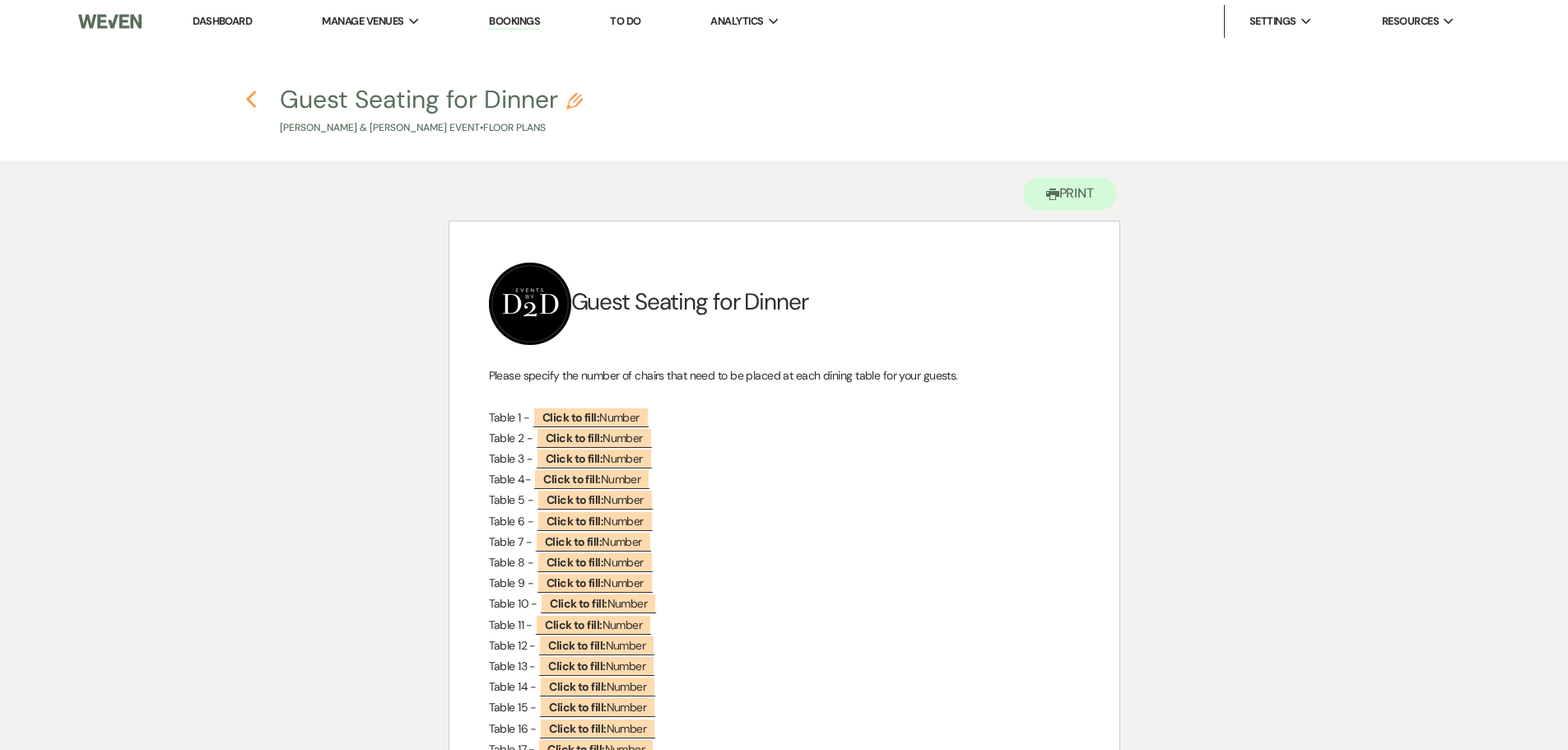
click at [248, 102] on icon "Previous" at bounding box center [251, 100] width 13 height 20
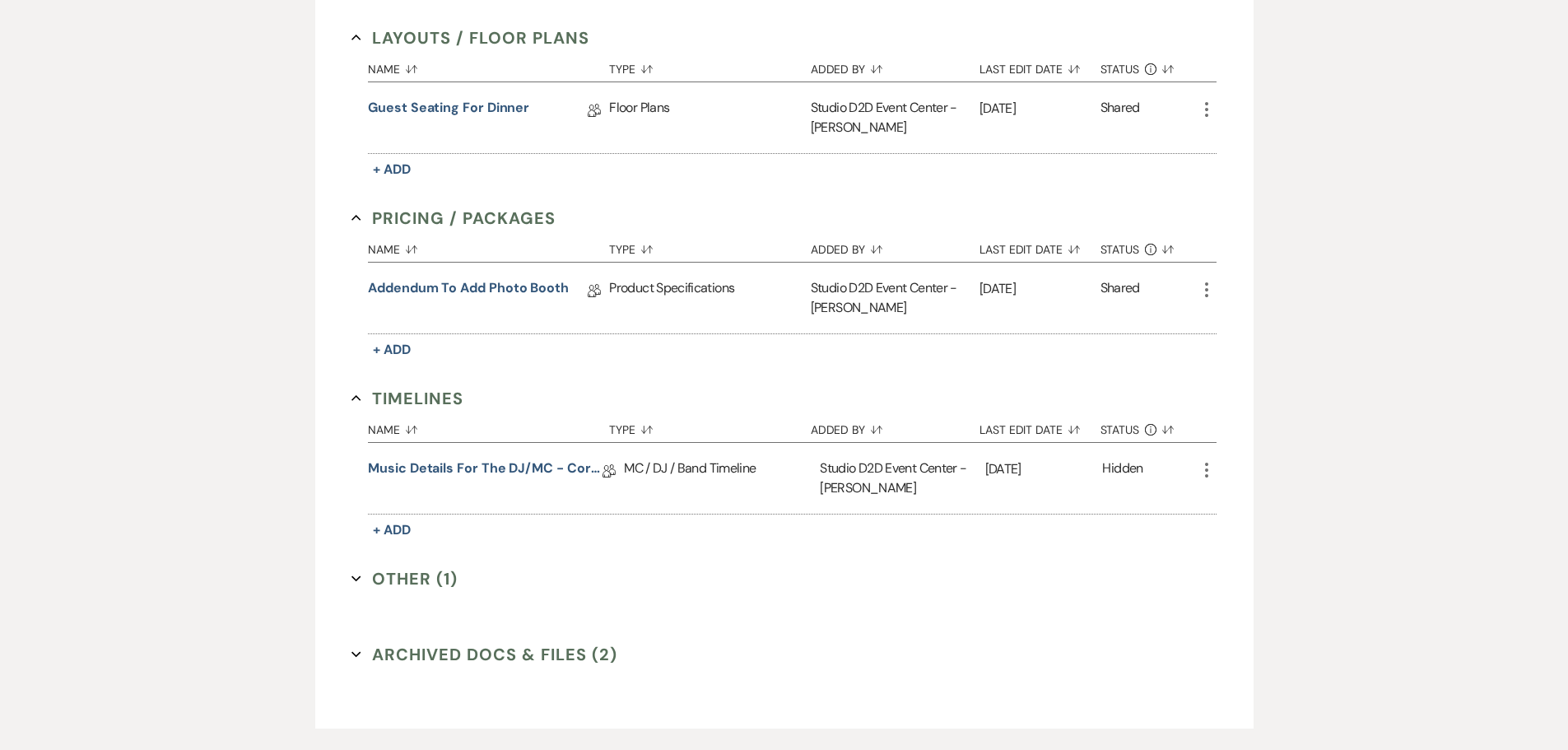
scroll to position [823, 0]
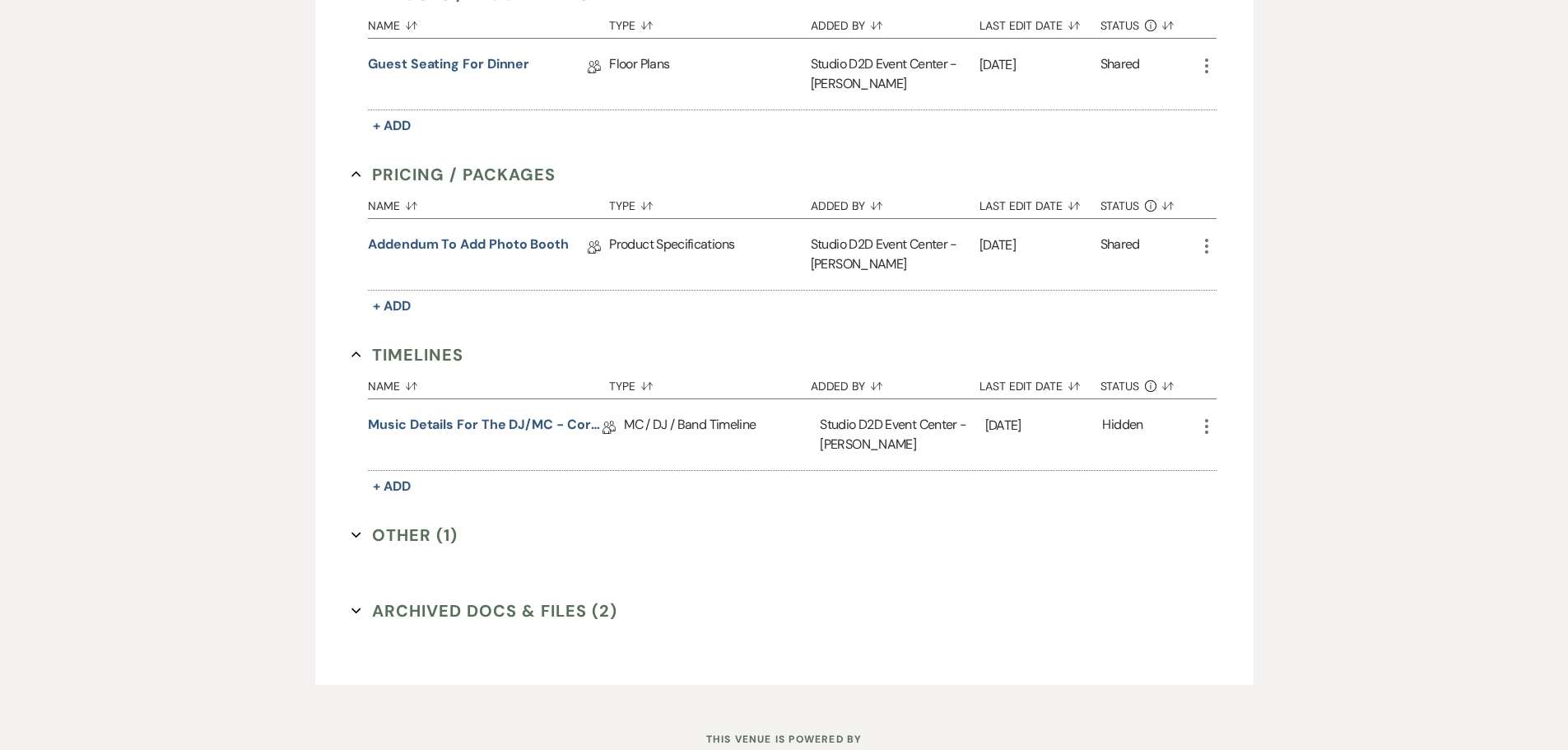
click at [423, 538] on button "Other (1) Expand" at bounding box center [404, 534] width 106 height 24
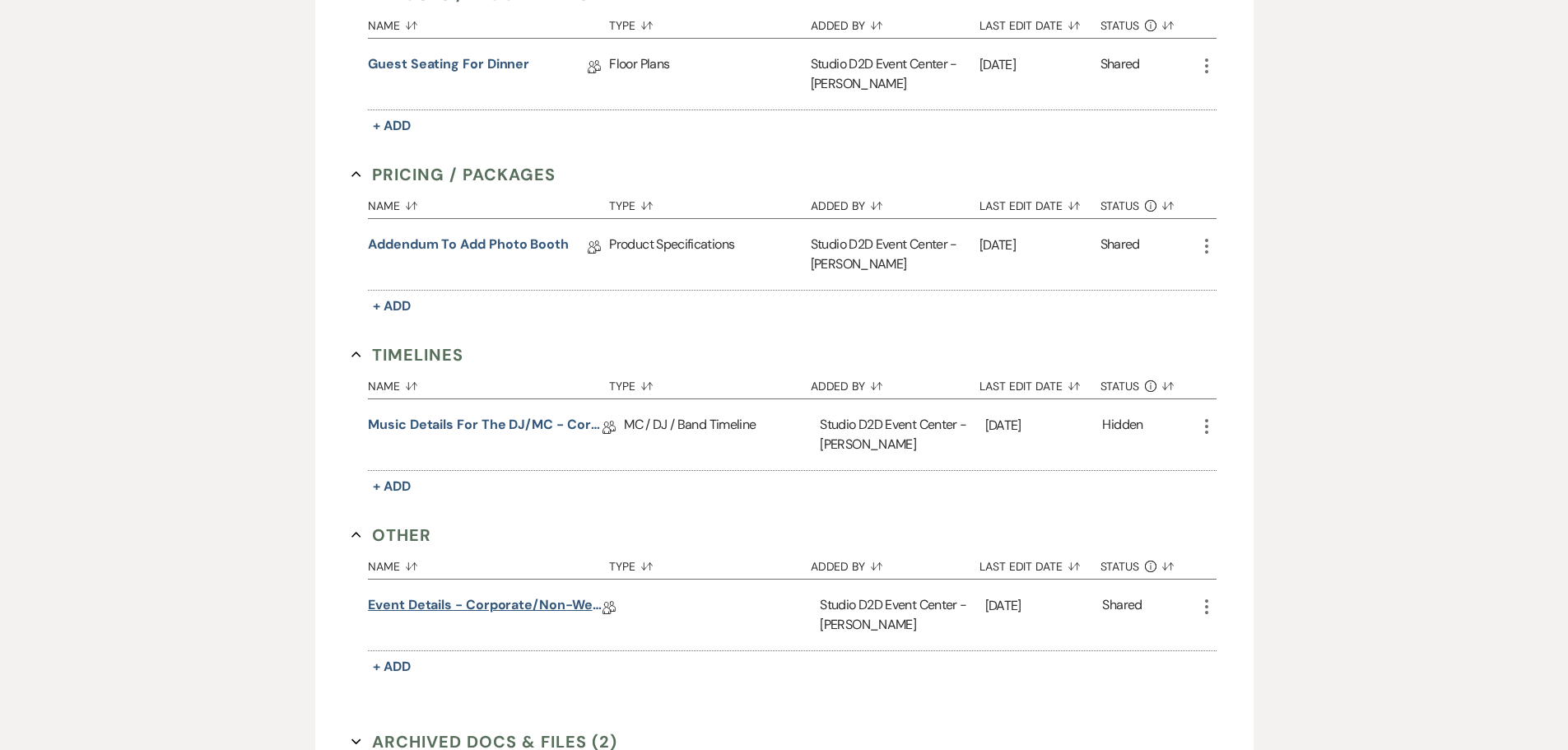
click at [478, 606] on link "Event Details - corporate/non-wedding" at bounding box center [485, 608] width 235 height 25
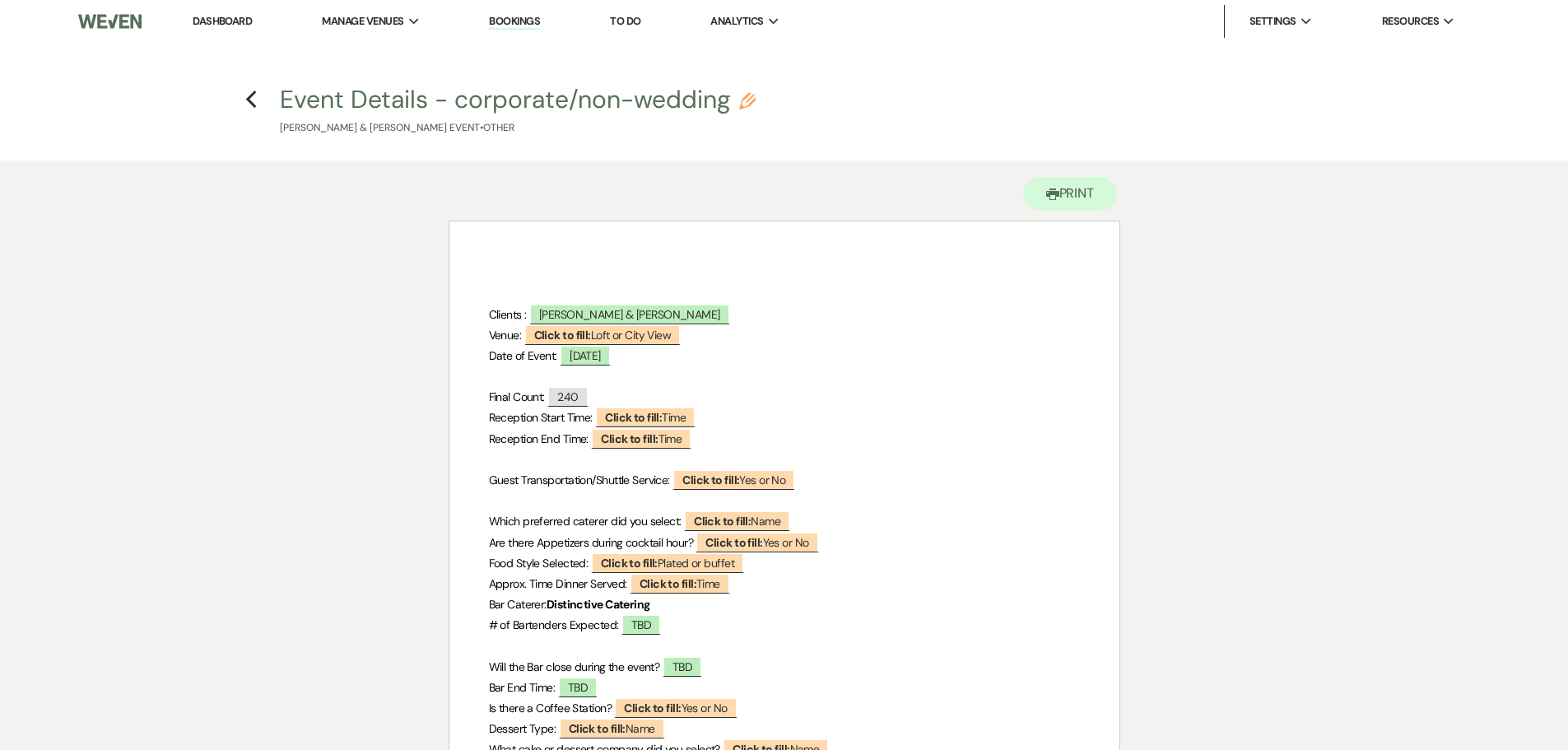
click at [750, 97] on icon "Pencil" at bounding box center [747, 102] width 16 height 16
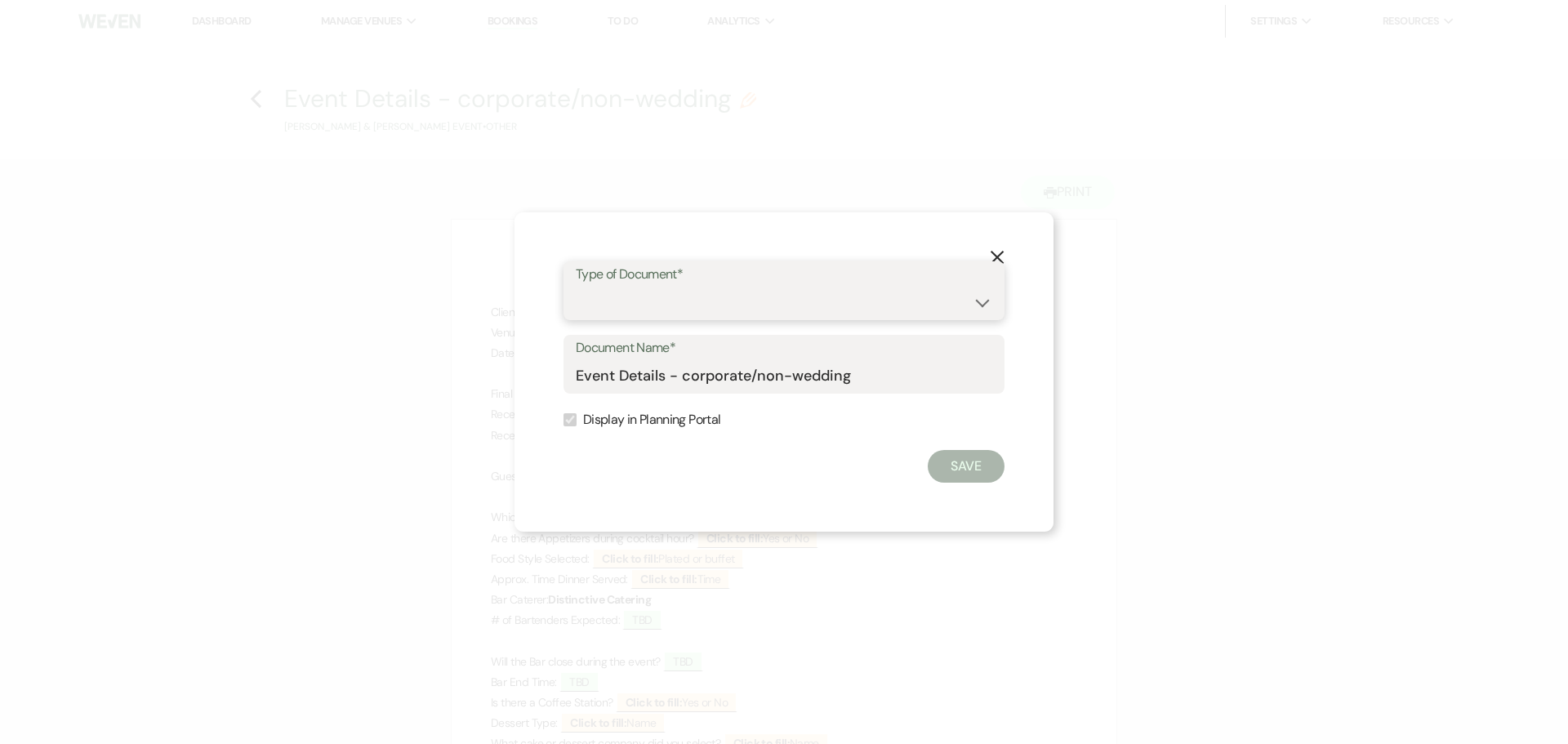
click at [754, 297] on select "Special Event Insurance Vendor Certificate of Insurance Contracts / Rental Agre…" at bounding box center [784, 302] width 417 height 31
select select "63"
click at [576, 287] on select "Special Event Insurance Vendor Certificate of Insurance Contracts / Rental Agre…" at bounding box center [784, 302] width 417 height 31
click at [966, 471] on button "Save" at bounding box center [966, 466] width 77 height 32
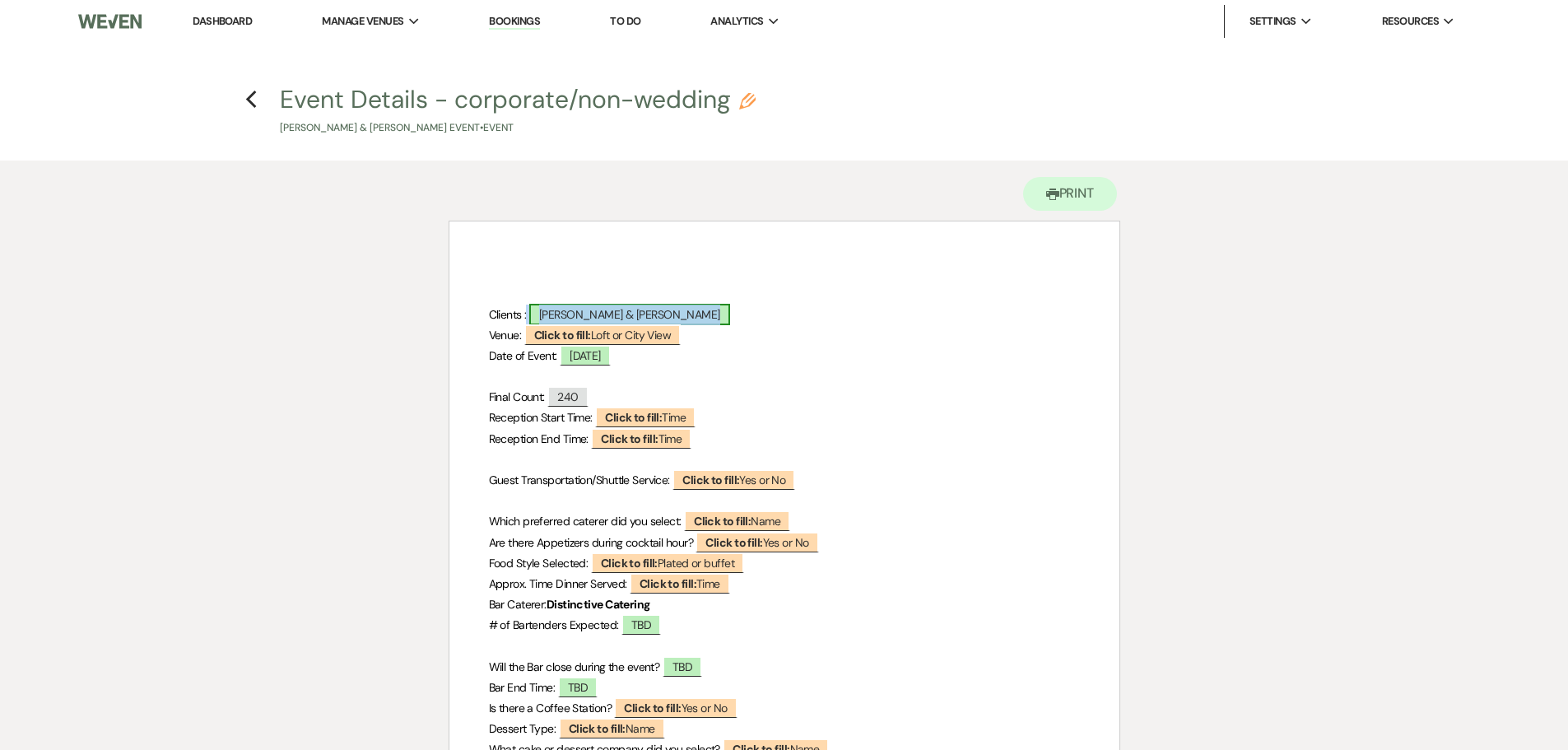
click at [599, 311] on span "Sarah & Lyza" at bounding box center [628, 315] width 200 height 22
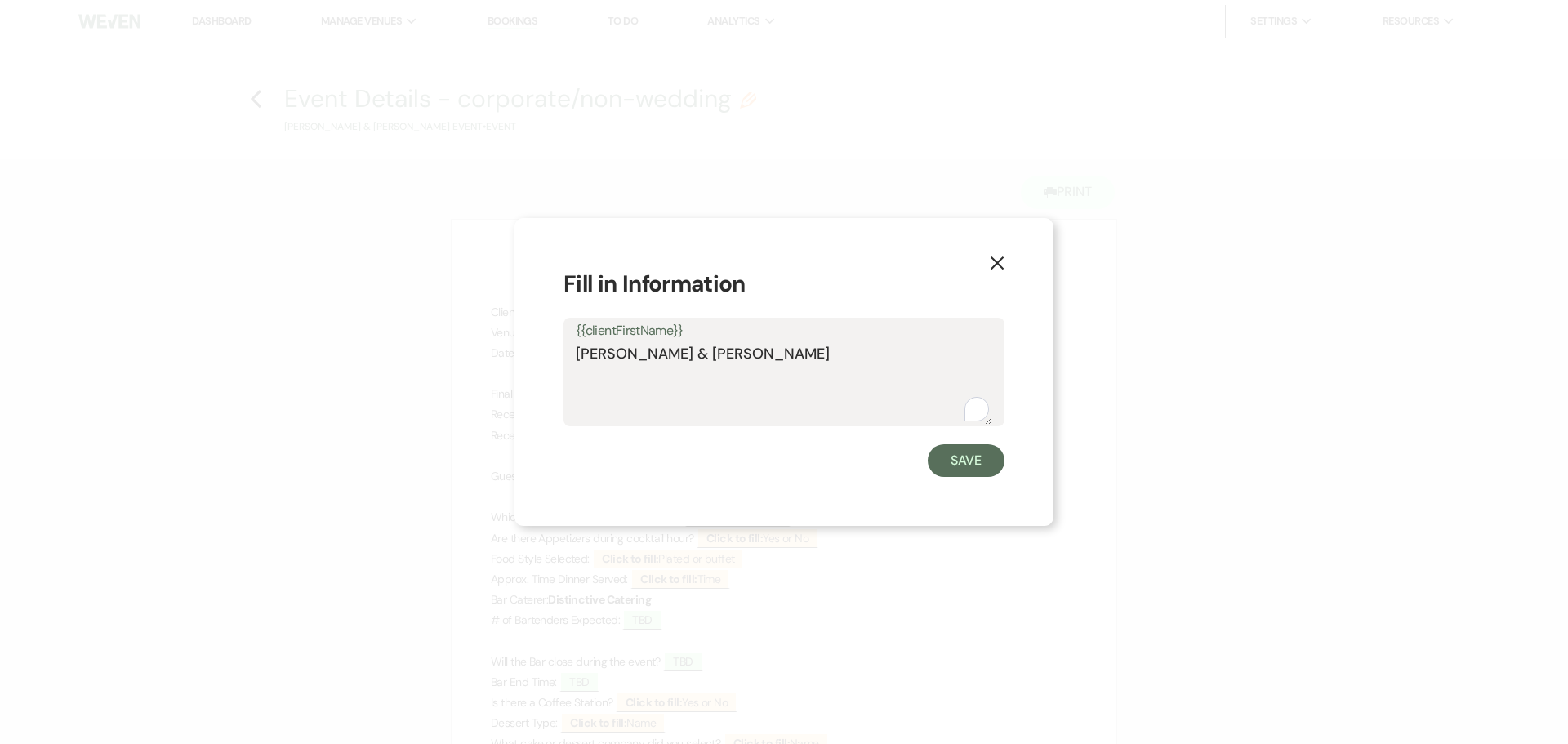
drag, startPoint x: 673, startPoint y: 350, endPoint x: 573, endPoint y: 352, distance: 100.0
click at [575, 352] on div "{{clientFirstName}} Sarah & Lyza" at bounding box center [784, 372] width 441 height 109
paste textarea "CS Erickson"
type textarea "CS Erickson"
click at [955, 454] on button "Save" at bounding box center [966, 461] width 77 height 32
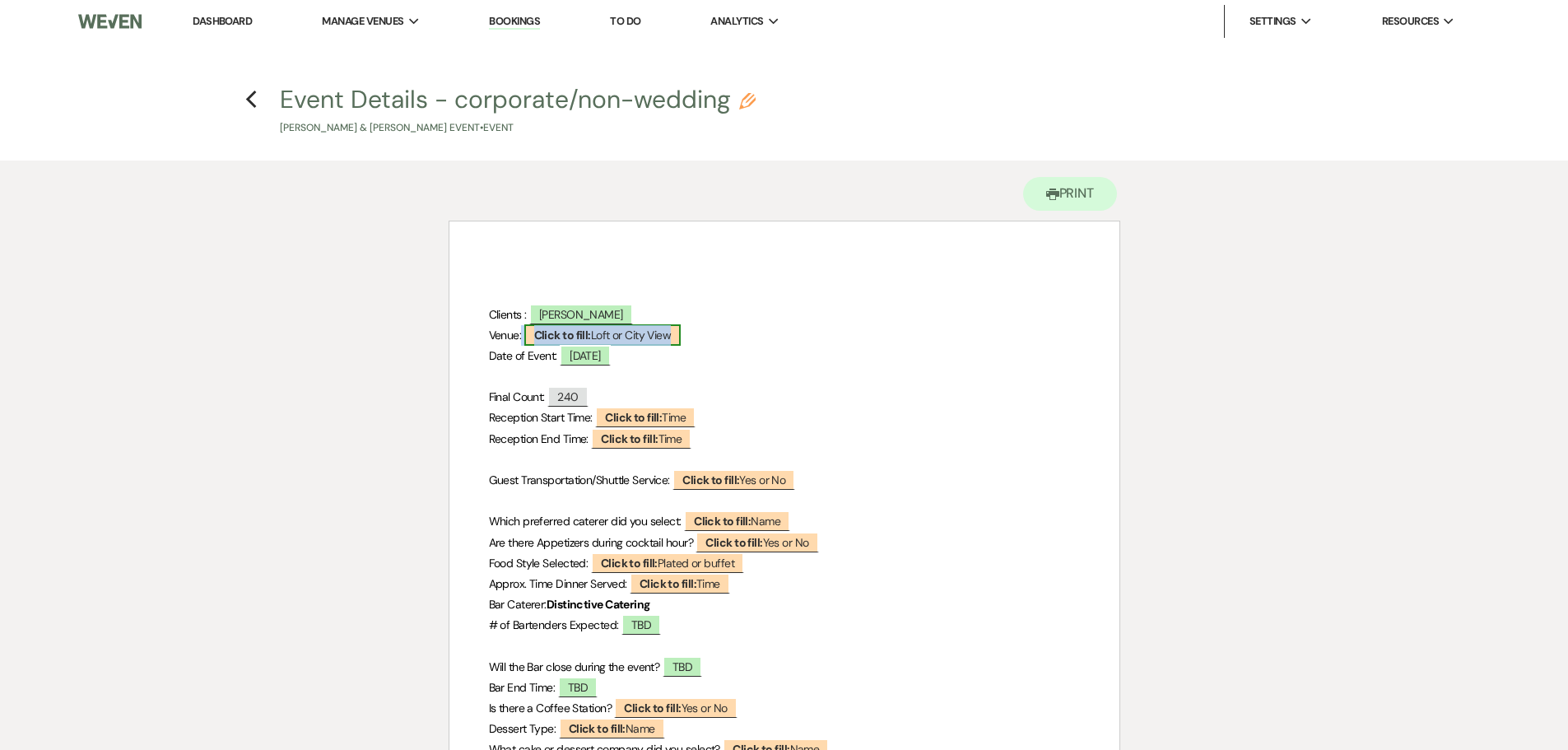
click at [598, 342] on span "Click to fill: Loft or City View" at bounding box center [602, 336] width 157 height 22
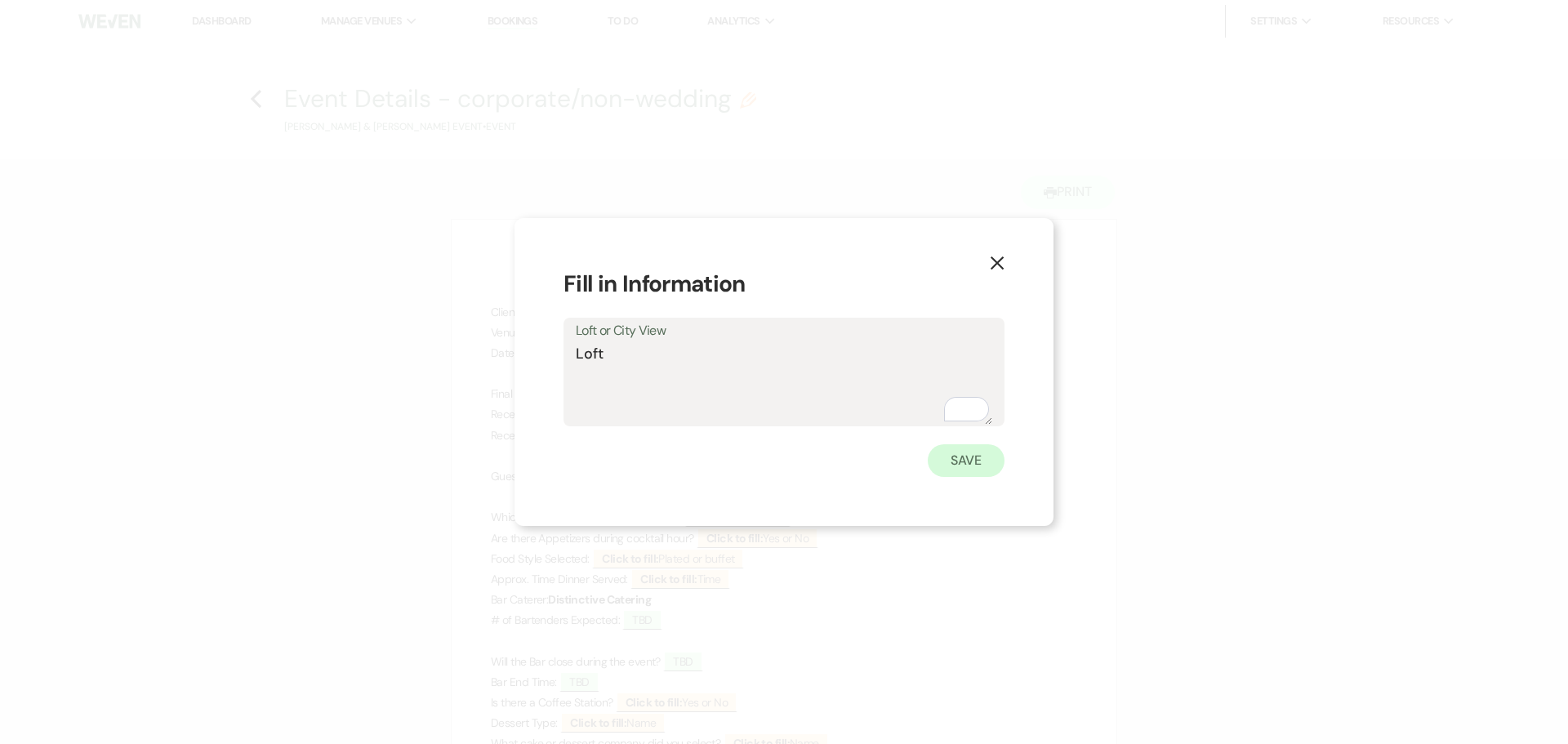
type textarea "Loft"
click at [977, 463] on button "Save" at bounding box center [966, 461] width 77 height 32
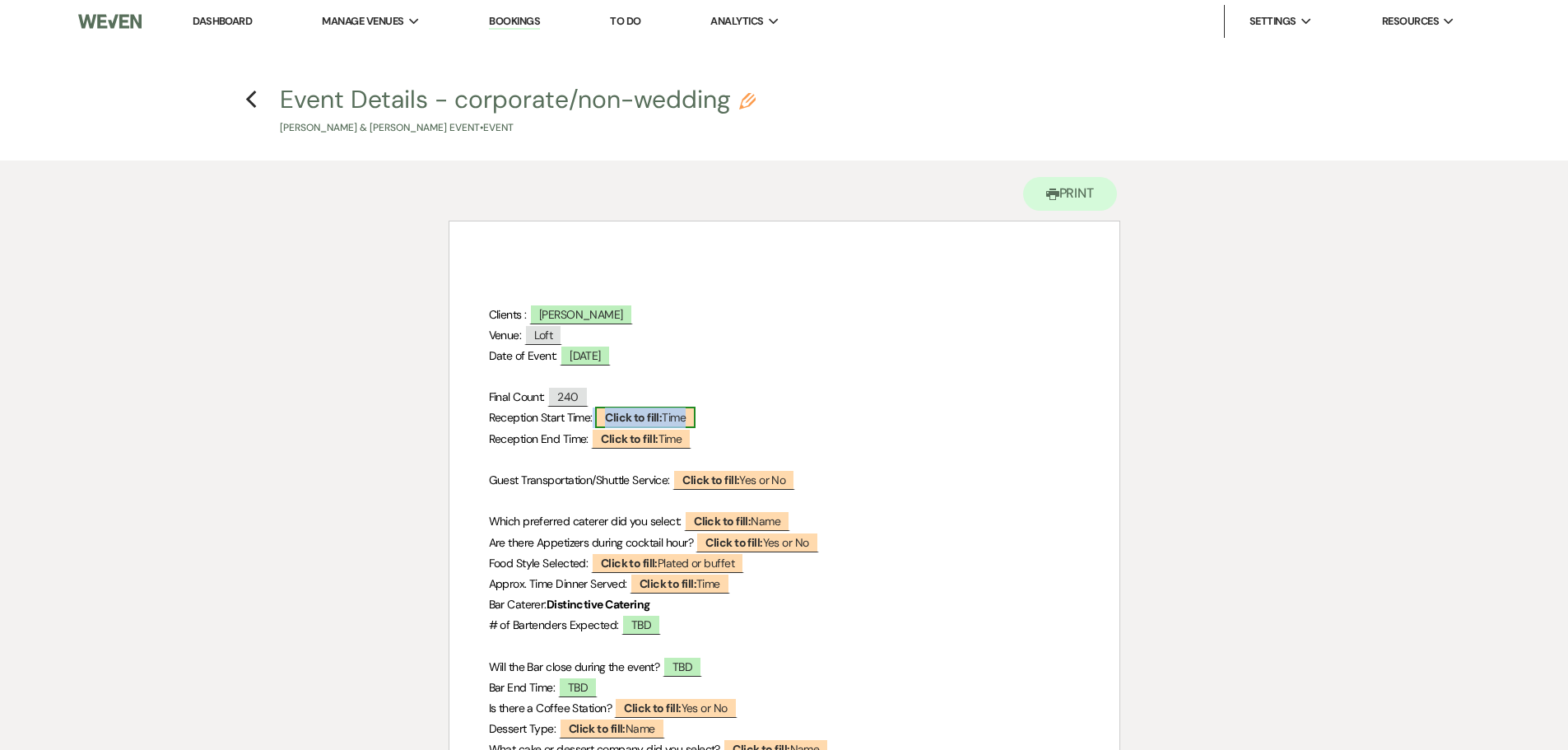
click at [640, 416] on b "Click to fill:" at bounding box center [633, 417] width 57 height 15
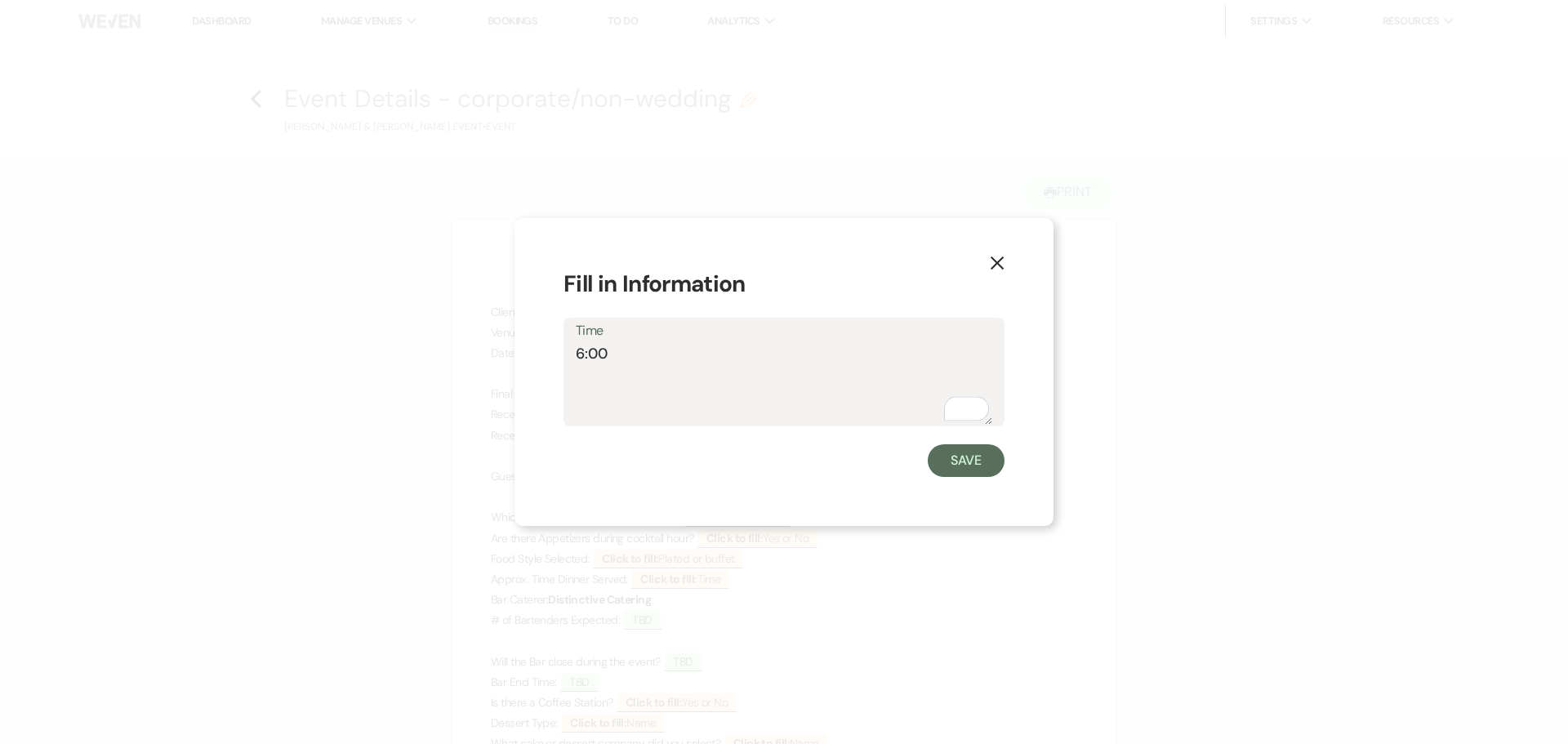
type textarea "6:00"
click at [970, 466] on button "Save" at bounding box center [966, 461] width 77 height 32
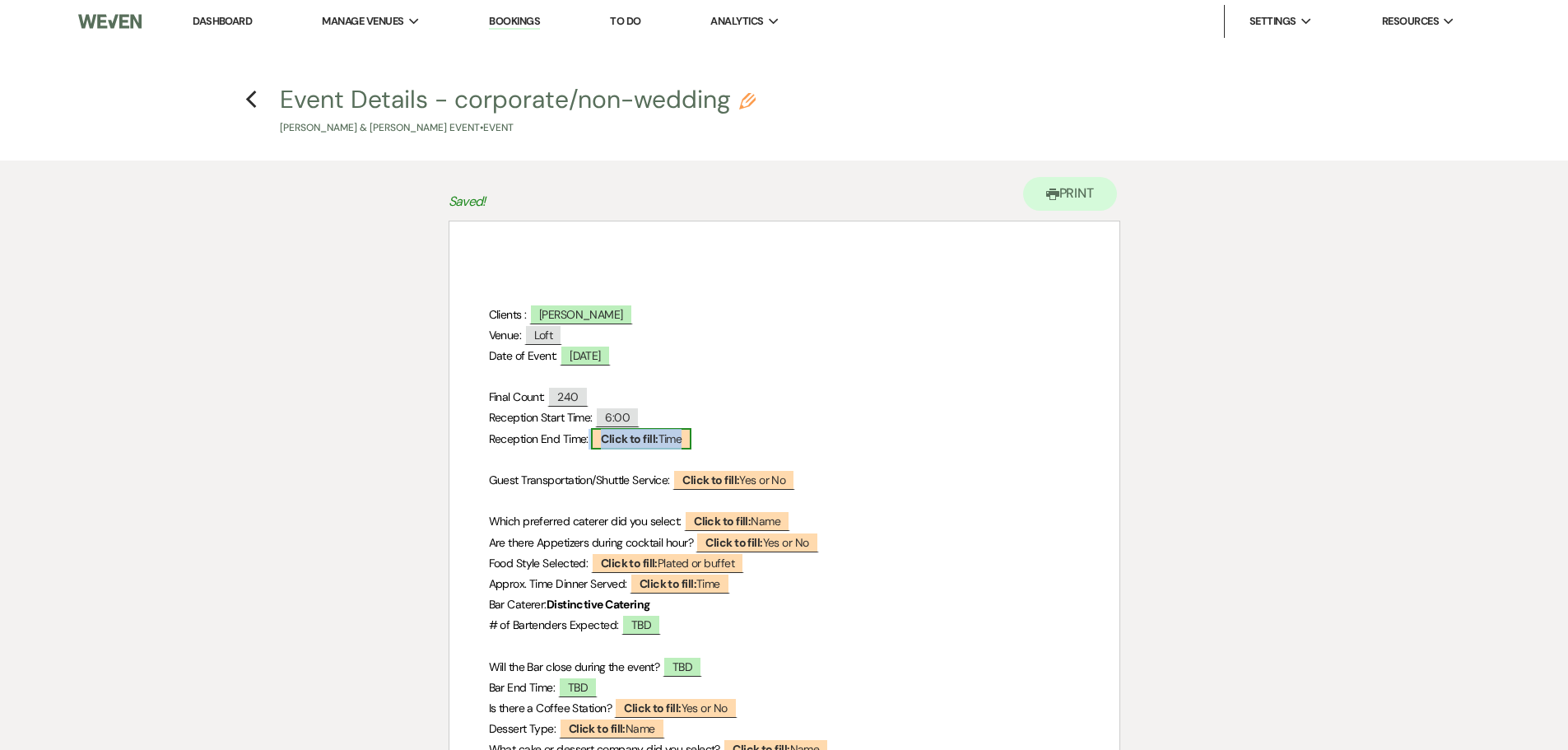
click at [650, 443] on b "Click to fill:" at bounding box center [628, 438] width 57 height 15
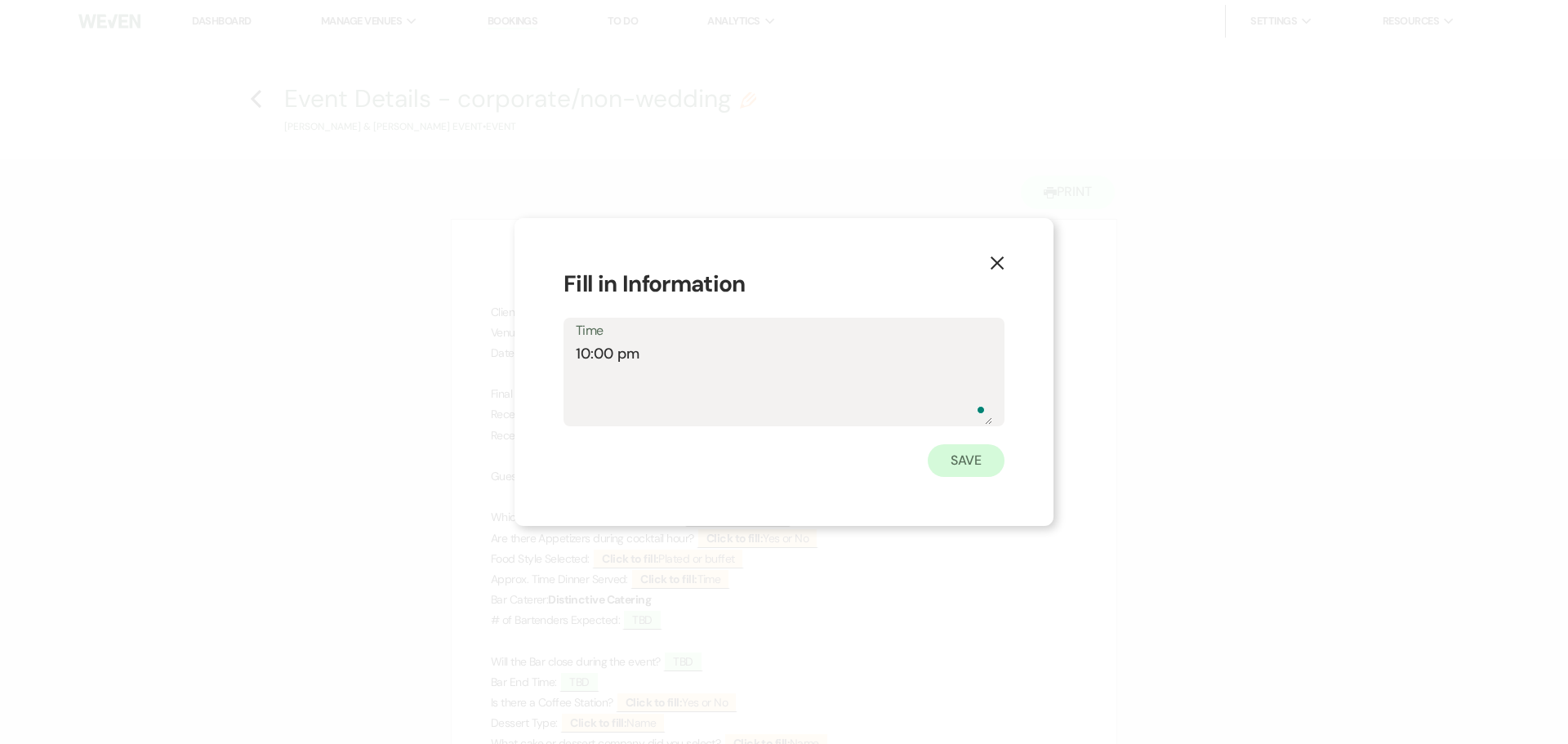
type textarea "10:00 pm"
click at [965, 462] on button "Save" at bounding box center [966, 461] width 77 height 32
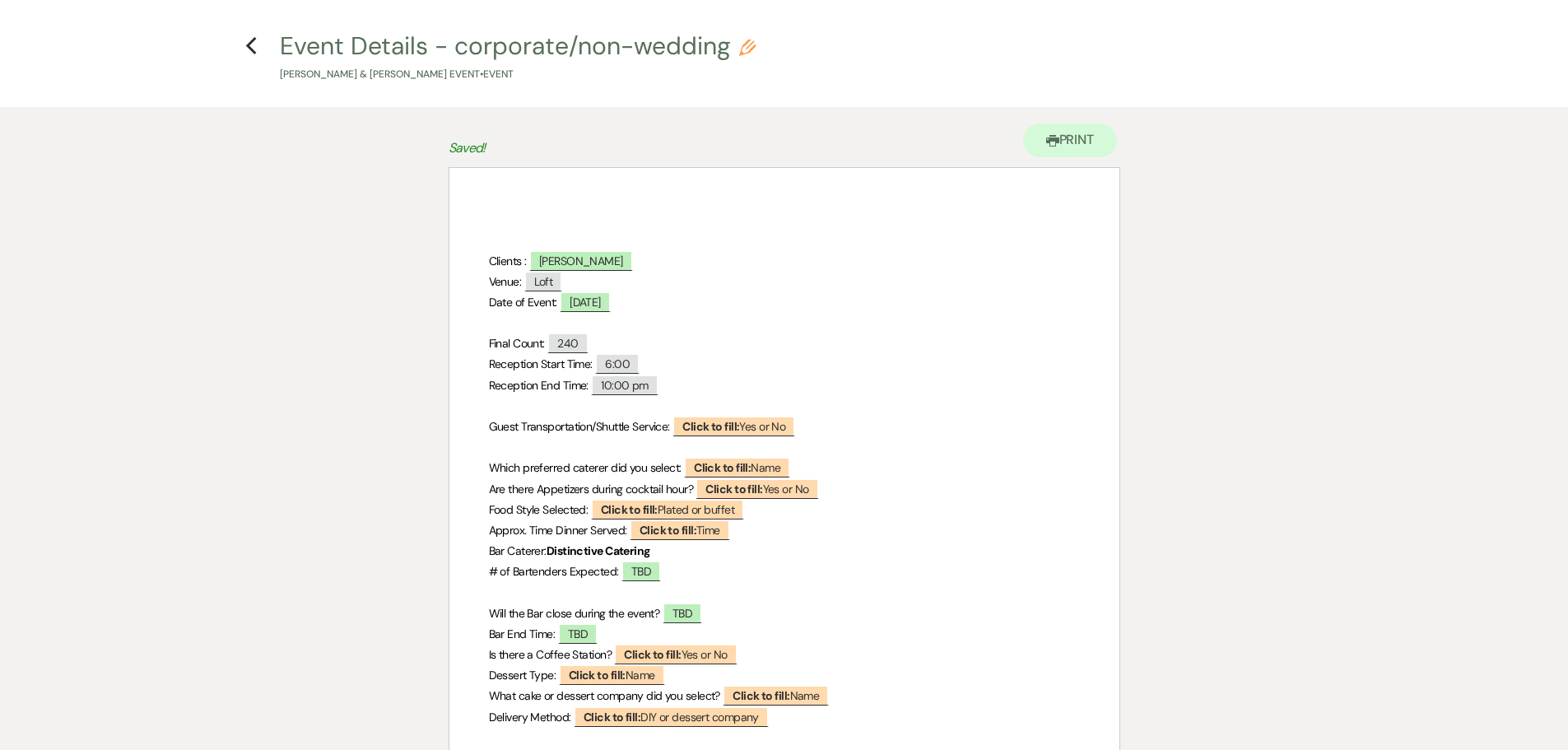
scroll to position [83, 0]
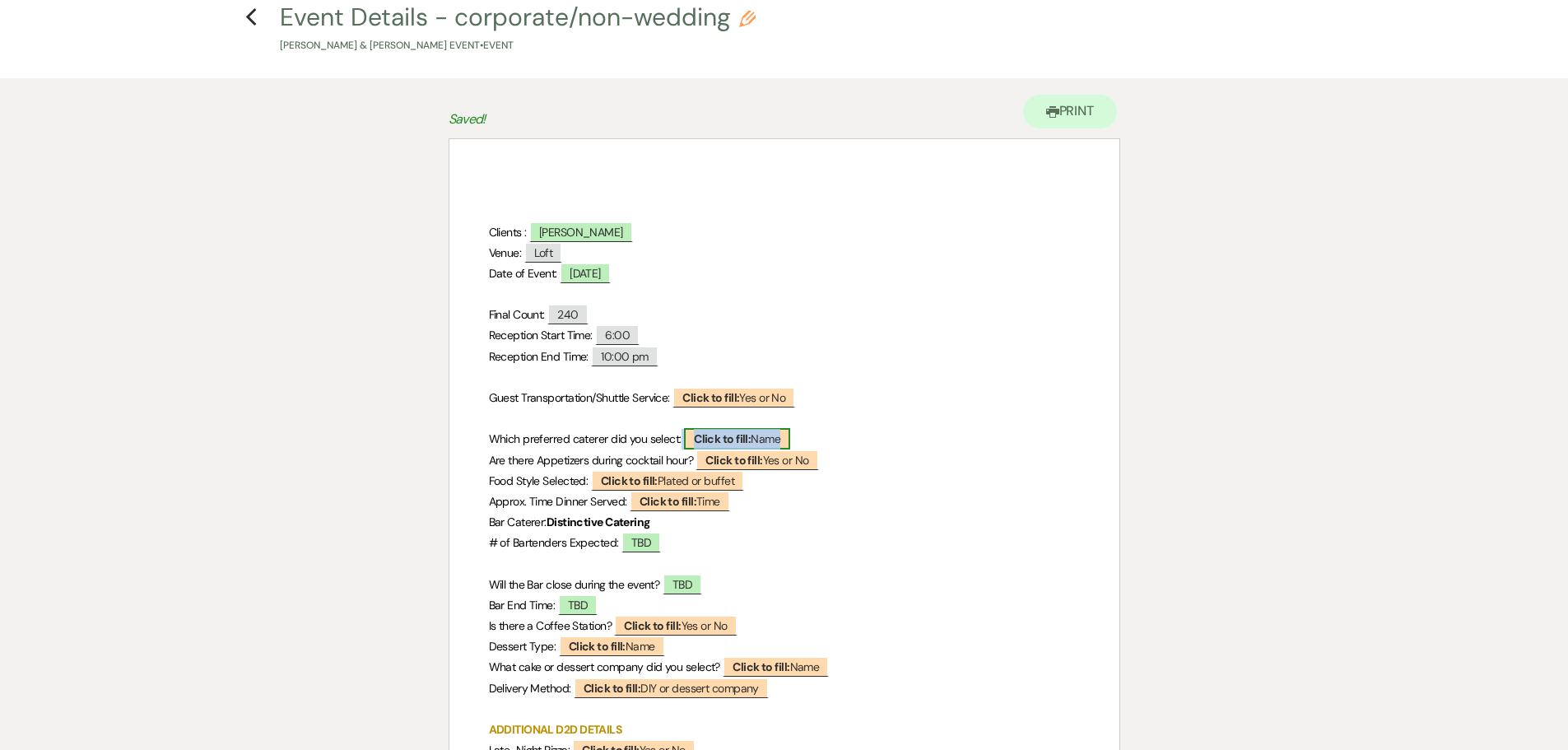
click at [733, 442] on b "Click to fill:" at bounding box center [722, 438] width 57 height 15
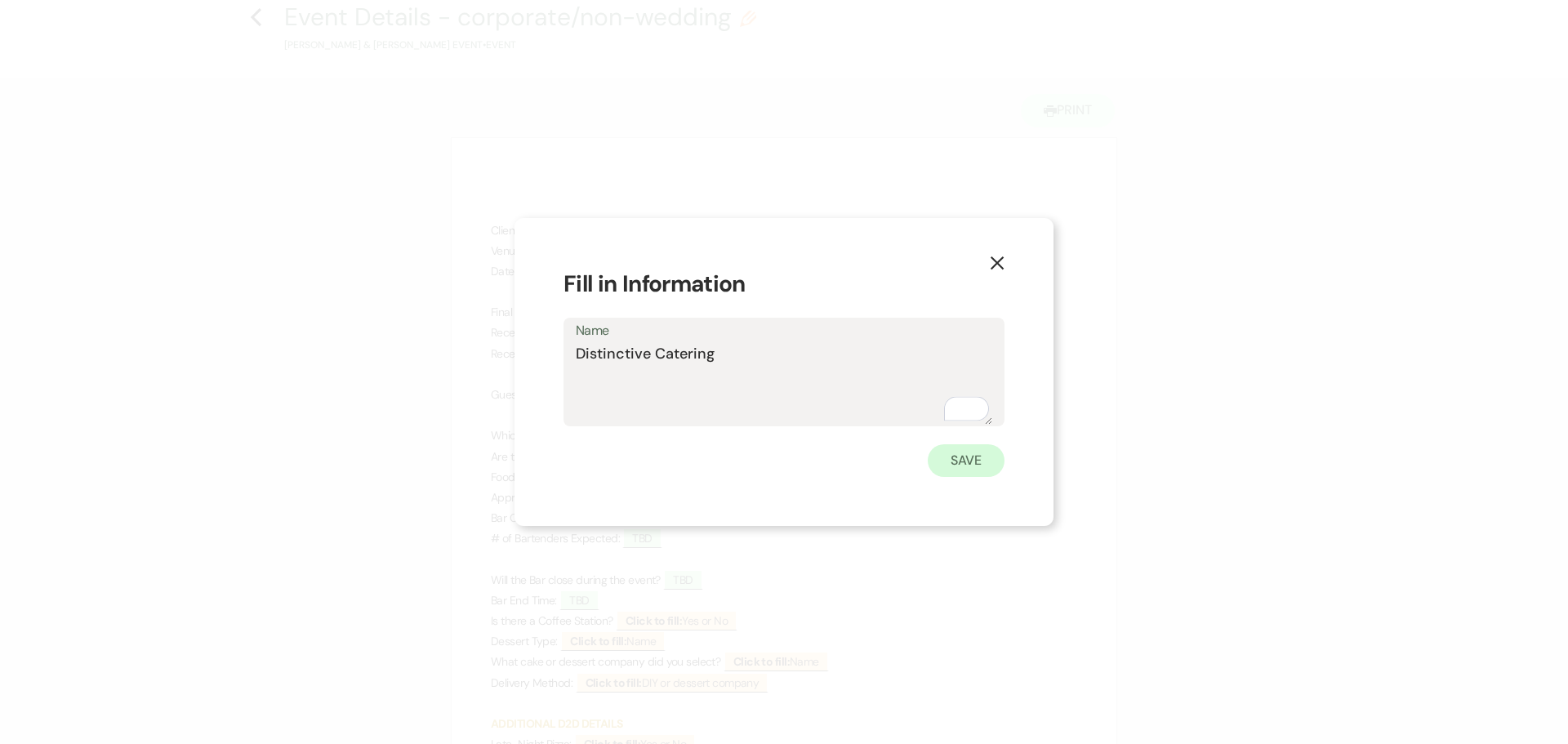
type textarea "Distinctive Catering"
click at [951, 463] on button "Save" at bounding box center [966, 461] width 77 height 32
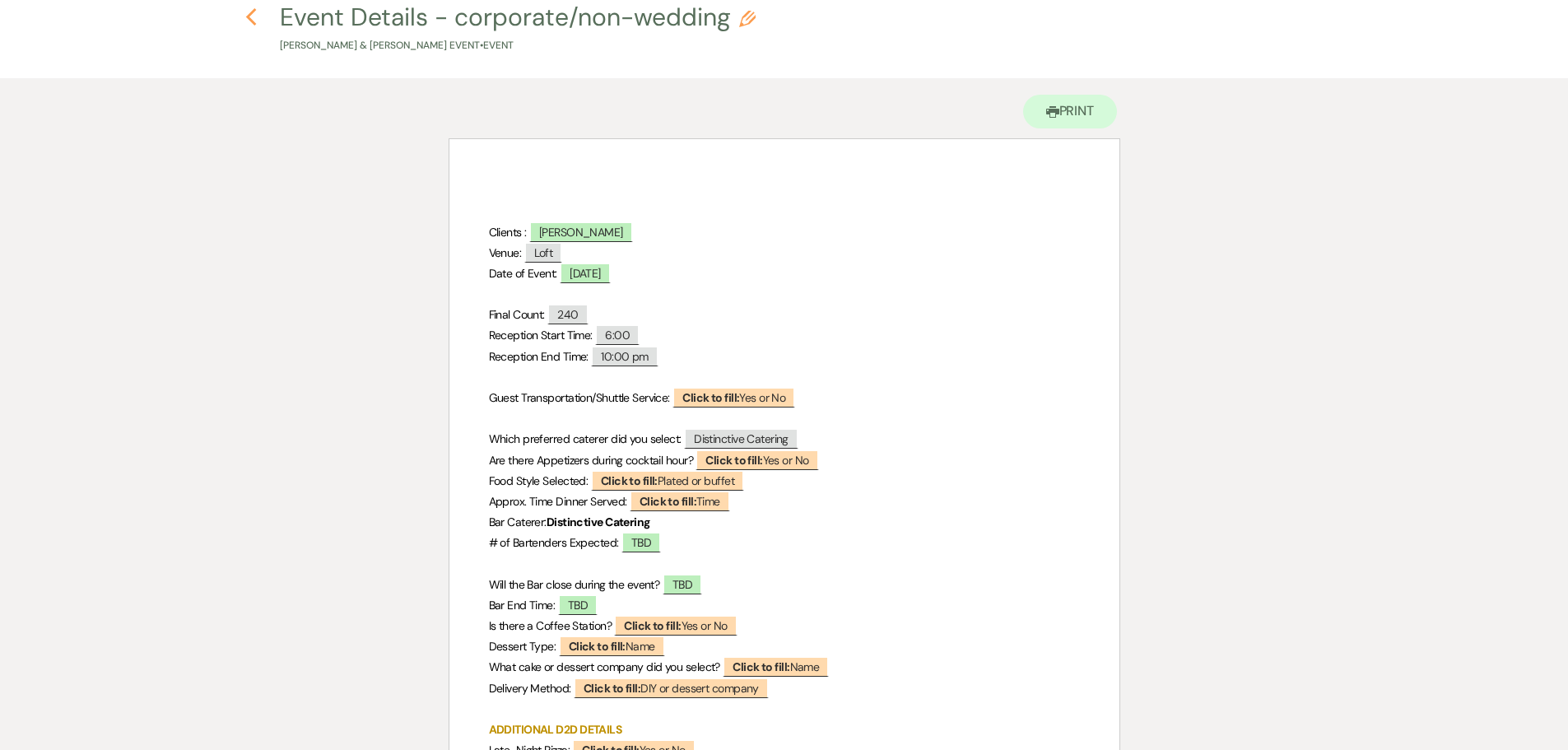
click at [248, 17] on use "button" at bounding box center [251, 17] width 11 height 18
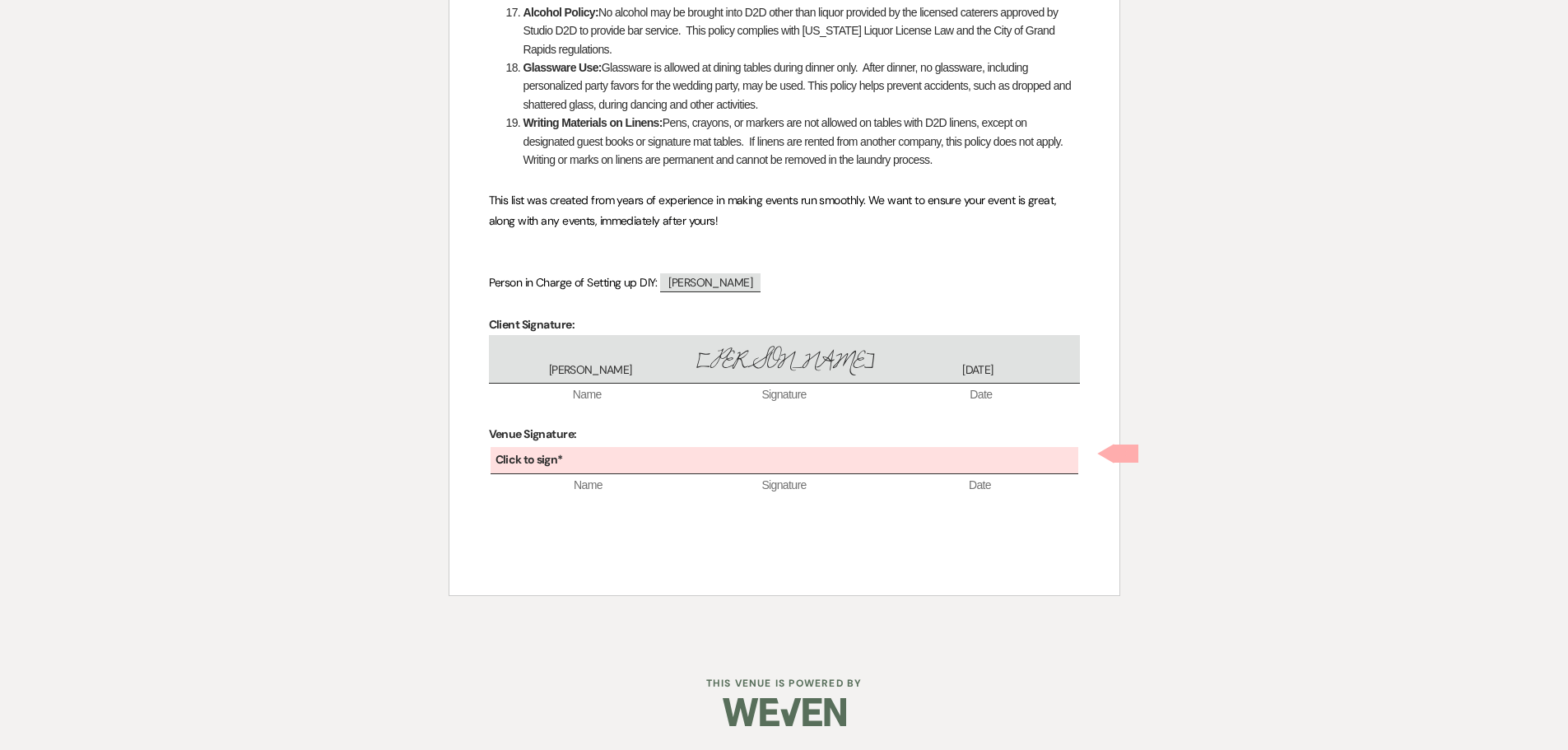
scroll to position [1400, 0]
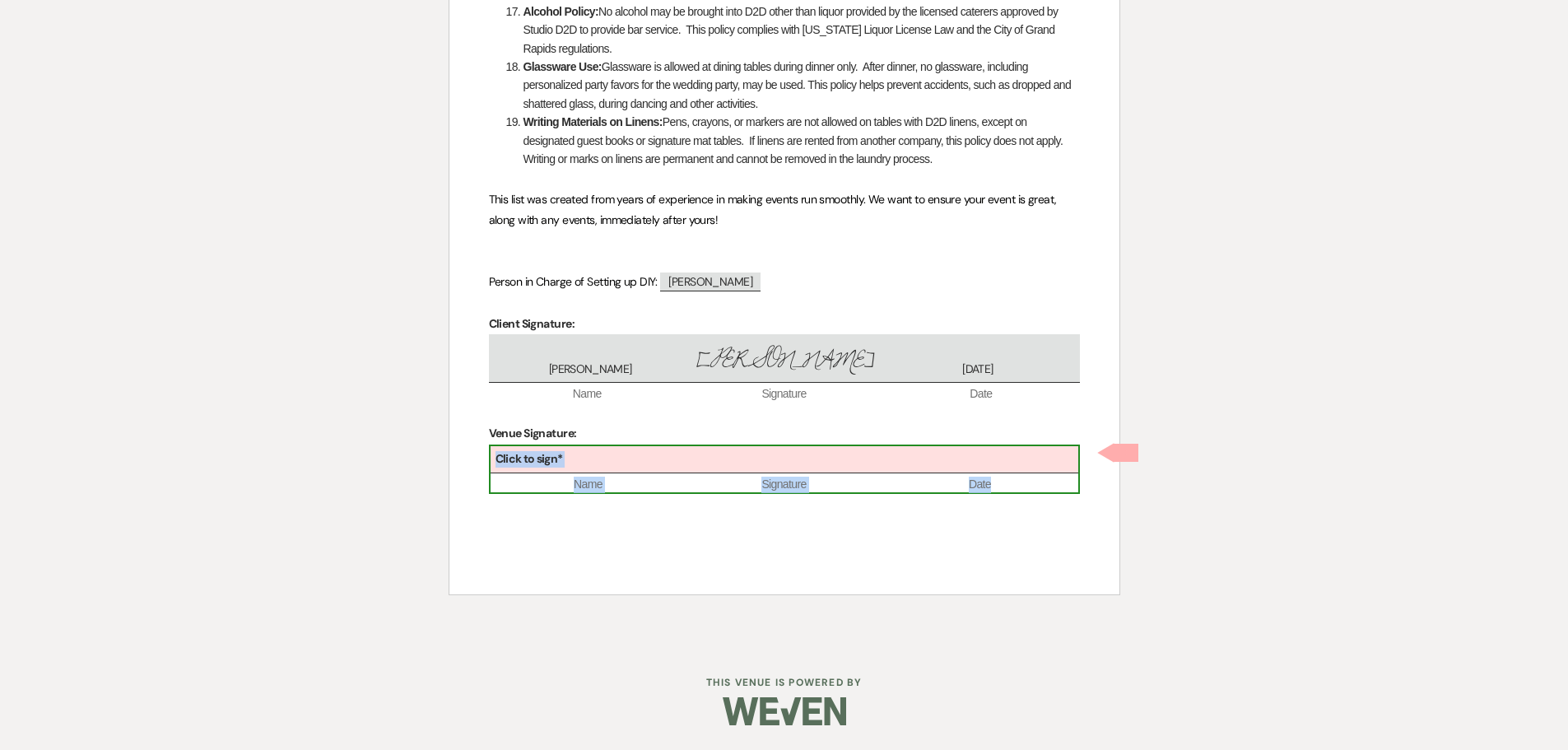
click at [671, 462] on div "Click to sign*" at bounding box center [784, 460] width 588 height 27
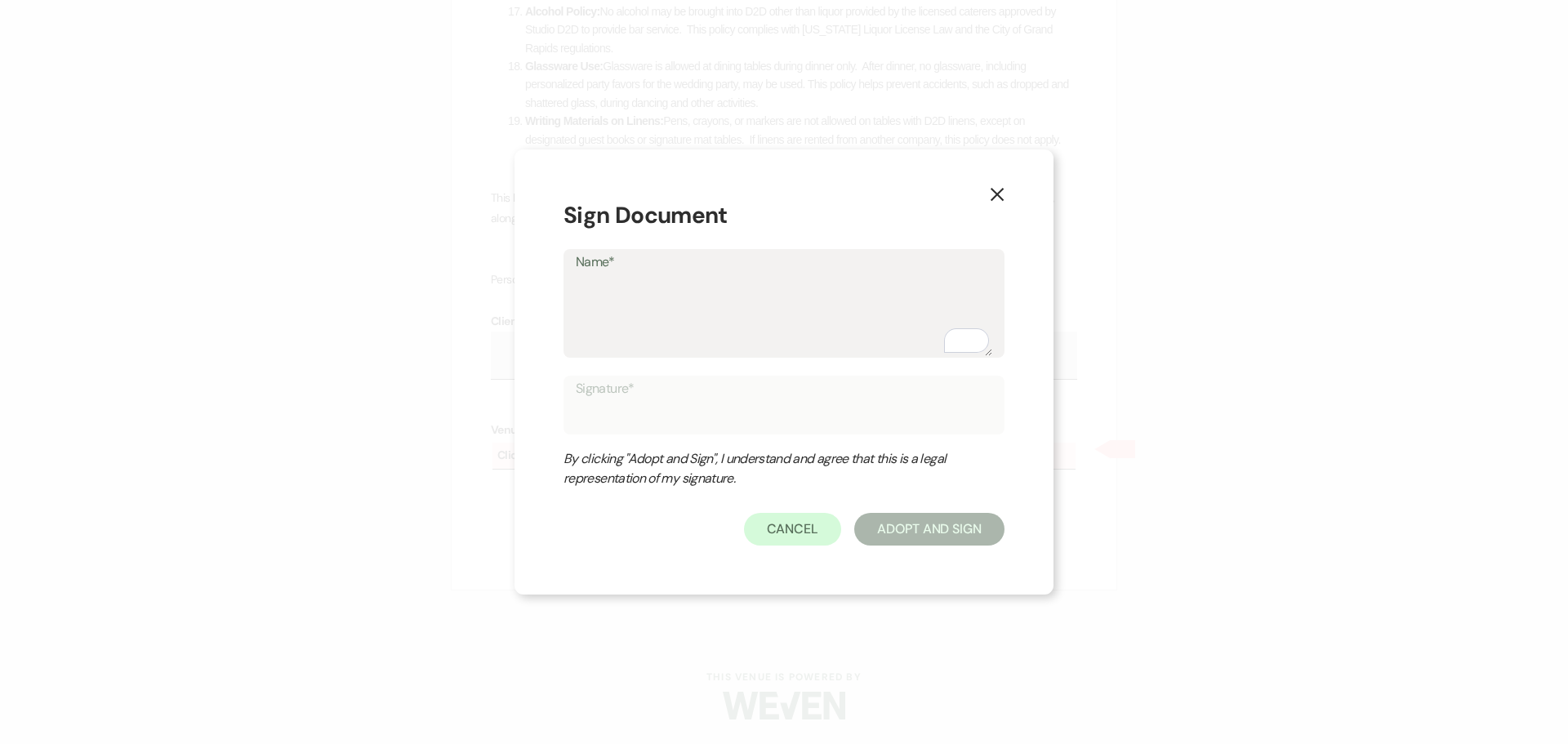
type textarea "K"
type input "K"
type textarea "Kr"
type input "Kr"
type textarea "Kri"
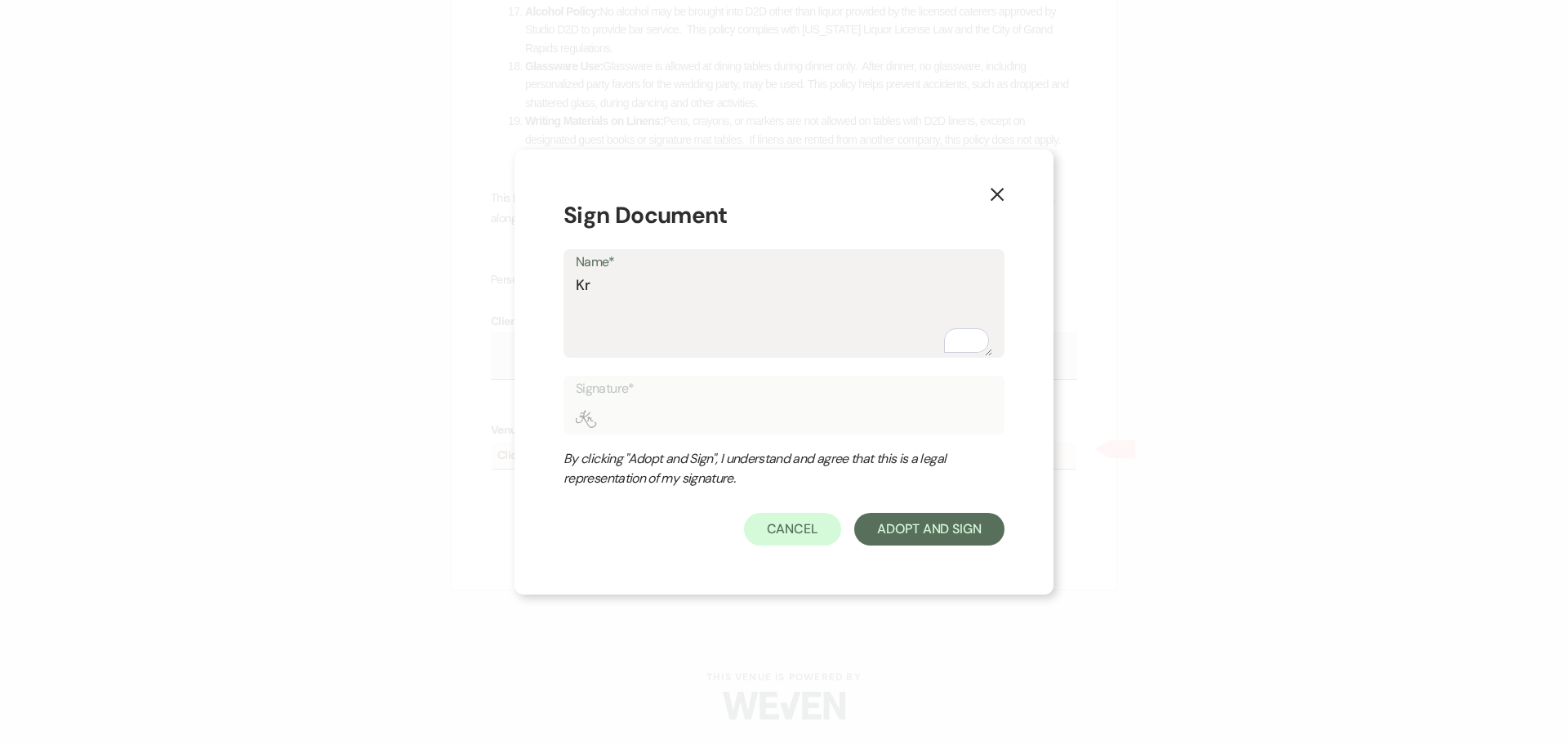
type input "Kri"
type textarea "[PERSON_NAME]"
type input "[PERSON_NAME]"
type textarea "[PERSON_NAME]"
type input "[PERSON_NAME]"
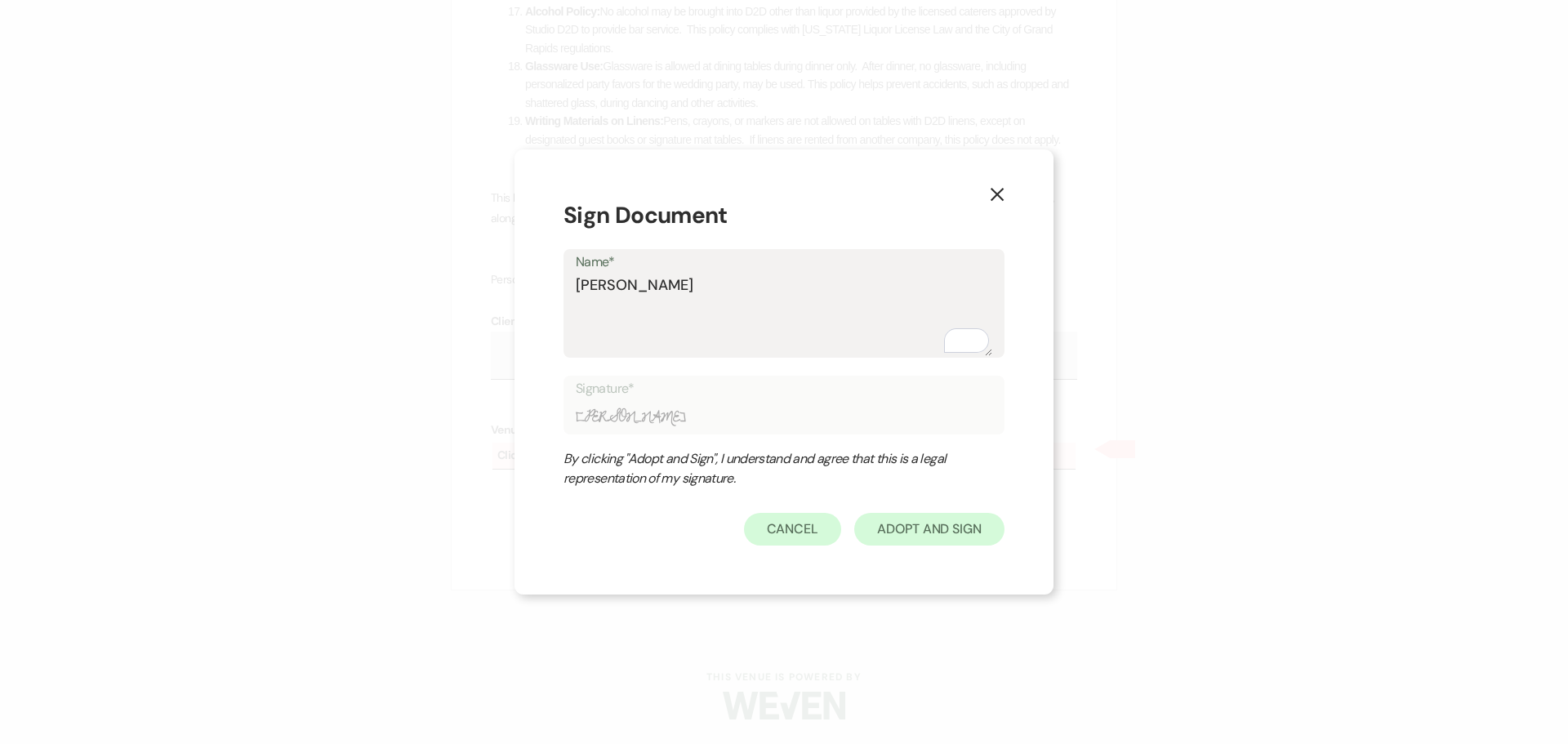
type textarea "[PERSON_NAME]"
click at [958, 524] on button "Adopt And Sign" at bounding box center [929, 529] width 150 height 32
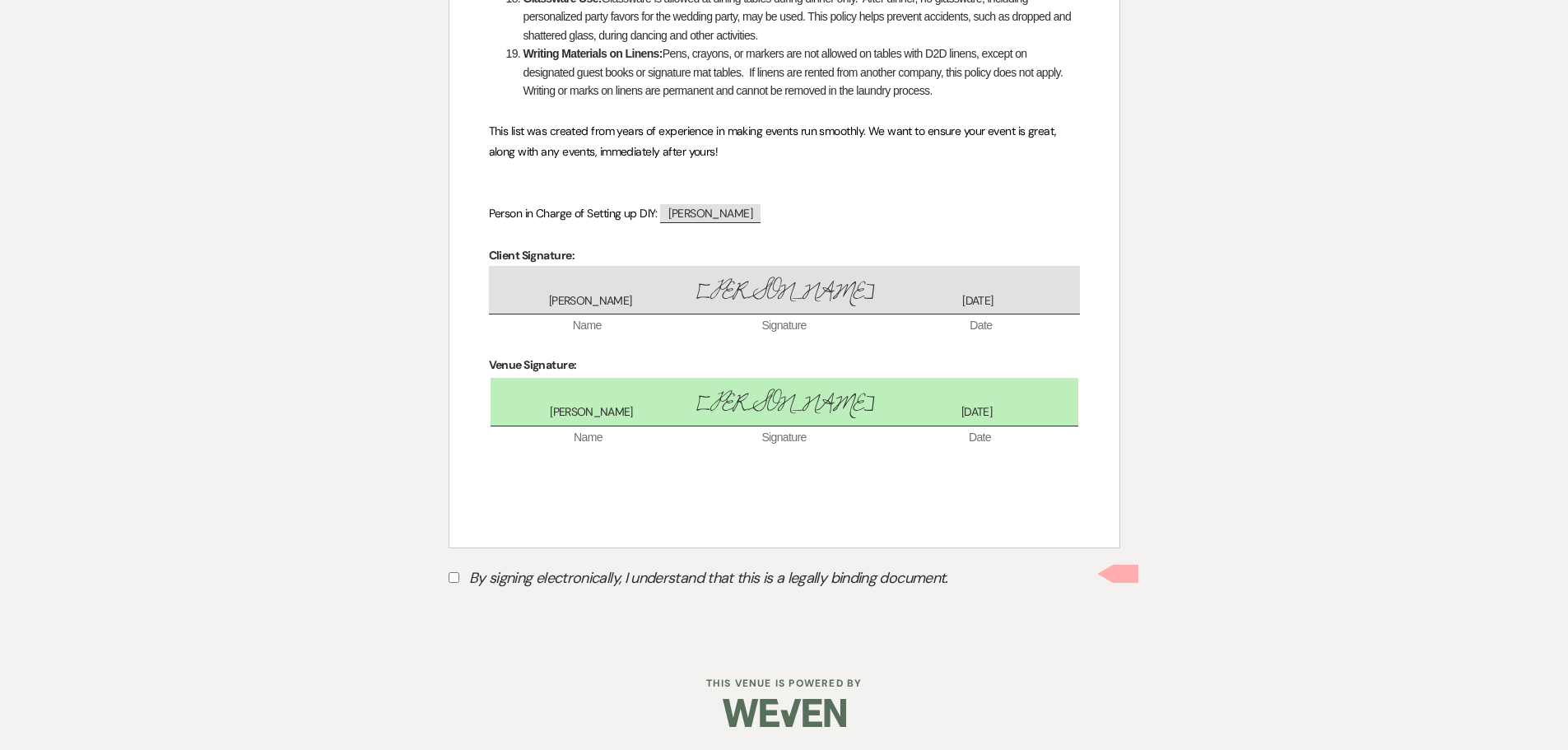
scroll to position [1470, 0]
click at [453, 574] on input "By signing electronically, I understand that this is a legally binding document." at bounding box center [454, 576] width 11 height 11
checkbox input "true"
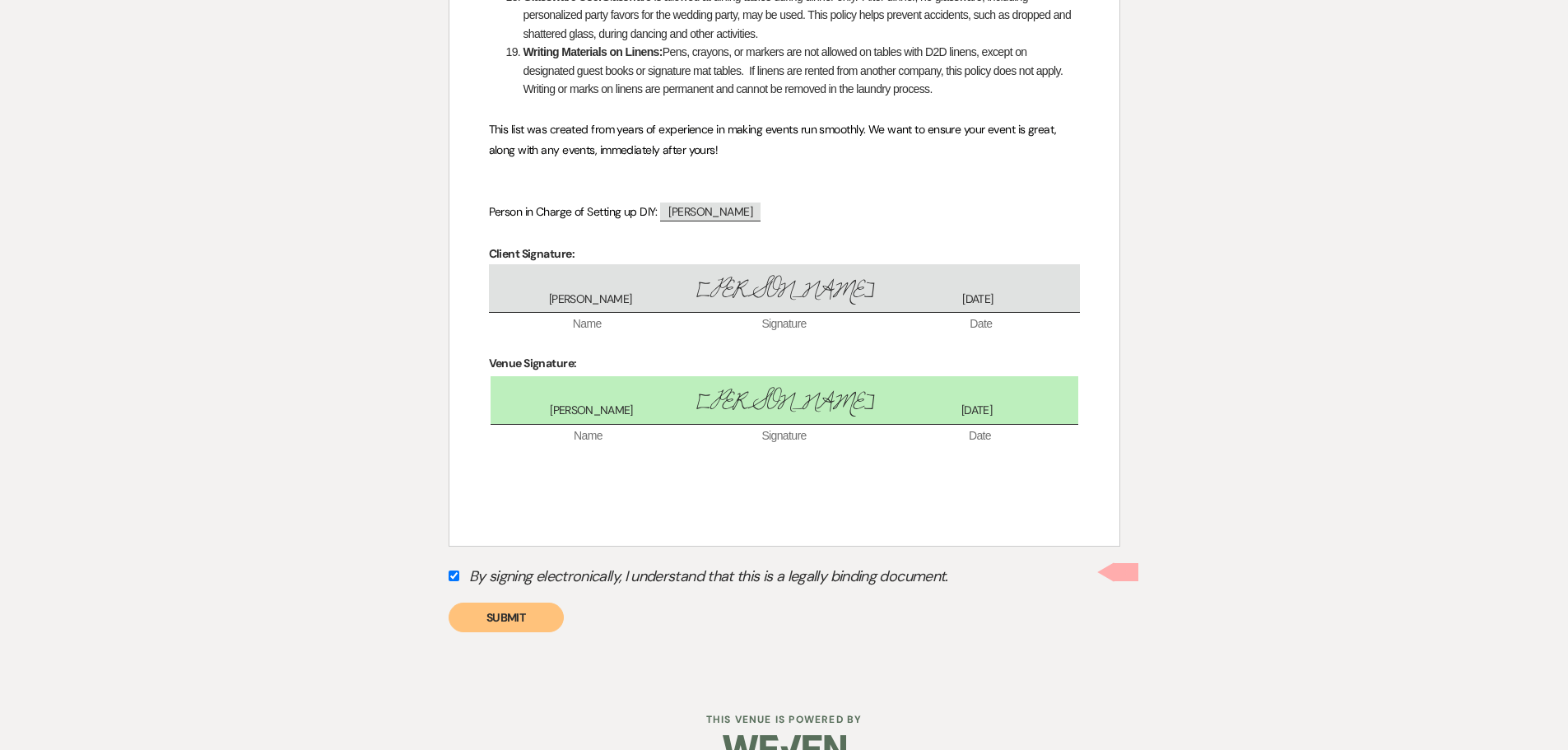
click at [492, 609] on button "Submit" at bounding box center [506, 617] width 115 height 30
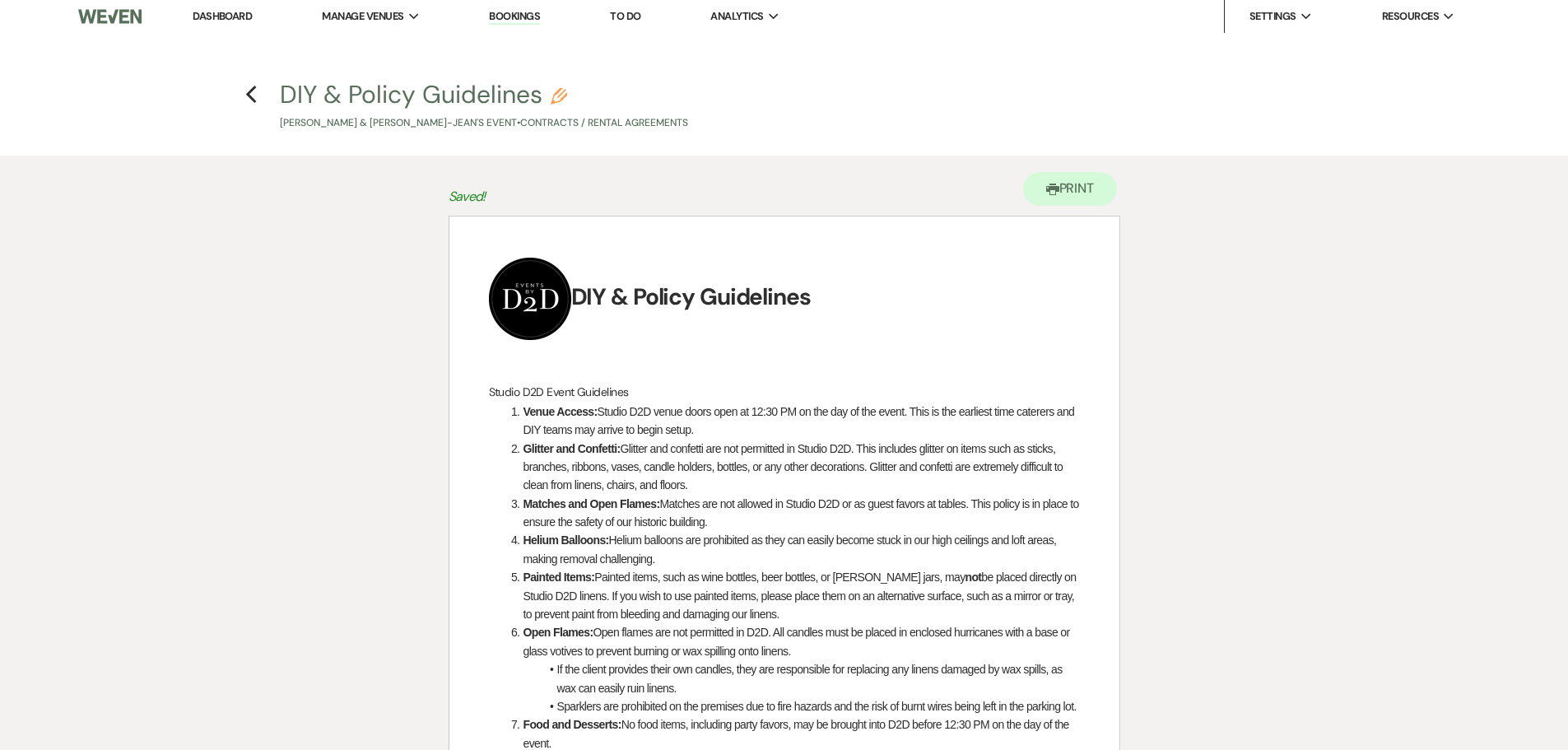
scroll to position [0, 0]
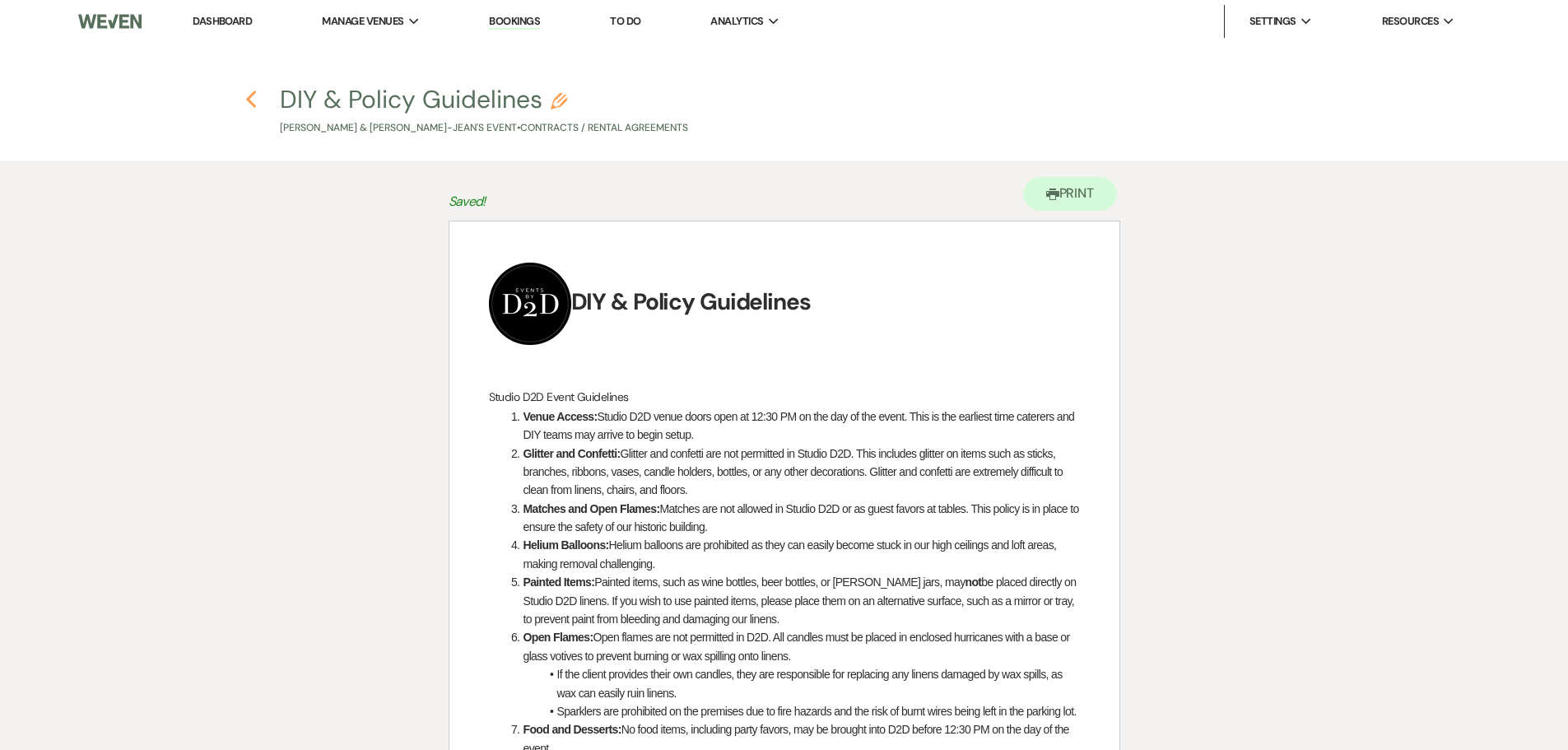
click at [251, 105] on icon "Previous" at bounding box center [251, 100] width 13 height 20
